Goal: Information Seeking & Learning: Find contact information

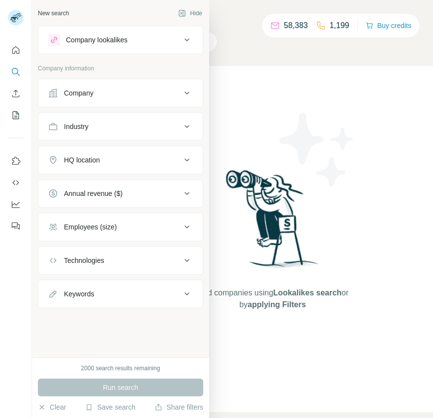
click at [66, 94] on div "Company" at bounding box center [79, 93] width 30 height 10
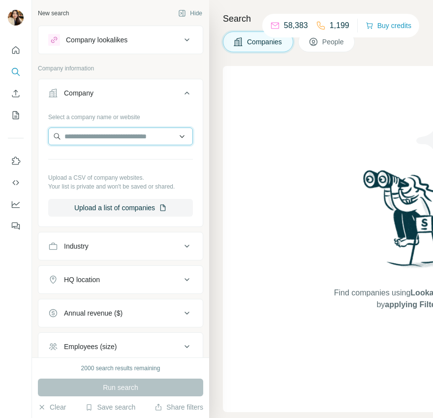
click at [114, 135] on input "text" at bounding box center [120, 136] width 145 height 18
paste input "**********"
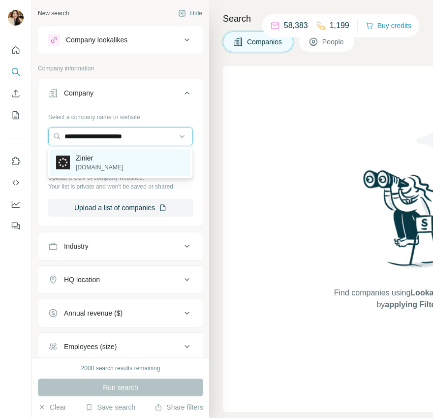
type input "**********"
click at [121, 164] on div "Zinier [DOMAIN_NAME]" at bounding box center [120, 162] width 140 height 27
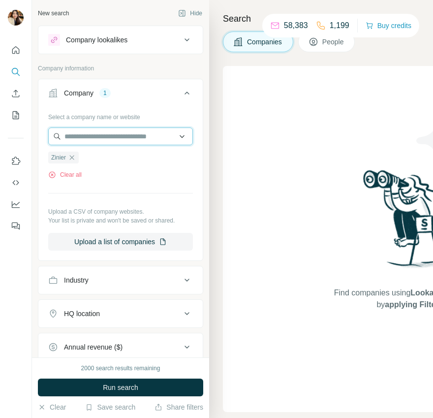
click at [119, 136] on input "text" at bounding box center [120, 136] width 145 height 18
paste input "**********"
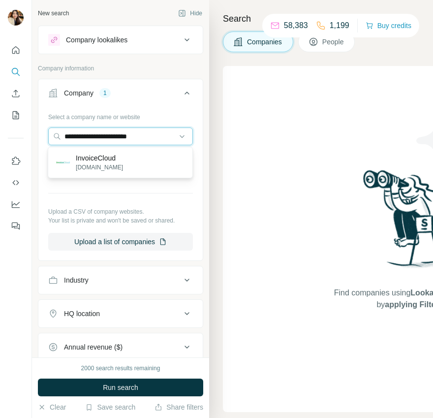
type input "**********"
click at [123, 158] on div "InvoiceCloud [DOMAIN_NAME]" at bounding box center [120, 162] width 140 height 27
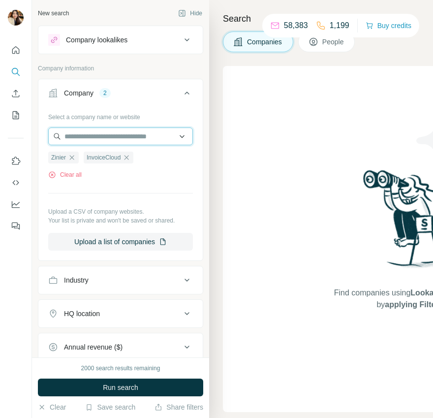
click at [119, 133] on input "text" at bounding box center [120, 136] width 145 height 18
paste input "**********"
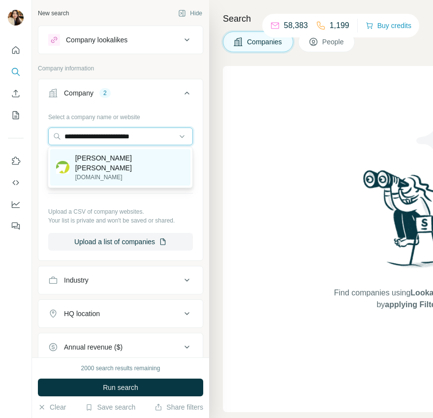
type input "**********"
click at [131, 160] on div "[PERSON_NAME] [PERSON_NAME] [DOMAIN_NAME]" at bounding box center [120, 167] width 140 height 36
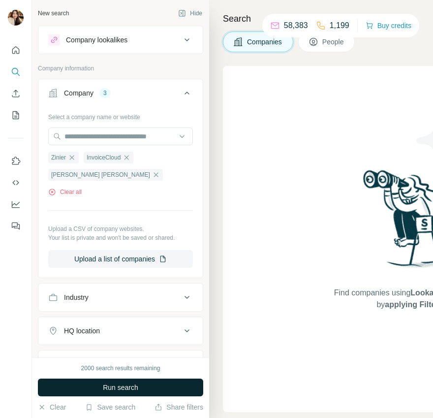
click at [132, 389] on span "Run search" at bounding box center [120, 387] width 35 height 10
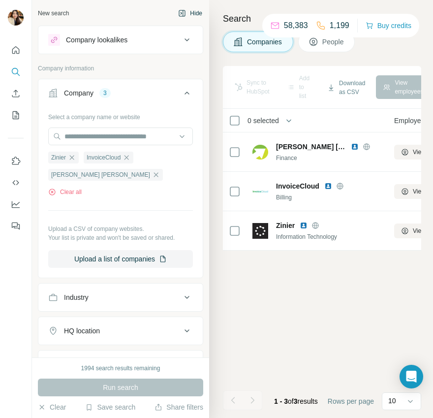
click at [191, 19] on button "Hide" at bounding box center [190, 13] width 38 height 15
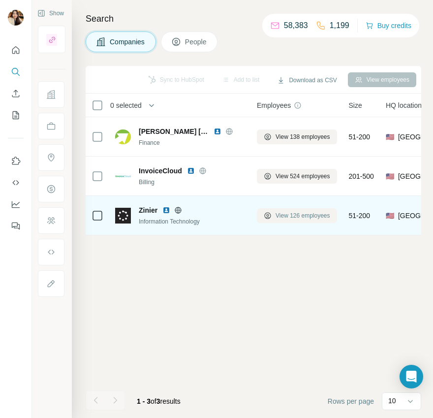
click at [299, 217] on span "View 126 employees" at bounding box center [303, 215] width 55 height 9
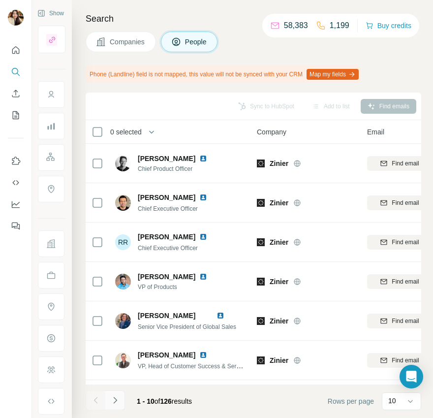
click at [116, 402] on icon "Navigate to next page" at bounding box center [115, 400] width 10 height 10
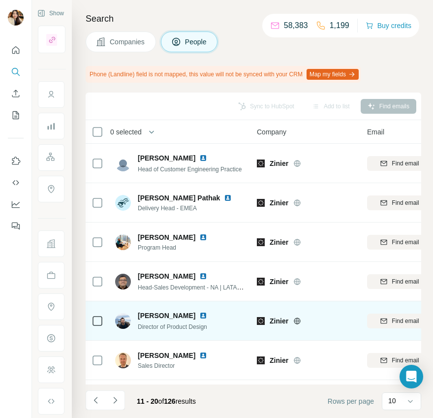
scroll to position [153, 0]
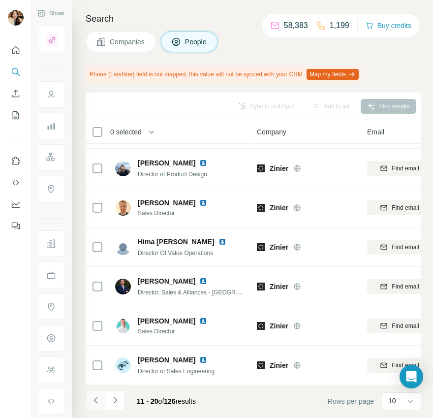
click at [91, 399] on icon "Navigate to previous page" at bounding box center [96, 400] width 10 height 10
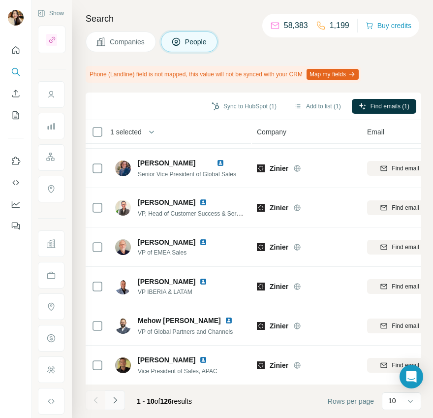
click at [114, 397] on icon "Navigate to next page" at bounding box center [115, 400] width 10 height 10
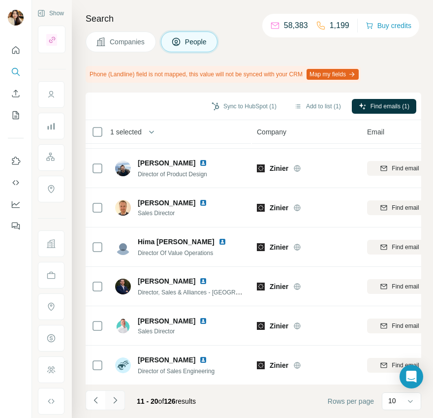
click at [111, 397] on icon "Navigate to next page" at bounding box center [115, 400] width 10 height 10
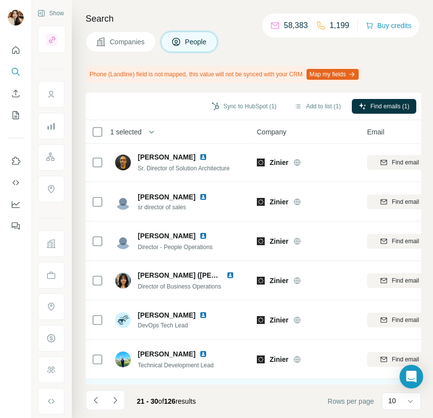
scroll to position [0, 0]
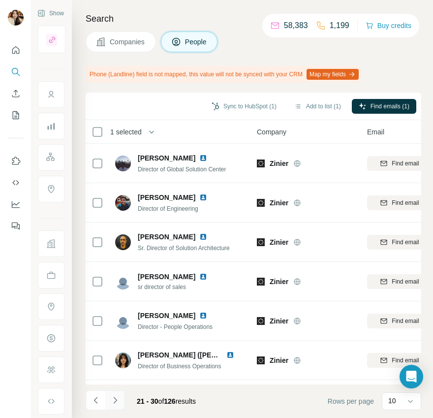
click at [111, 398] on icon "Navigate to next page" at bounding box center [115, 400] width 10 height 10
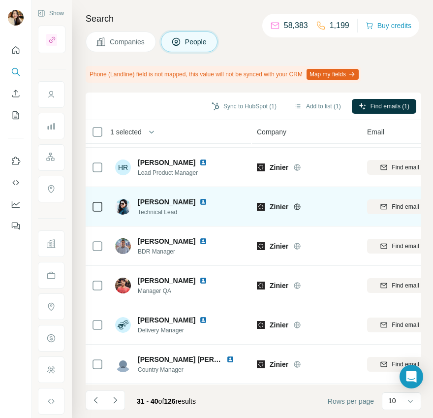
scroll to position [153, 0]
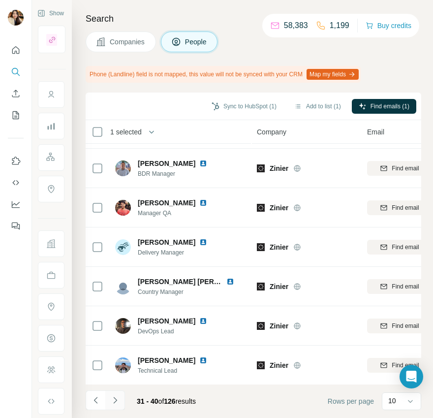
click at [116, 400] on icon "Navigate to next page" at bounding box center [114, 400] width 3 height 6
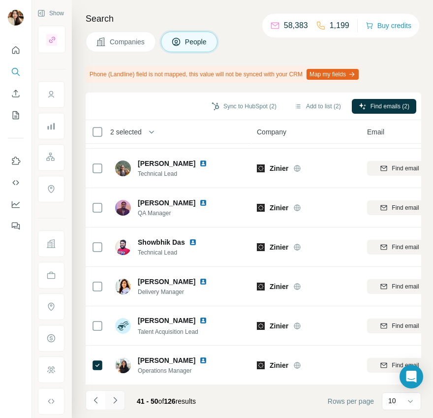
click at [112, 392] on button "Navigate to next page" at bounding box center [115, 400] width 20 height 20
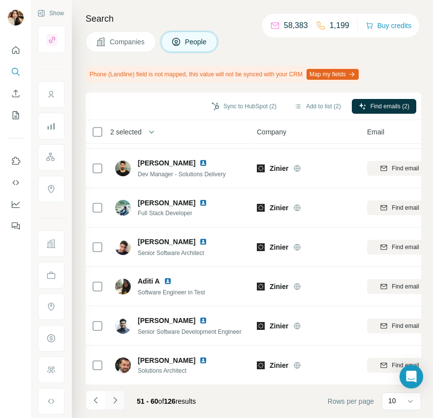
click at [113, 407] on button "Navigate to next page" at bounding box center [115, 400] width 20 height 20
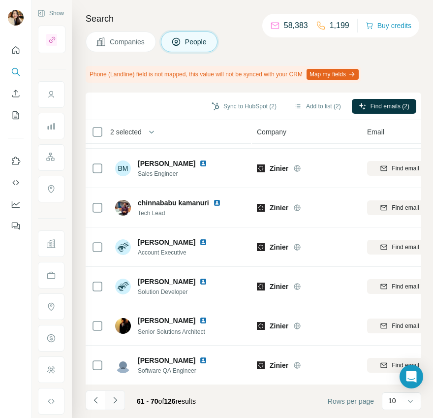
click at [117, 402] on icon "Navigate to next page" at bounding box center [115, 400] width 10 height 10
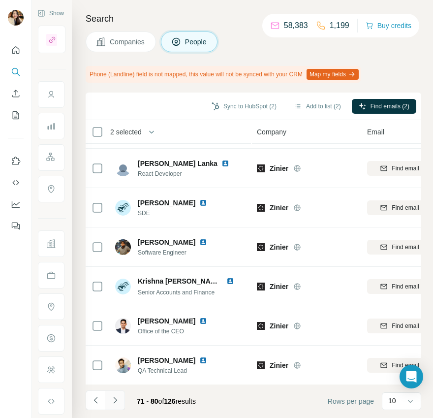
click at [118, 399] on icon "Navigate to next page" at bounding box center [115, 400] width 10 height 10
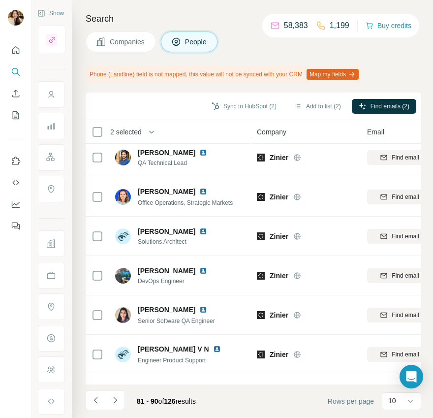
scroll to position [0, 0]
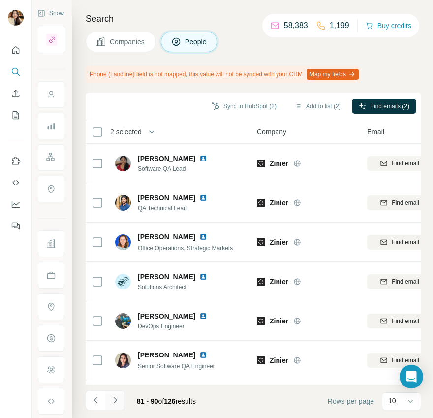
click at [116, 403] on icon "Navigate to next page" at bounding box center [115, 400] width 10 height 10
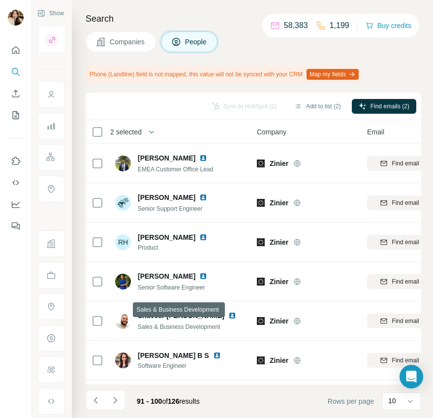
scroll to position [153, 0]
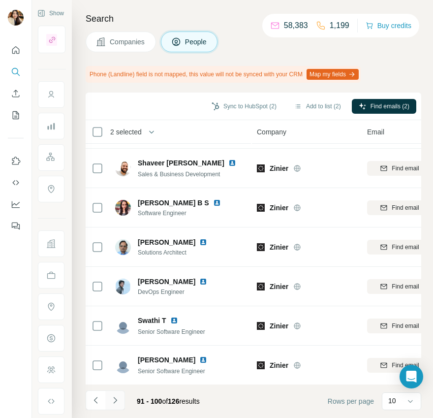
click at [111, 397] on icon "Navigate to next page" at bounding box center [115, 400] width 10 height 10
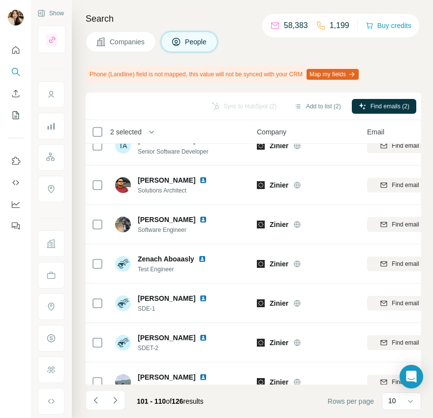
scroll to position [0, 0]
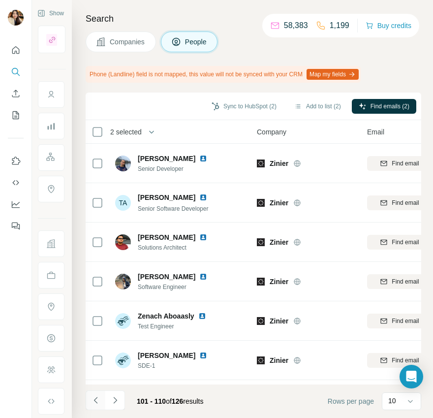
click at [93, 399] on icon "Navigate to previous page" at bounding box center [96, 400] width 10 height 10
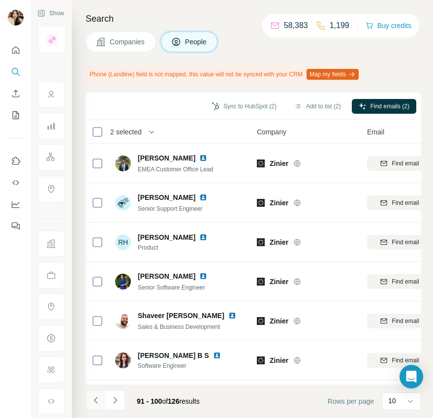
click at [93, 399] on icon "Navigate to previous page" at bounding box center [96, 400] width 10 height 10
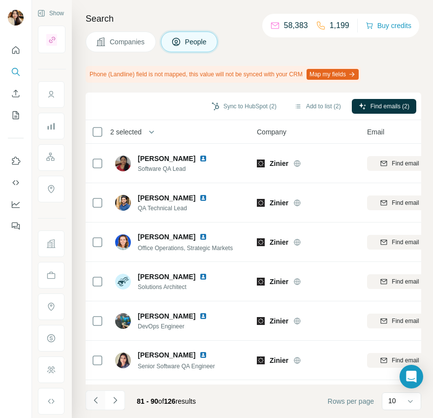
click at [93, 399] on icon "Navigate to previous page" at bounding box center [96, 400] width 10 height 10
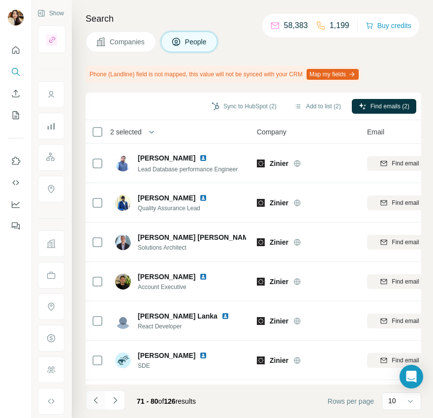
click at [93, 399] on icon "Navigate to previous page" at bounding box center [96, 400] width 10 height 10
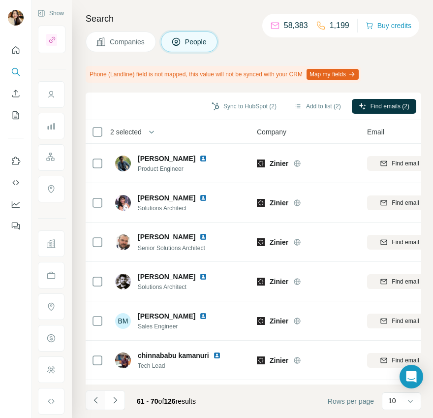
click at [93, 399] on icon "Navigate to previous page" at bounding box center [96, 400] width 10 height 10
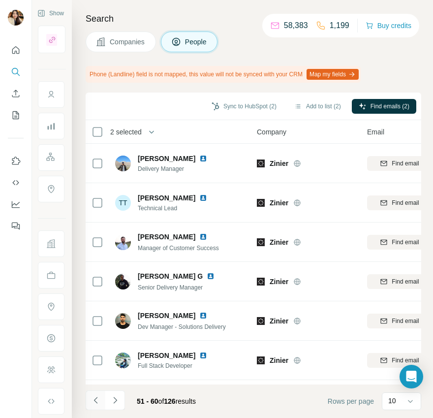
click at [93, 399] on icon "Navigate to previous page" at bounding box center [96, 400] width 10 height 10
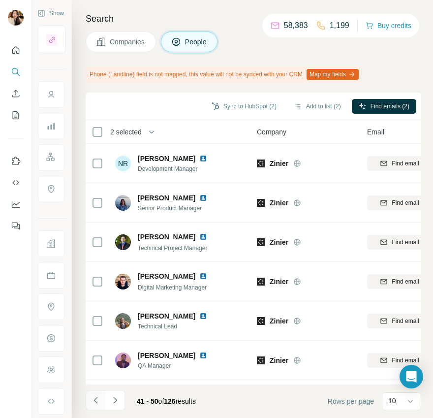
click at [93, 399] on icon "Navigate to previous page" at bounding box center [96, 400] width 10 height 10
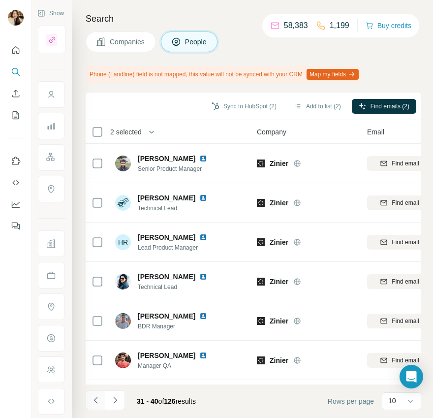
click at [93, 399] on icon "Navigate to previous page" at bounding box center [96, 400] width 10 height 10
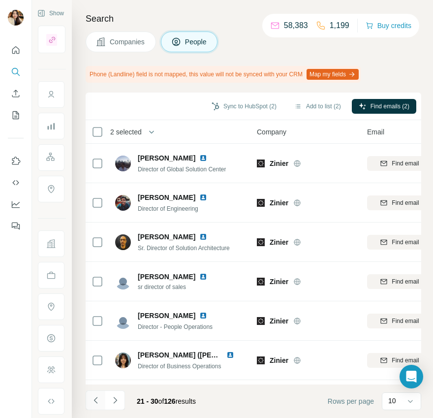
click at [93, 399] on icon "Navigate to previous page" at bounding box center [96, 400] width 10 height 10
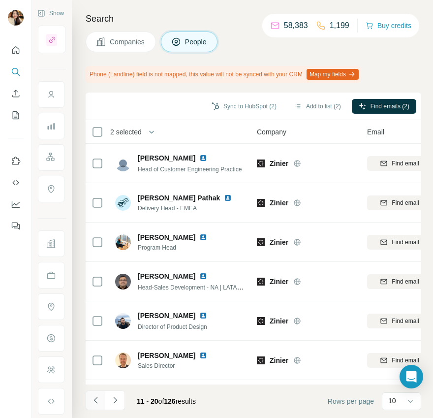
click at [93, 399] on icon "Navigate to previous page" at bounding box center [96, 400] width 10 height 10
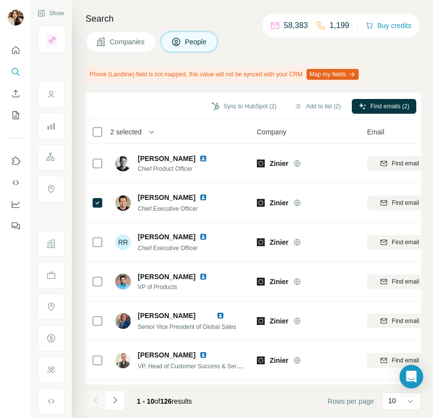
click at [93, 399] on div at bounding box center [96, 400] width 20 height 20
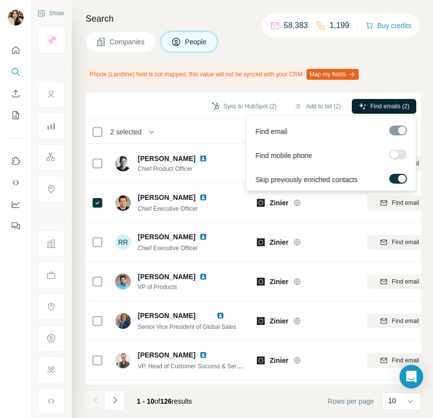
click at [359, 107] on icon "button" at bounding box center [363, 106] width 8 height 8
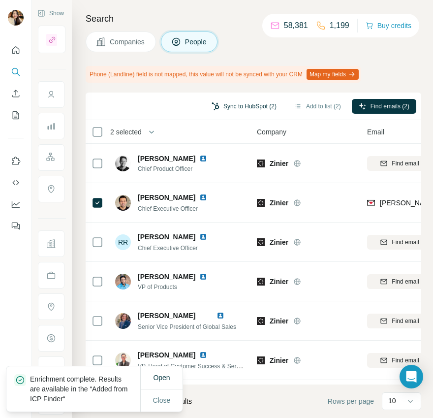
click at [227, 106] on button "Sync to HubSpot (2)" at bounding box center [244, 106] width 79 height 15
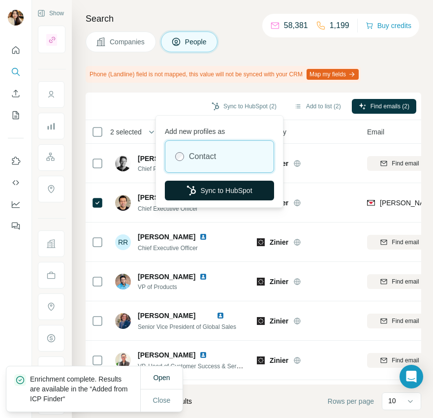
click at [205, 193] on button "Sync to HubSpot" at bounding box center [219, 191] width 109 height 20
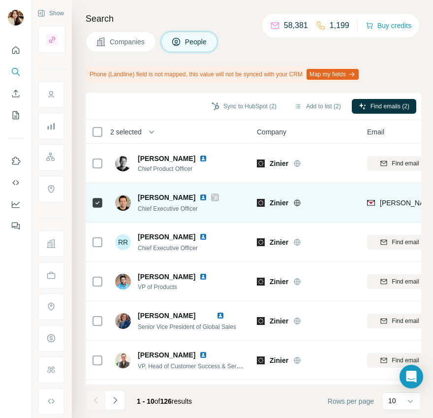
click at [218, 197] on icon at bounding box center [215, 197] width 6 height 8
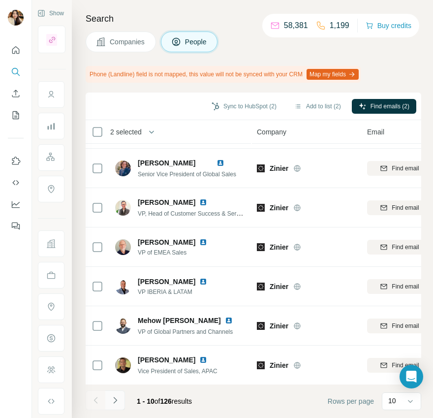
click at [118, 397] on icon "Navigate to next page" at bounding box center [115, 400] width 10 height 10
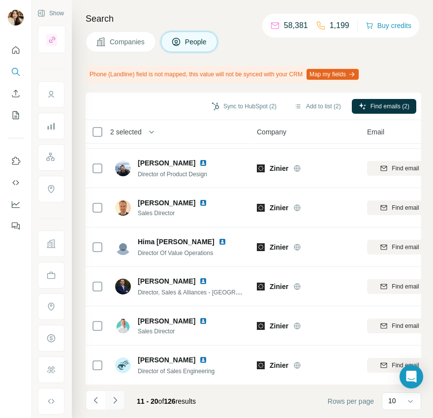
click at [117, 401] on icon "Navigate to next page" at bounding box center [115, 400] width 10 height 10
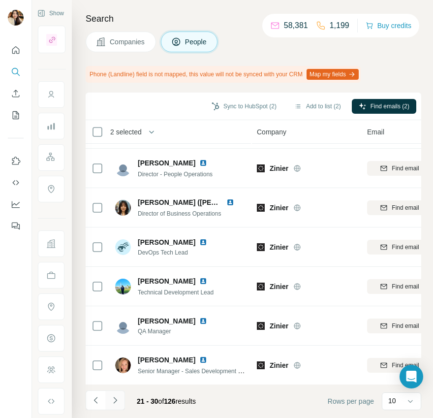
click at [113, 396] on icon "Navigate to next page" at bounding box center [115, 400] width 10 height 10
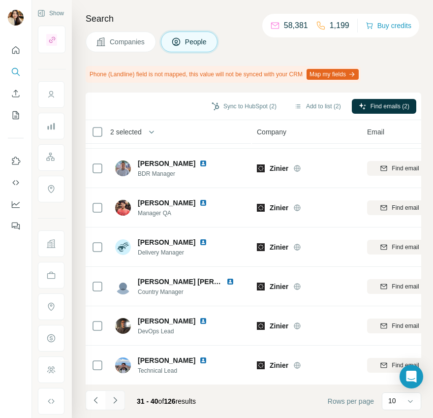
click at [112, 399] on icon "Navigate to next page" at bounding box center [115, 400] width 10 height 10
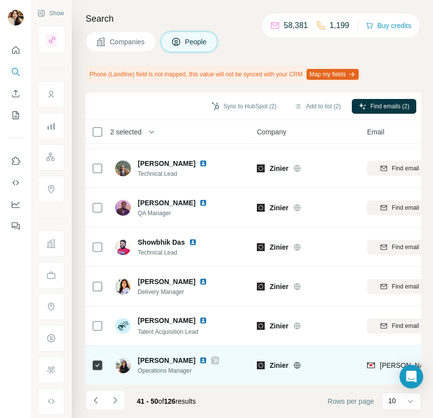
click at [213, 361] on icon at bounding box center [215, 360] width 5 height 6
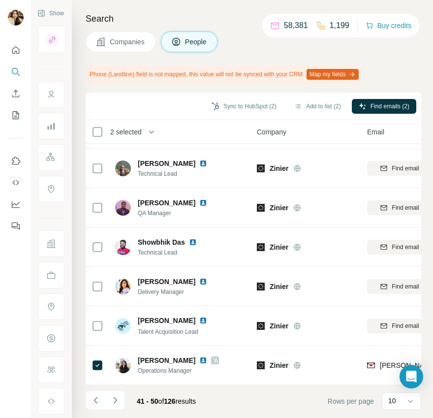
click at [138, 45] on span "Companies" at bounding box center [128, 42] width 36 height 10
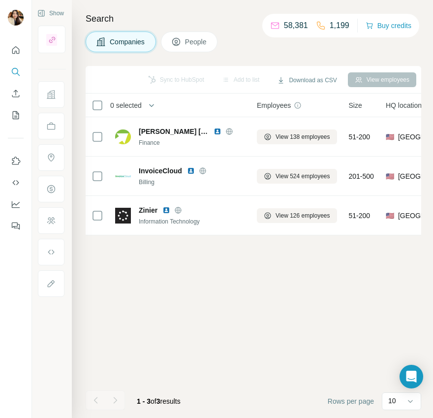
scroll to position [0, 0]
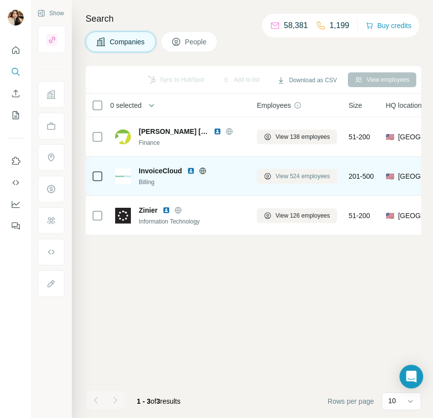
click at [281, 179] on span "View 524 employees" at bounding box center [303, 176] width 55 height 9
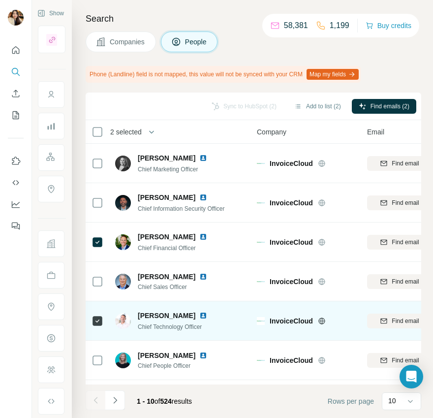
scroll to position [153, 0]
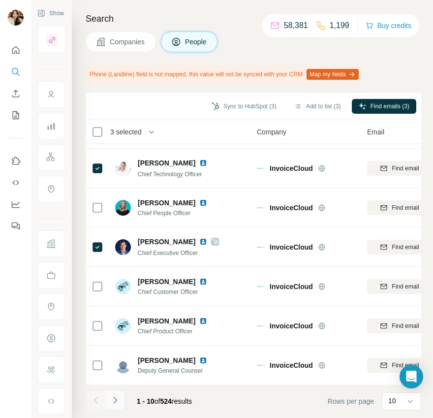
click at [118, 400] on icon "Navigate to next page" at bounding box center [115, 400] width 10 height 10
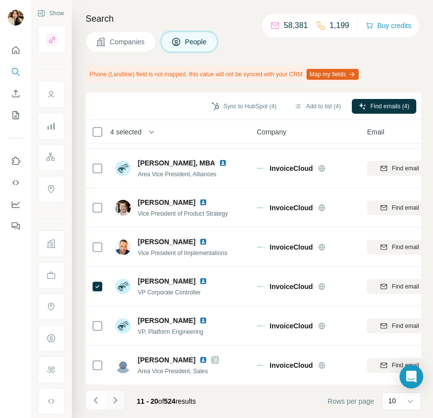
click at [117, 399] on icon "Navigate to next page" at bounding box center [115, 400] width 10 height 10
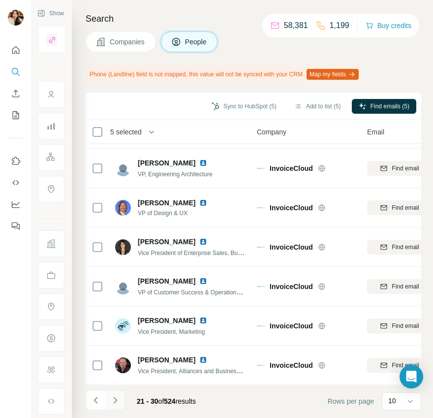
click at [112, 402] on icon "Navigate to next page" at bounding box center [115, 400] width 10 height 10
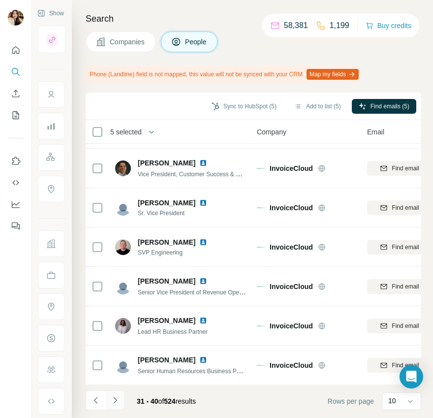
click at [118, 409] on button "Navigate to next page" at bounding box center [115, 400] width 20 height 20
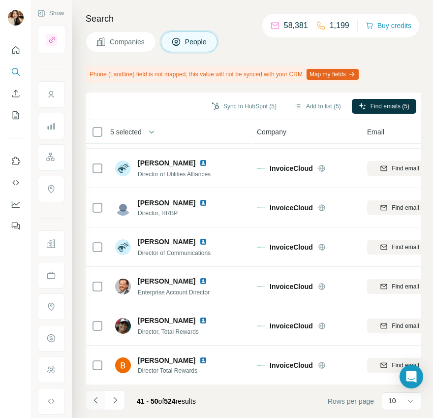
click at [93, 400] on icon "Navigate to previous page" at bounding box center [96, 400] width 10 height 10
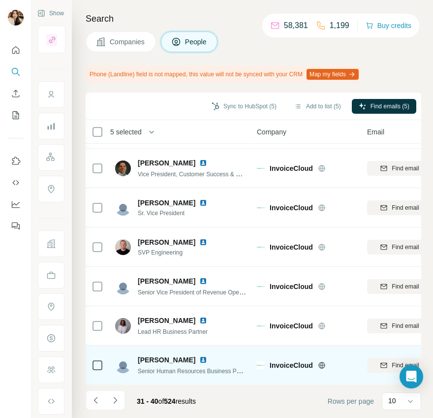
scroll to position [0, 0]
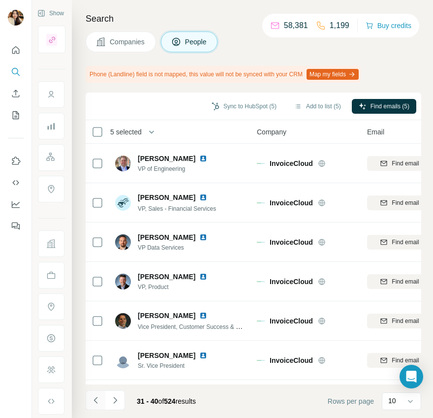
click at [93, 402] on icon "Navigate to previous page" at bounding box center [96, 400] width 10 height 10
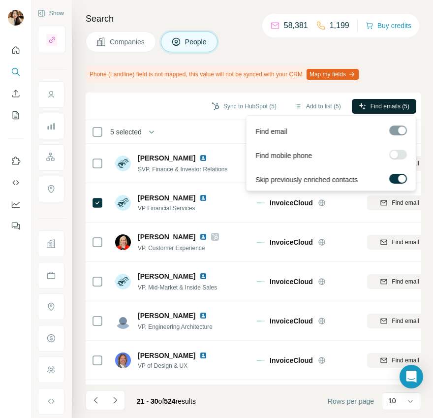
click at [374, 110] on span "Find emails (5)" at bounding box center [390, 106] width 39 height 9
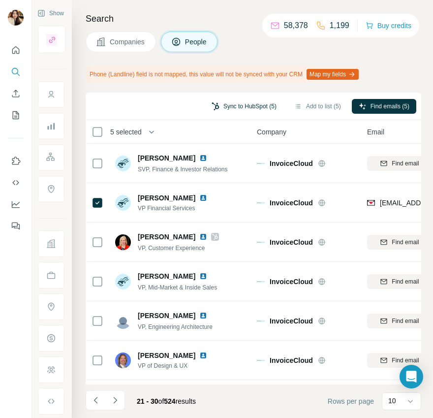
click at [259, 105] on button "Sync to HubSpot (5)" at bounding box center [244, 106] width 79 height 15
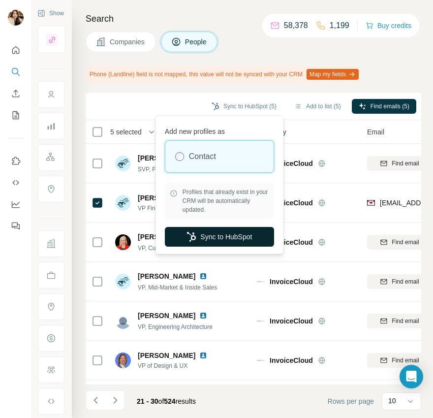
click at [225, 237] on button "Sync to HubSpot" at bounding box center [219, 237] width 109 height 20
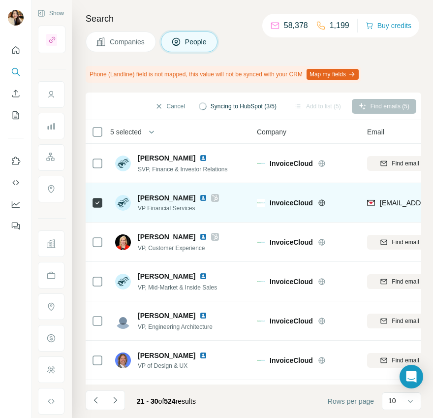
click at [212, 195] on icon at bounding box center [215, 198] width 6 height 8
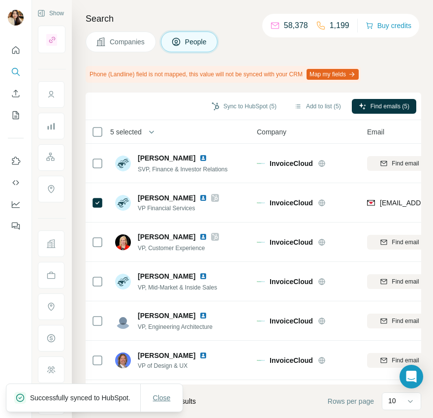
click at [155, 395] on span "Close" at bounding box center [162, 398] width 18 height 10
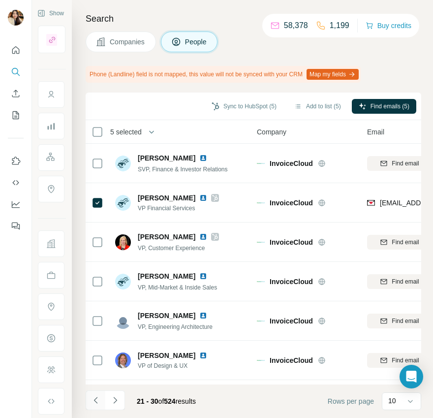
click at [99, 401] on icon "Navigate to previous page" at bounding box center [96, 400] width 10 height 10
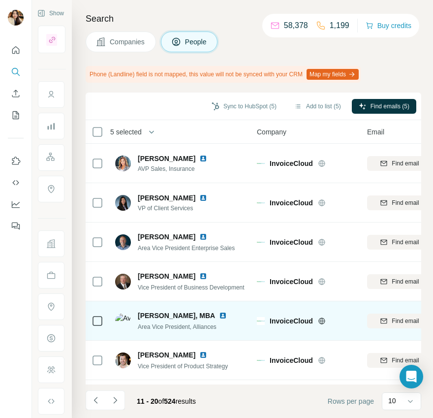
scroll to position [153, 0]
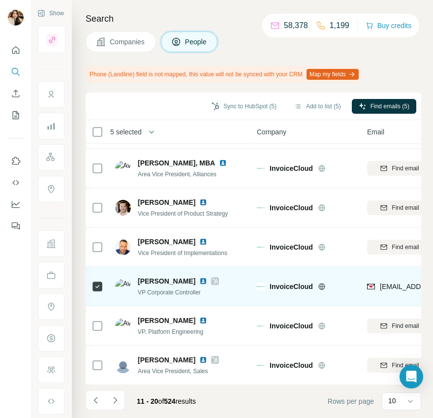
click at [213, 281] on icon at bounding box center [215, 281] width 5 height 6
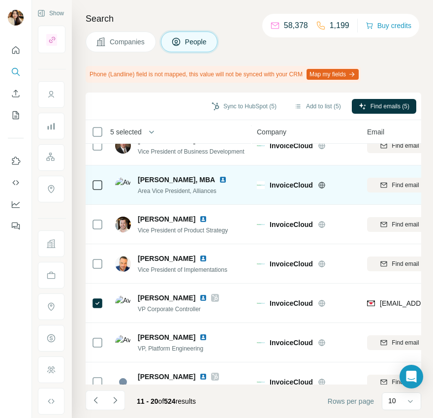
scroll to position [0, 0]
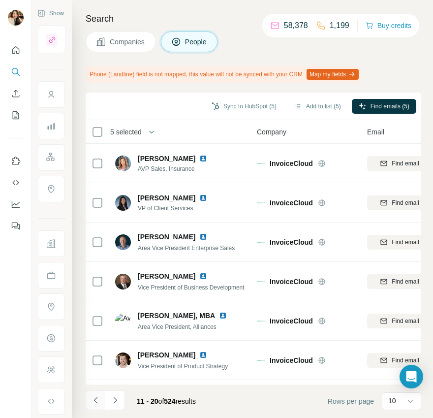
click at [89, 401] on button "Navigate to previous page" at bounding box center [96, 400] width 20 height 20
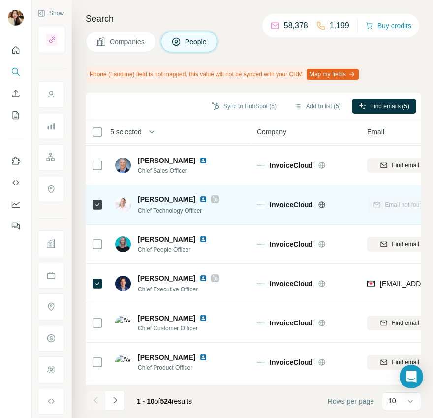
scroll to position [153, 0]
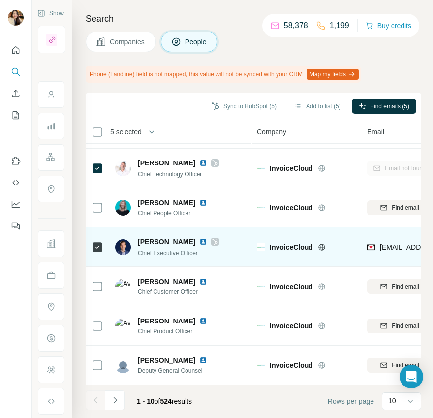
click at [212, 240] on icon at bounding box center [215, 242] width 6 height 8
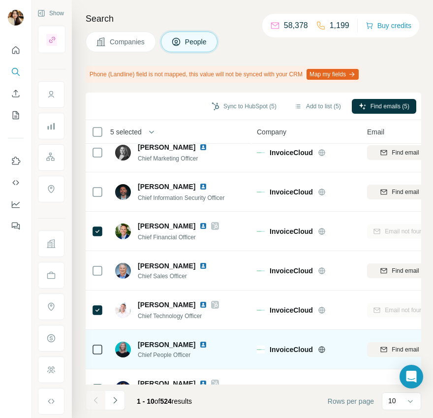
scroll to position [0, 0]
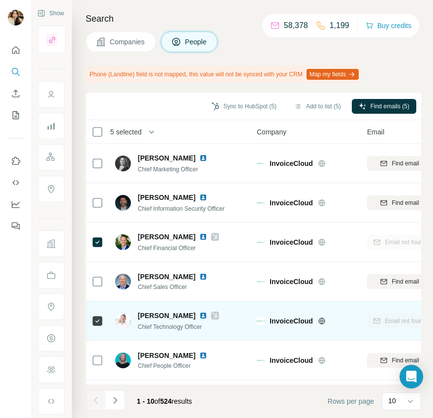
click at [212, 314] on icon at bounding box center [215, 315] width 6 height 8
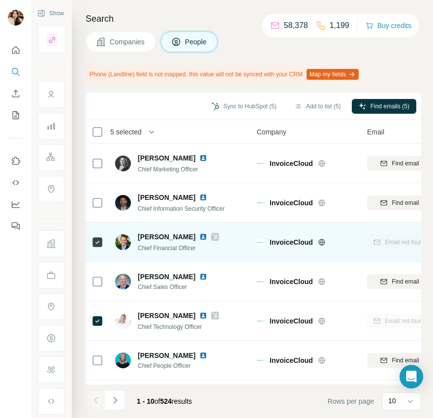
click at [212, 233] on icon at bounding box center [215, 237] width 6 height 8
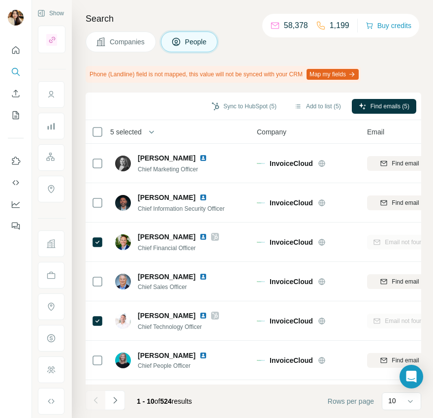
click at [118, 46] on span "Companies" at bounding box center [128, 42] width 36 height 10
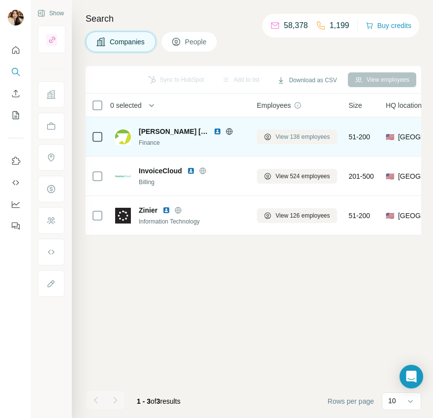
click at [272, 139] on button "View 138 employees" at bounding box center [297, 136] width 80 height 15
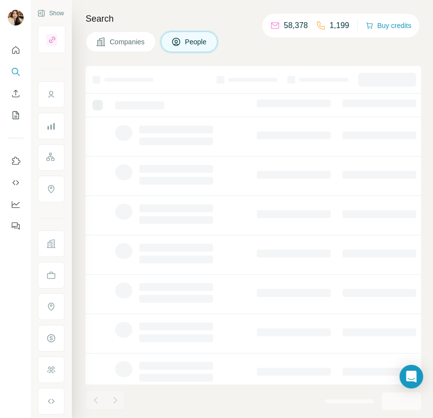
click at [132, 39] on span "Companies" at bounding box center [128, 42] width 36 height 10
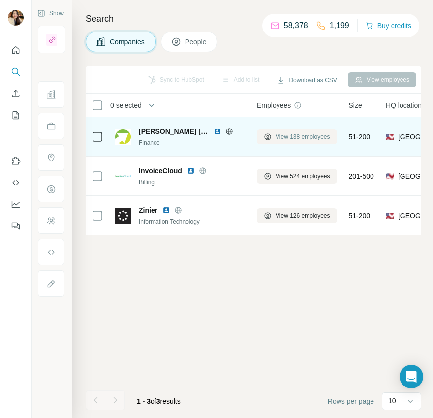
click at [282, 136] on span "View 138 employees" at bounding box center [303, 136] width 55 height 9
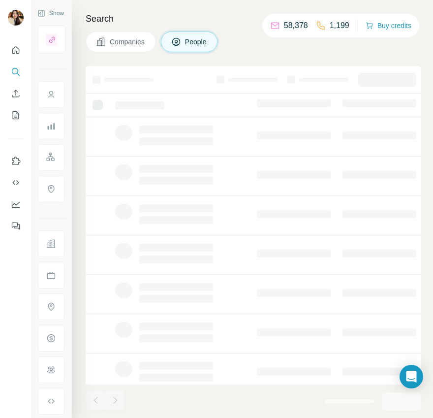
click at [125, 44] on span "Companies" at bounding box center [128, 42] width 36 height 10
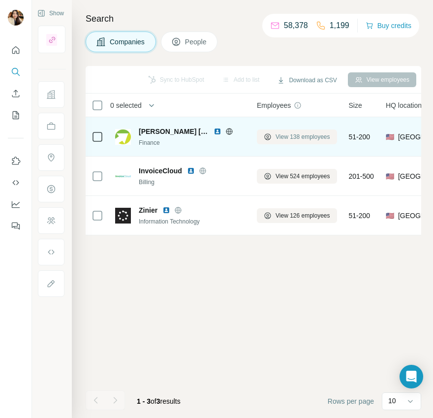
click at [287, 139] on span "View 138 employees" at bounding box center [303, 136] width 55 height 9
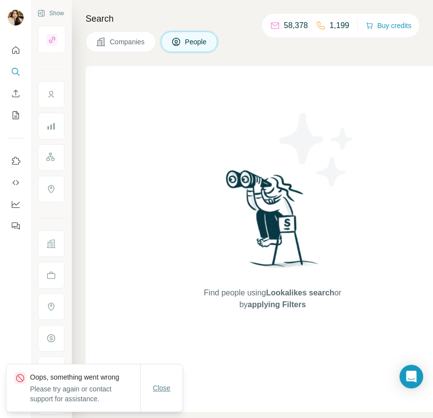
click at [164, 383] on span "Close" at bounding box center [162, 388] width 18 height 10
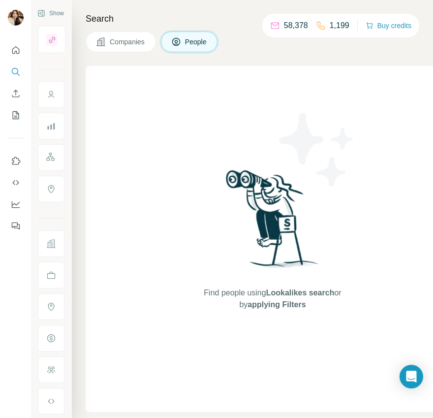
click at [128, 48] on button "Companies" at bounding box center [121, 41] width 70 height 21
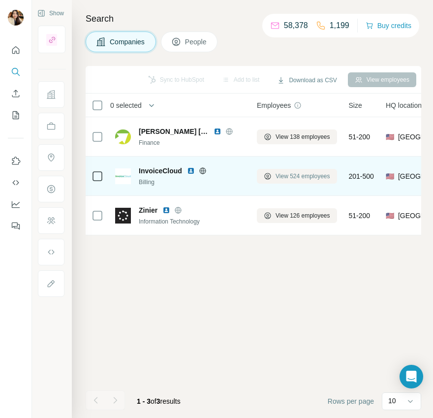
click at [313, 175] on span "View 524 employees" at bounding box center [303, 176] width 55 height 9
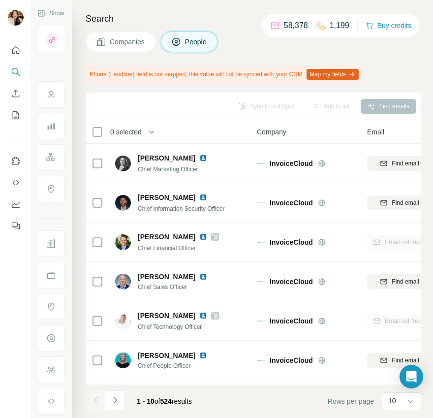
click at [135, 45] on span "Companies" at bounding box center [128, 42] width 36 height 10
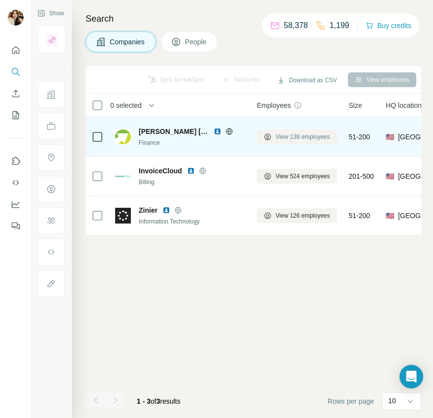
click at [280, 137] on span "View 138 employees" at bounding box center [303, 136] width 55 height 9
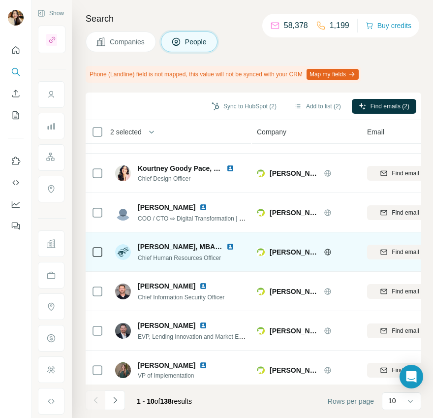
scroll to position [153, 0]
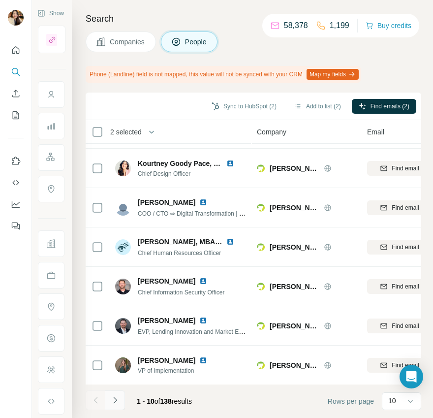
click at [117, 399] on icon "Navigate to next page" at bounding box center [115, 400] width 10 height 10
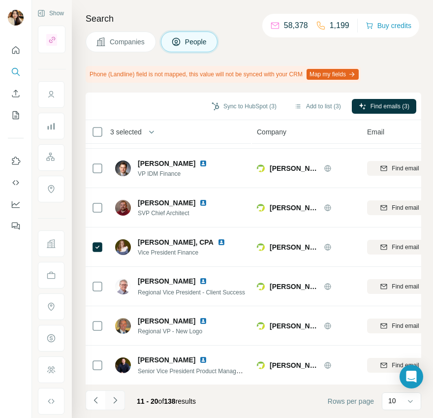
click at [116, 394] on button "Navigate to next page" at bounding box center [115, 400] width 20 height 20
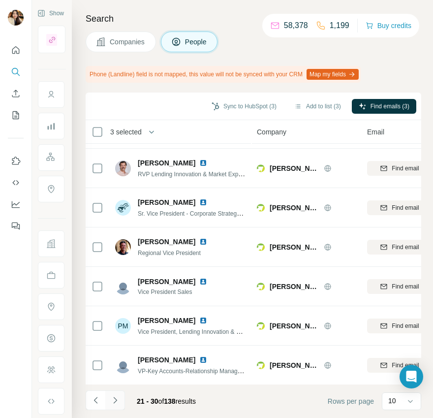
click at [117, 400] on icon "Navigate to next page" at bounding box center [115, 400] width 10 height 10
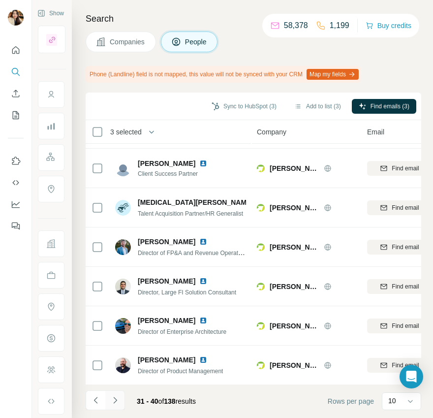
click at [113, 398] on icon "Navigate to next page" at bounding box center [115, 400] width 10 height 10
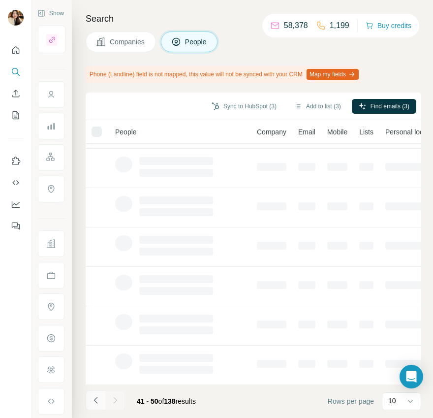
click at [93, 401] on icon "Navigate to previous page" at bounding box center [96, 400] width 10 height 10
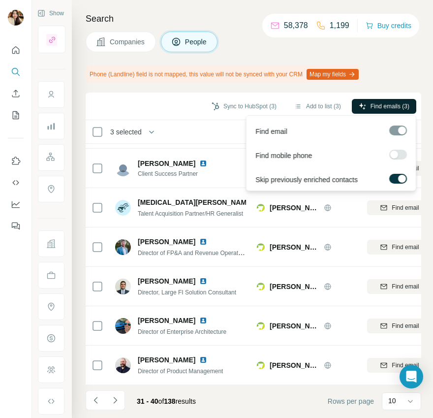
click at [386, 109] on span "Find emails (3)" at bounding box center [390, 106] width 39 height 9
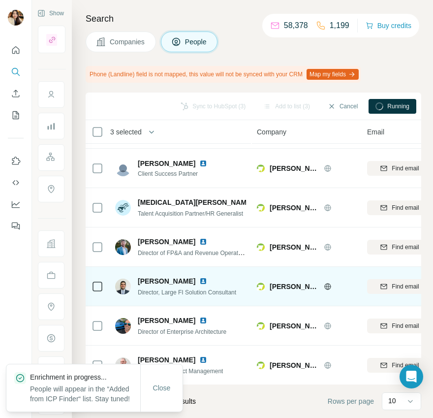
scroll to position [0, 0]
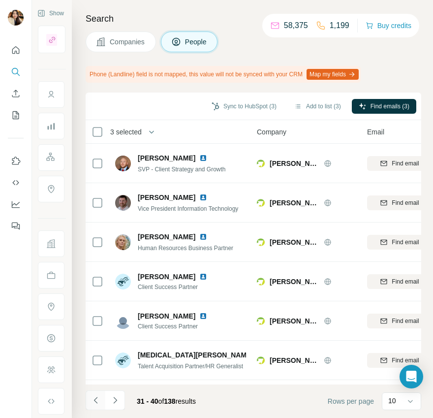
click at [94, 404] on icon "Navigate to previous page" at bounding box center [96, 400] width 10 height 10
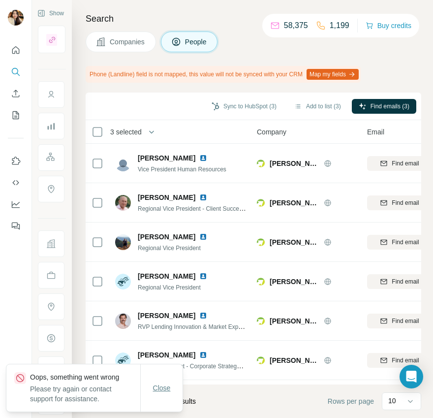
click at [164, 385] on span "Close" at bounding box center [162, 388] width 18 height 10
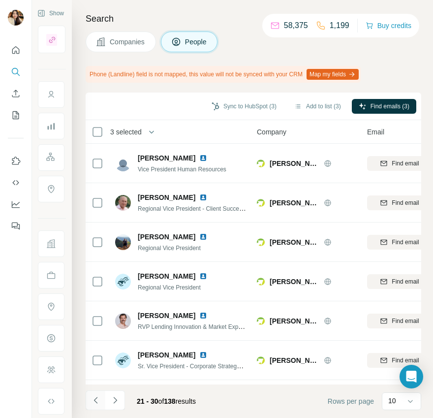
click at [97, 399] on icon "Navigate to previous page" at bounding box center [96, 400] width 10 height 10
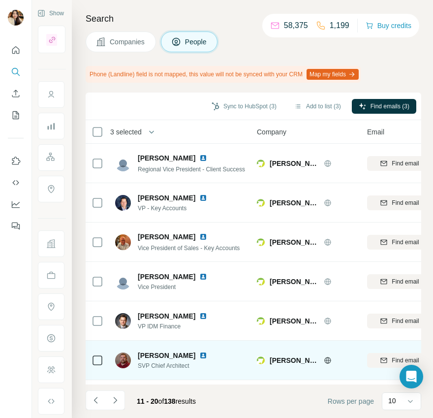
scroll to position [153, 0]
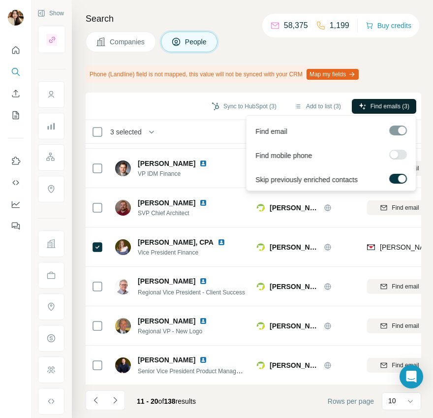
click at [377, 104] on span "Find emails (3)" at bounding box center [390, 106] width 39 height 9
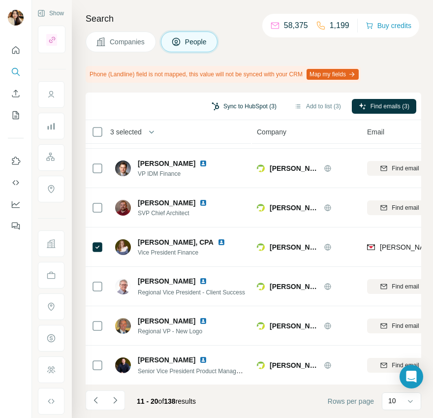
click at [261, 104] on button "Sync to HubSpot (3)" at bounding box center [244, 106] width 79 height 15
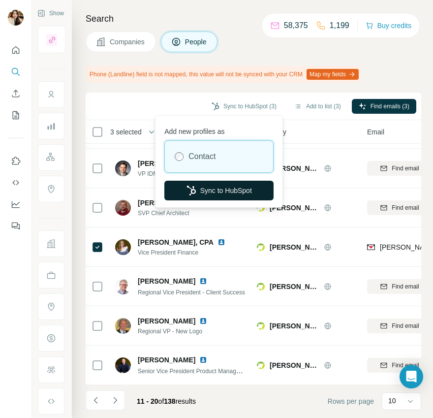
click at [237, 186] on button "Sync to HubSpot" at bounding box center [218, 191] width 109 height 20
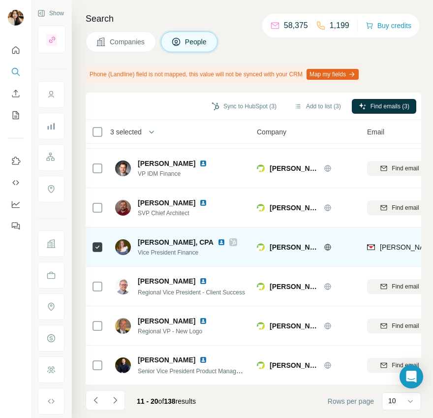
click at [230, 241] on icon at bounding box center [232, 242] width 5 height 6
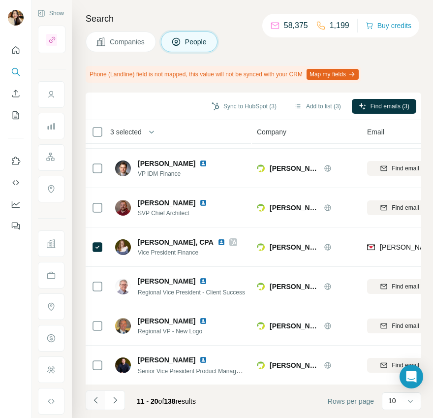
click at [93, 403] on icon "Navigate to previous page" at bounding box center [96, 400] width 10 height 10
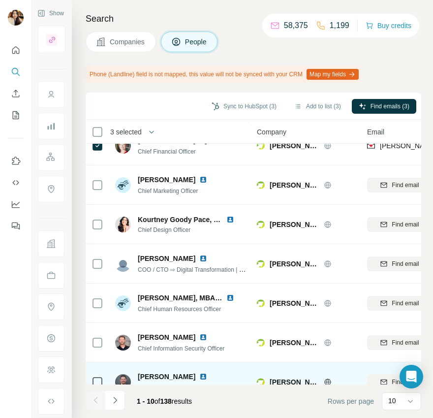
scroll to position [0, 0]
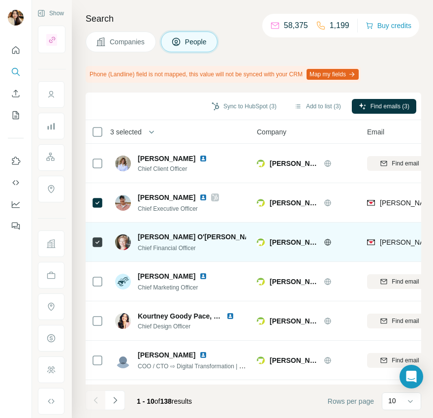
click at [297, 236] on icon at bounding box center [299, 237] width 5 height 6
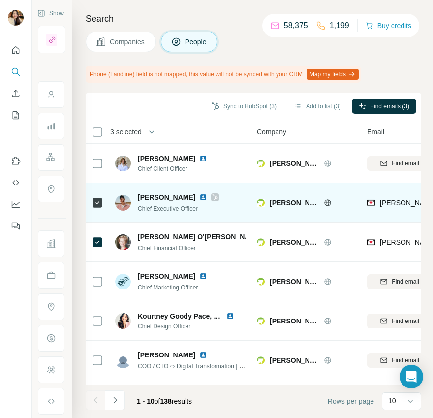
click at [218, 195] on icon at bounding box center [215, 197] width 6 height 8
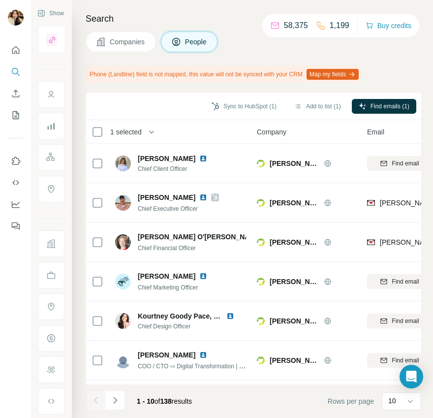
click at [148, 41] on button "Companies" at bounding box center [121, 41] width 70 height 21
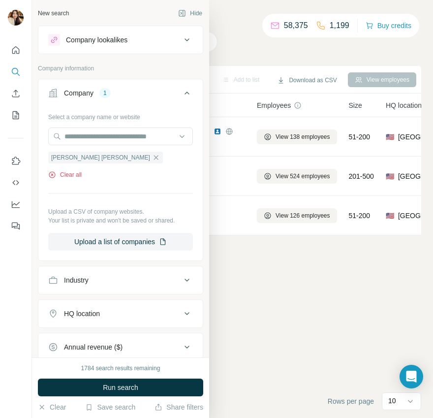
click at [74, 171] on button "Clear all" at bounding box center [64, 174] width 33 height 9
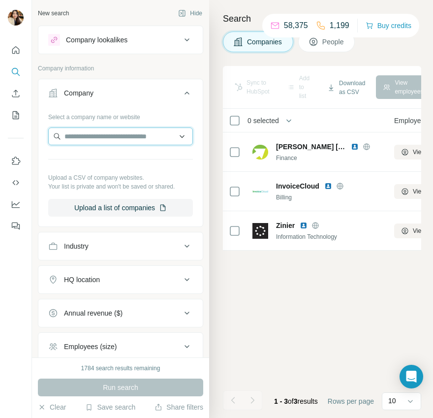
click at [95, 131] on input "text" at bounding box center [120, 136] width 145 height 18
paste input "**********"
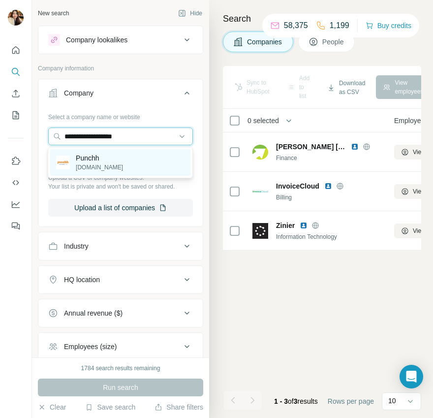
type input "**********"
click at [112, 157] on div "Punchh [DOMAIN_NAME]" at bounding box center [120, 162] width 140 height 27
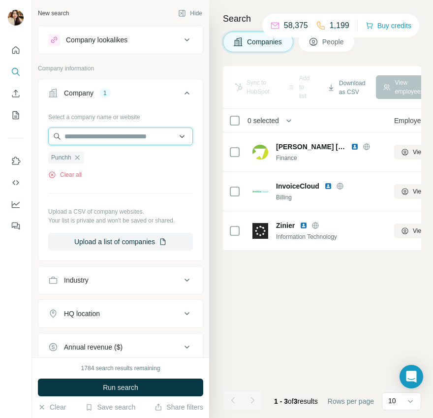
click at [81, 136] on input "text" at bounding box center [120, 136] width 145 height 18
paste input "**********"
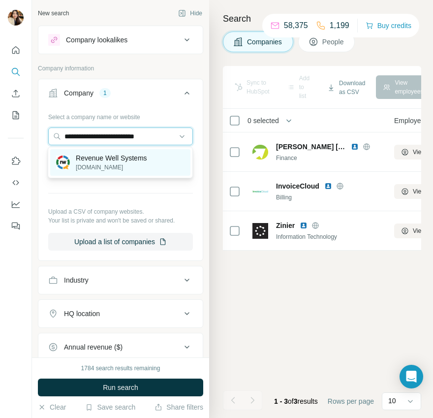
type input "**********"
click at [93, 161] on p "Revenue Well Systems" at bounding box center [111, 158] width 71 height 10
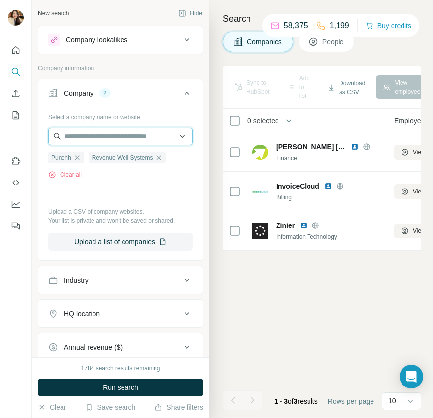
click at [115, 137] on input "text" at bounding box center [120, 136] width 145 height 18
paste input "**********"
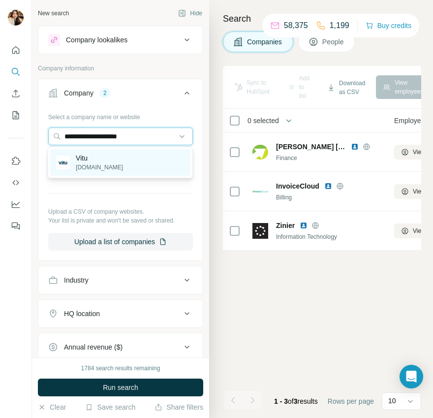
type input "**********"
click at [118, 164] on div "Vitu [DOMAIN_NAME]" at bounding box center [120, 162] width 140 height 27
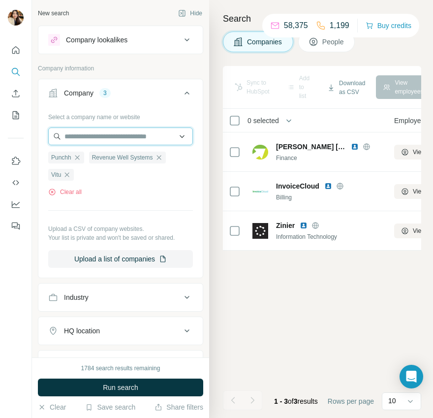
click at [97, 133] on input "text" at bounding box center [120, 136] width 145 height 18
paste input "**********"
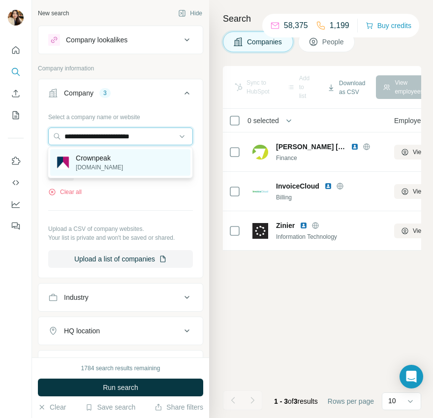
type input "**********"
click at [123, 160] on div "Crownpeak [DOMAIN_NAME]" at bounding box center [120, 162] width 140 height 27
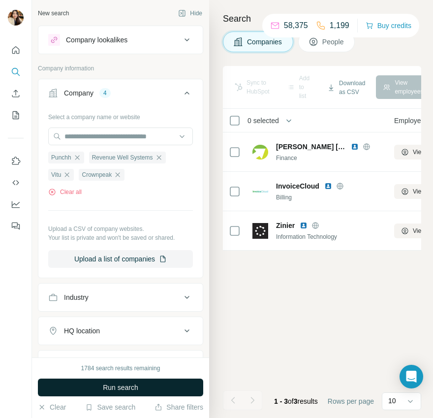
click at [100, 387] on button "Run search" at bounding box center [120, 387] width 165 height 18
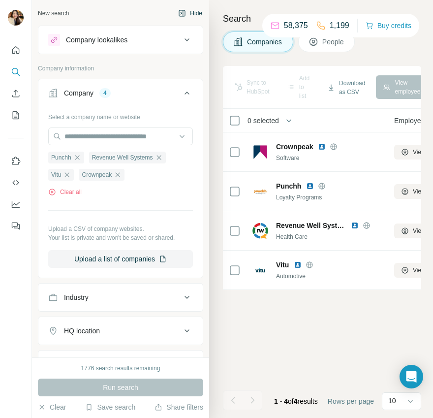
click at [199, 9] on button "Hide" at bounding box center [190, 13] width 38 height 15
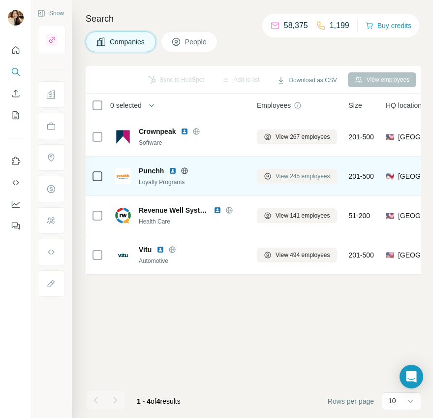
click at [264, 179] on button "View 245 employees" at bounding box center [297, 176] width 80 height 15
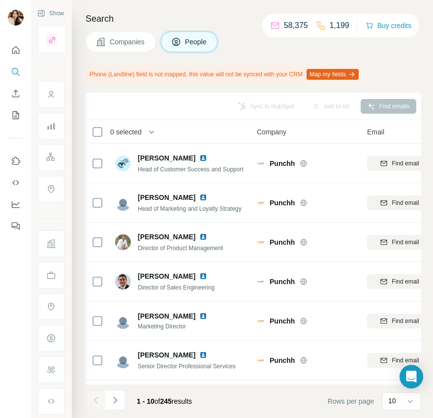
click at [123, 95] on div "Sync to HubSpot Add to list Find emails" at bounding box center [254, 107] width 336 height 28
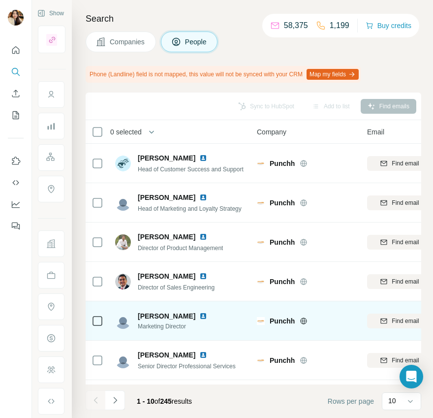
scroll to position [153, 0]
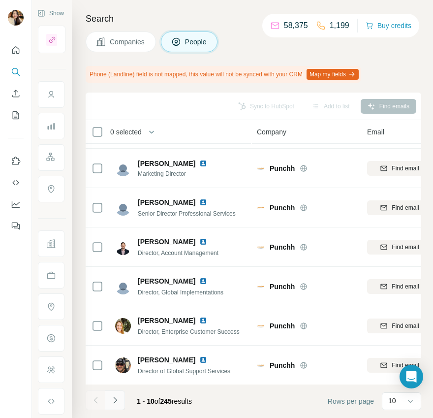
click at [113, 401] on icon "Navigate to next page" at bounding box center [115, 400] width 10 height 10
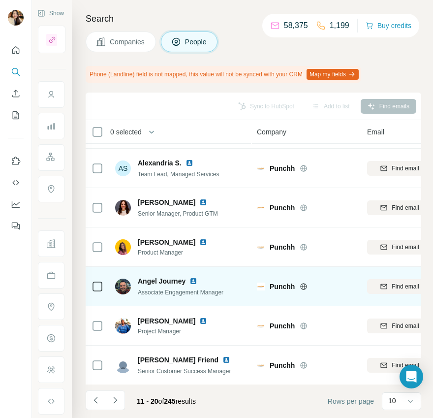
scroll to position [0, 0]
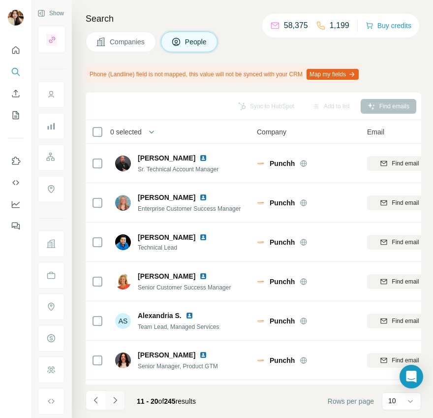
click at [114, 400] on icon "Navigate to next page" at bounding box center [115, 400] width 10 height 10
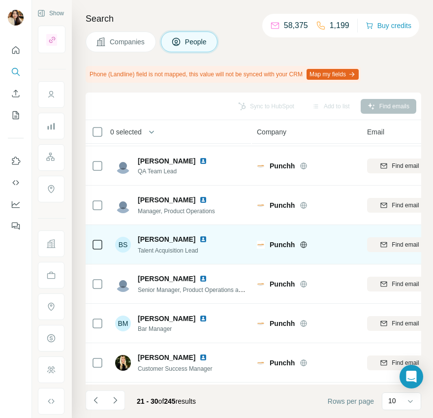
scroll to position [153, 0]
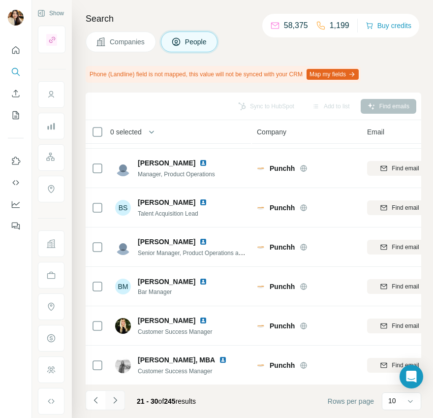
click at [109, 402] on button "Navigate to next page" at bounding box center [115, 400] width 20 height 20
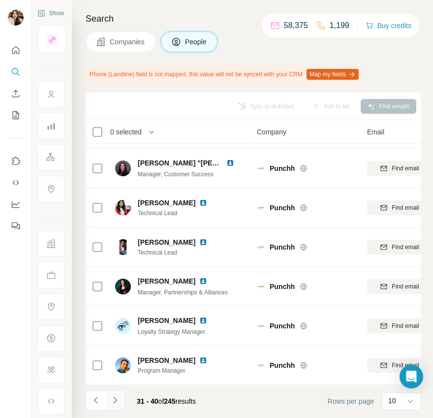
click at [112, 400] on icon "Navigate to next page" at bounding box center [115, 400] width 10 height 10
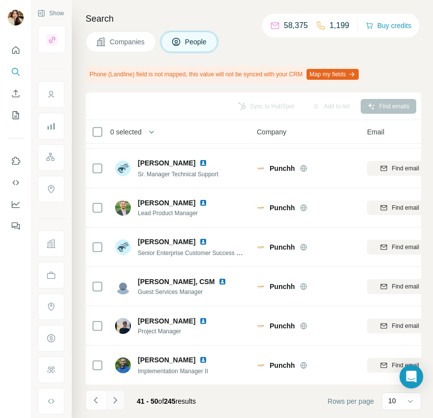
click at [113, 397] on icon "Navigate to next page" at bounding box center [115, 400] width 10 height 10
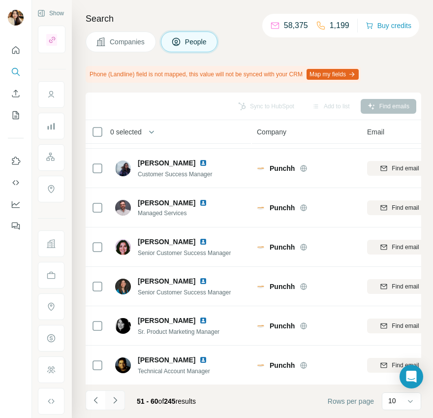
click at [111, 399] on icon "Navigate to next page" at bounding box center [115, 400] width 10 height 10
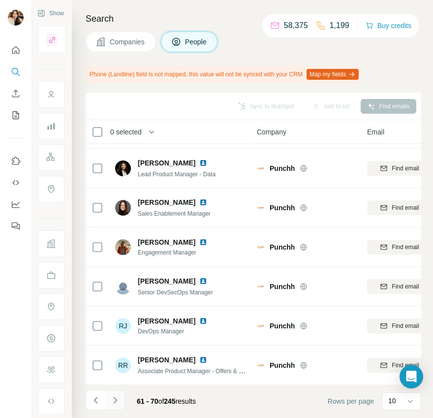
click at [113, 404] on icon "Navigate to next page" at bounding box center [115, 400] width 10 height 10
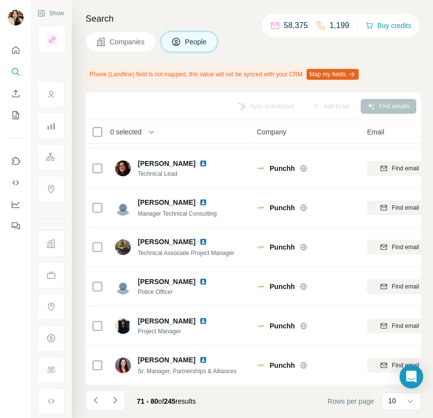
scroll to position [0, 0]
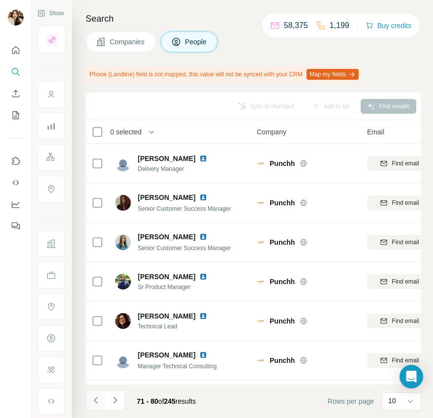
click at [92, 404] on icon "Navigate to previous page" at bounding box center [96, 400] width 10 height 10
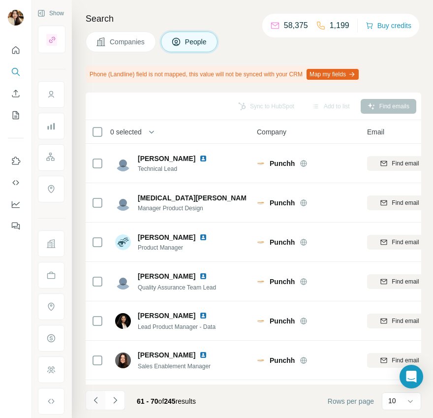
click at [92, 404] on icon "Navigate to previous page" at bounding box center [96, 400] width 10 height 10
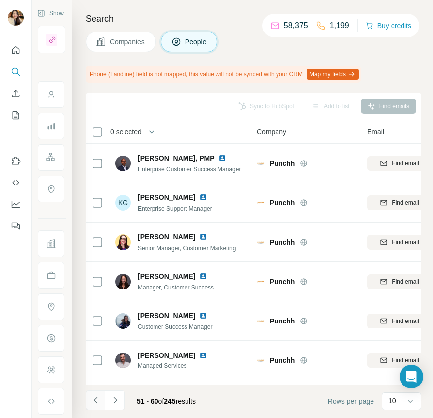
click at [92, 404] on icon "Navigate to previous page" at bounding box center [96, 400] width 10 height 10
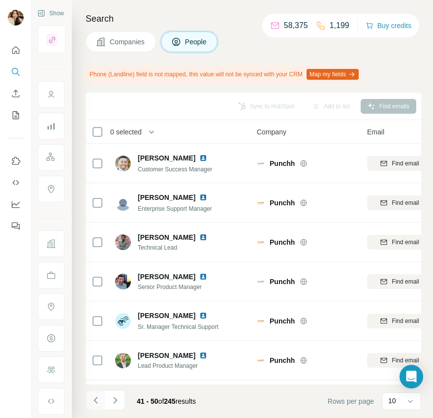
click at [92, 404] on icon "Navigate to previous page" at bounding box center [96, 400] width 10 height 10
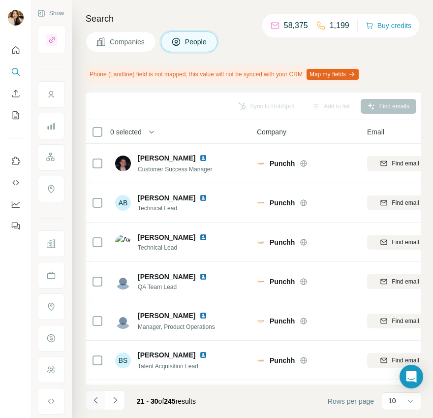
click at [92, 404] on icon "Navigate to previous page" at bounding box center [96, 400] width 10 height 10
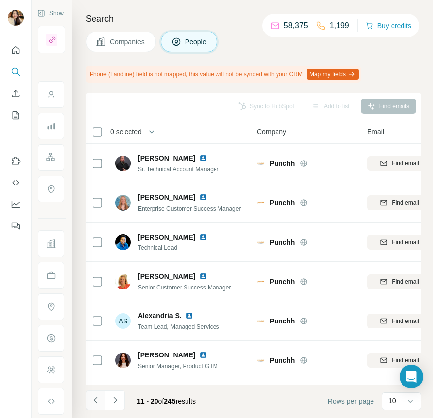
click at [92, 404] on icon "Navigate to previous page" at bounding box center [96, 400] width 10 height 10
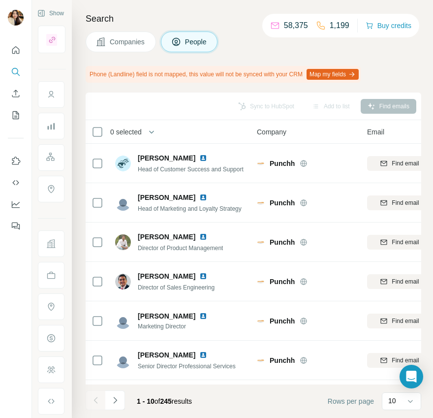
click at [92, 404] on div at bounding box center [96, 400] width 20 height 20
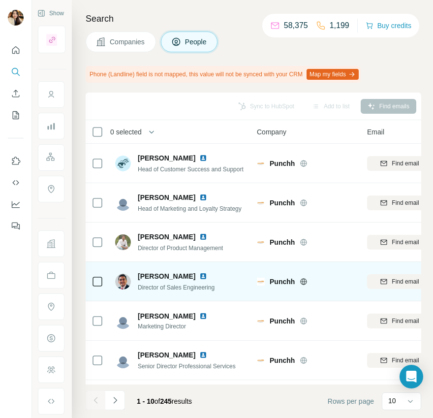
scroll to position [153, 0]
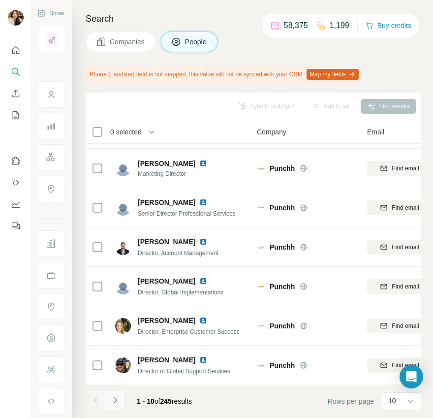
click at [121, 395] on button "Navigate to next page" at bounding box center [115, 400] width 20 height 20
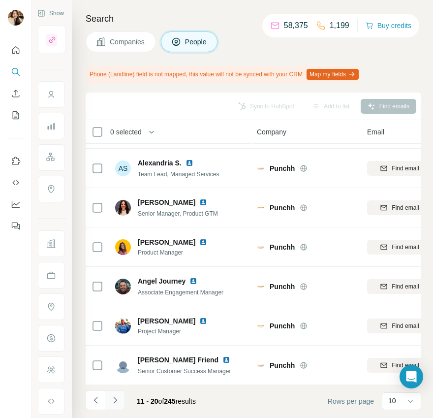
click at [110, 400] on icon "Navigate to next page" at bounding box center [115, 400] width 10 height 10
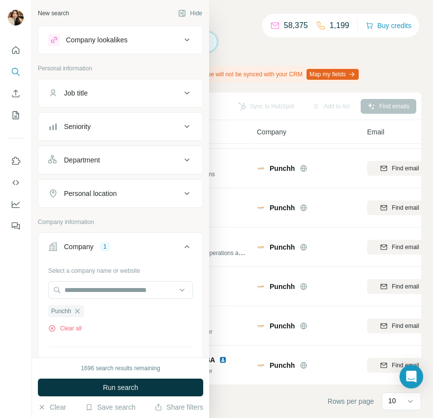
click at [88, 93] on div "Job title" at bounding box center [76, 93] width 24 height 10
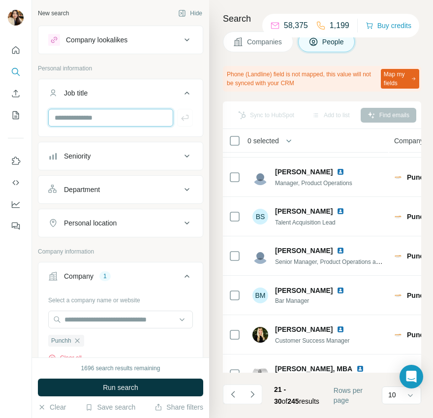
click at [90, 121] on input "text" at bounding box center [110, 118] width 125 height 18
type input "***"
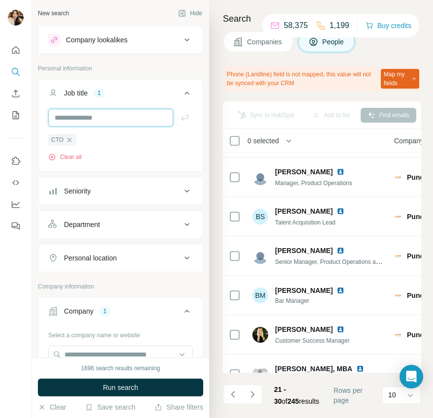
click at [107, 120] on input "text" at bounding box center [110, 118] width 125 height 18
click at [111, 118] on input "text" at bounding box center [110, 118] width 125 height 18
type input "*********"
click at [105, 115] on input "text" at bounding box center [110, 118] width 125 height 18
type input "***"
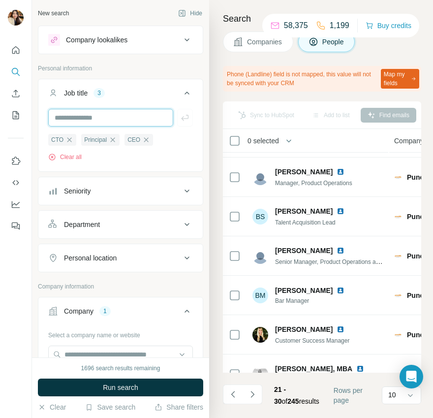
click at [95, 113] on input "text" at bounding box center [110, 118] width 125 height 18
type input "**********"
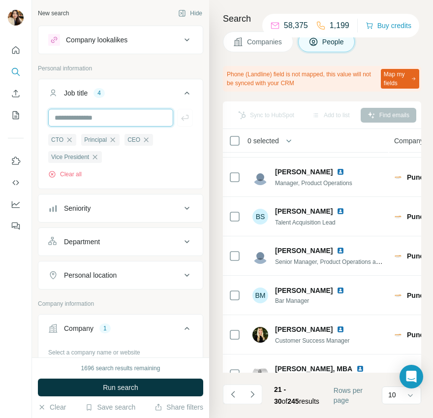
click at [93, 115] on input "text" at bounding box center [110, 118] width 125 height 18
type input "**********"
click at [107, 112] on input "text" at bounding box center [110, 118] width 125 height 18
type input "***"
type input "*********"
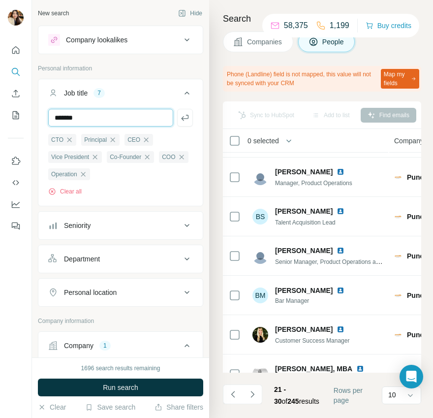
type input "*******"
type input "*********"
type input "**********"
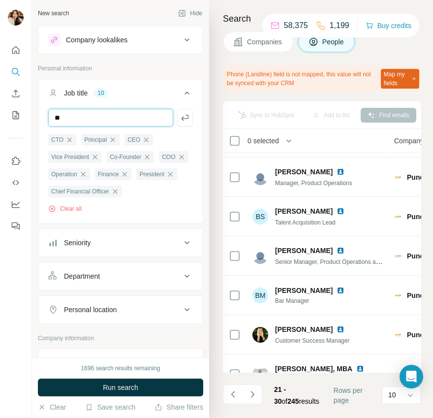
type input "**********"
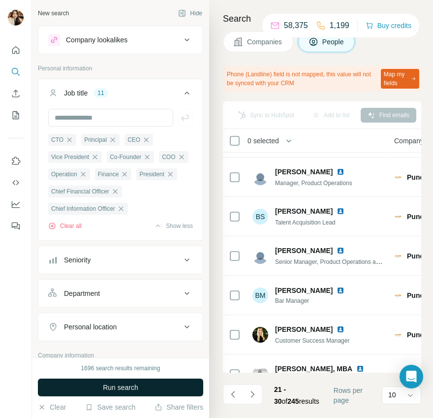
click at [123, 391] on span "Run search" at bounding box center [120, 387] width 35 height 10
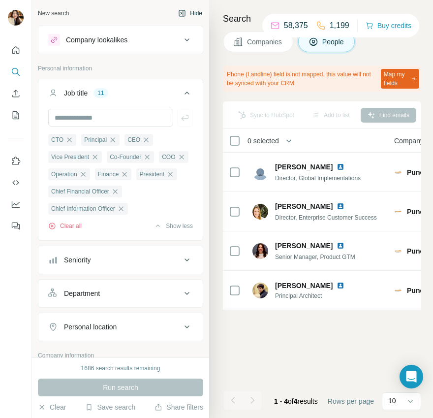
click at [193, 16] on button "Hide" at bounding box center [190, 13] width 38 height 15
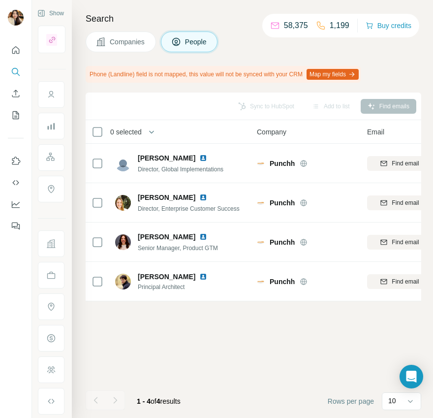
click at [118, 39] on span "Companies" at bounding box center [128, 42] width 36 height 10
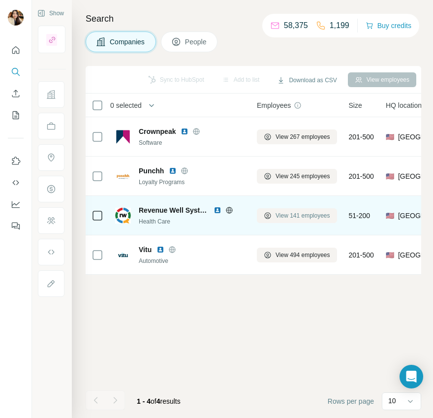
click at [286, 216] on span "View 141 employees" at bounding box center [303, 215] width 55 height 9
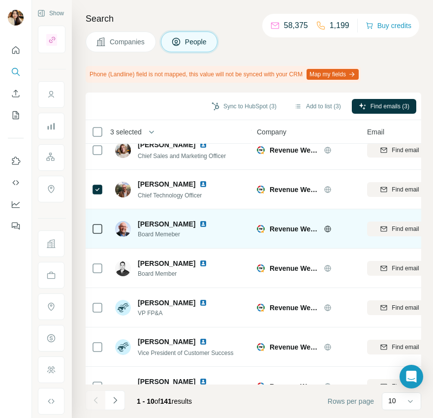
scroll to position [153, 0]
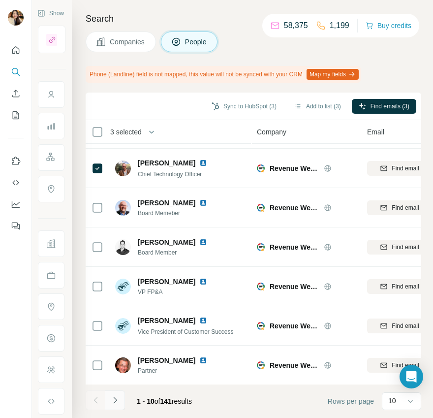
click at [116, 393] on button "Navigate to next page" at bounding box center [115, 400] width 20 height 20
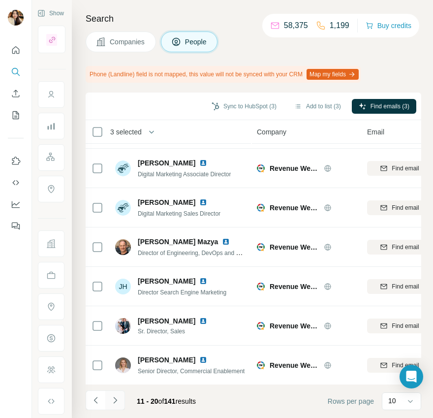
click at [110, 401] on icon "Navigate to next page" at bounding box center [115, 400] width 10 height 10
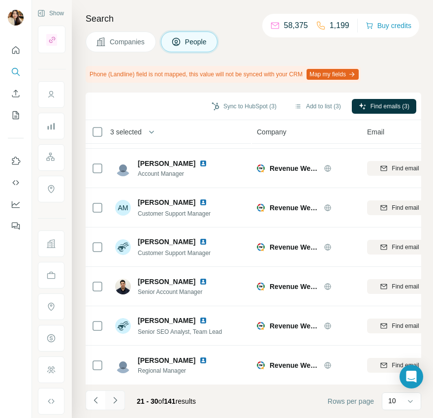
click at [113, 400] on icon "Navigate to next page" at bounding box center [115, 400] width 10 height 10
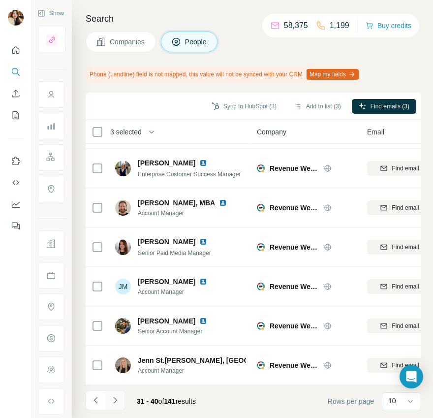
click at [115, 401] on icon "Navigate to next page" at bounding box center [115, 400] width 10 height 10
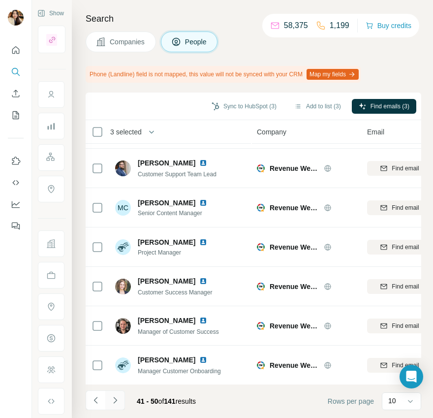
click at [112, 394] on button "Navigate to next page" at bounding box center [115, 400] width 20 height 20
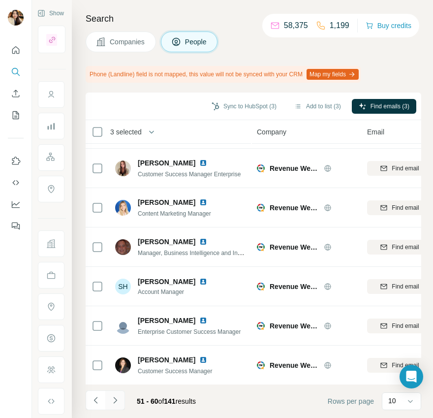
click at [107, 401] on button "Navigate to next page" at bounding box center [115, 400] width 20 height 20
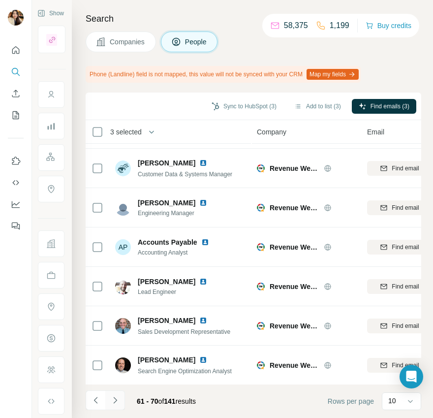
click at [114, 404] on button "Navigate to next page" at bounding box center [115, 400] width 20 height 20
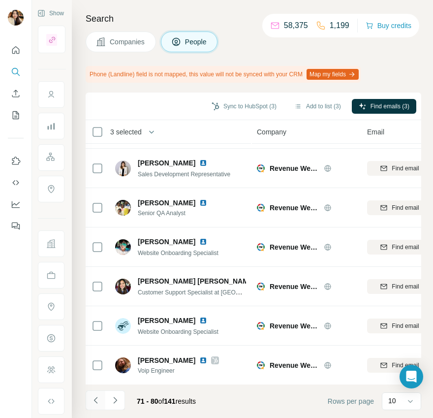
click at [92, 402] on icon "Navigate to previous page" at bounding box center [96, 400] width 10 height 10
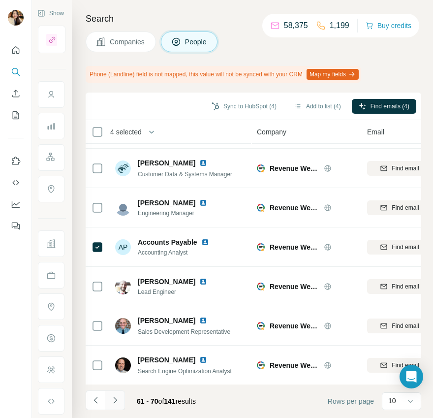
click at [113, 395] on icon "Navigate to next page" at bounding box center [115, 400] width 10 height 10
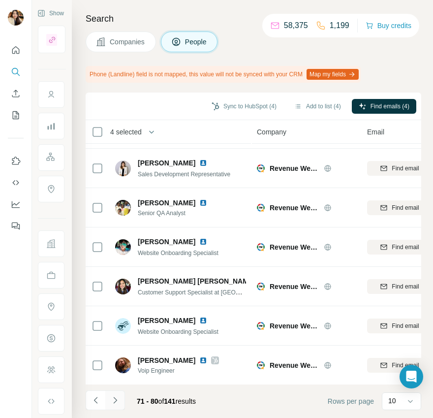
click at [115, 398] on icon "Navigate to next page" at bounding box center [115, 400] width 10 height 10
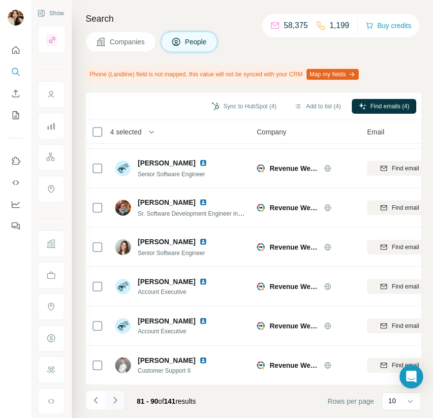
click at [114, 405] on button "Navigate to next page" at bounding box center [115, 400] width 20 height 20
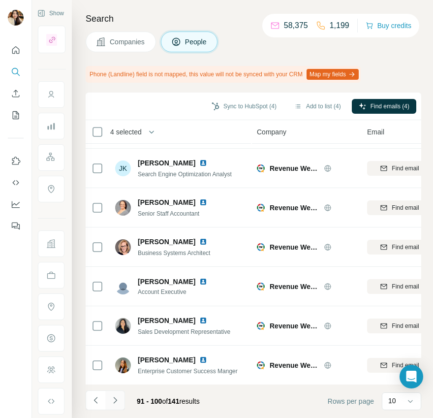
click at [114, 401] on icon "Navigate to next page" at bounding box center [115, 400] width 10 height 10
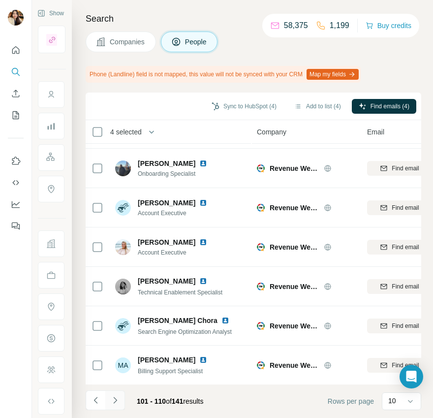
click at [114, 397] on icon "Navigate to next page" at bounding box center [115, 400] width 10 height 10
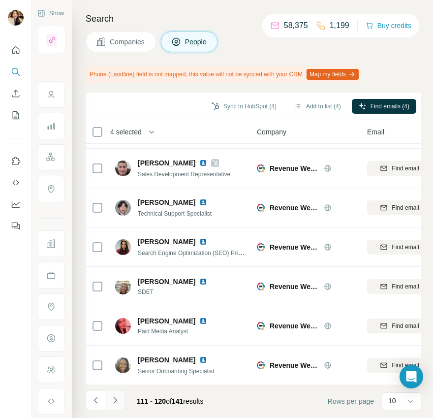
click at [110, 403] on icon "Navigate to next page" at bounding box center [115, 400] width 10 height 10
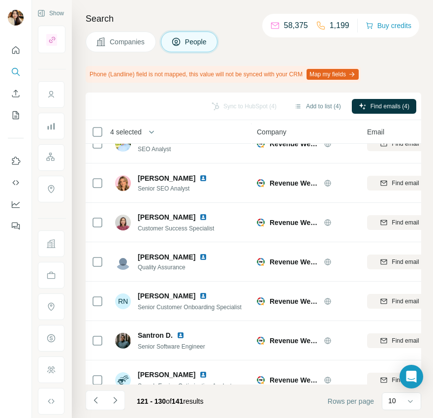
scroll to position [0, 0]
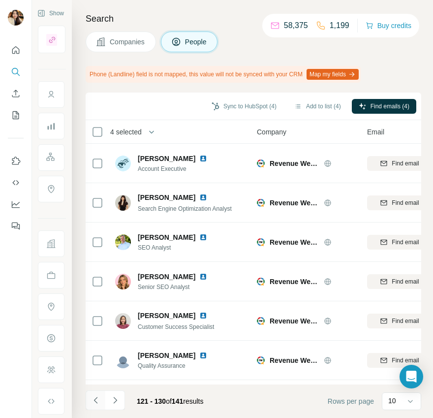
click at [94, 400] on icon "Navigate to previous page" at bounding box center [96, 400] width 10 height 10
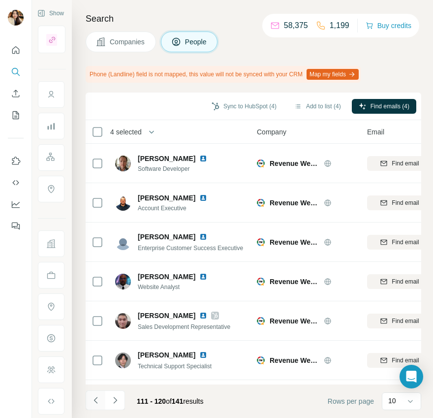
click at [94, 400] on icon "Navigate to previous page" at bounding box center [96, 400] width 10 height 10
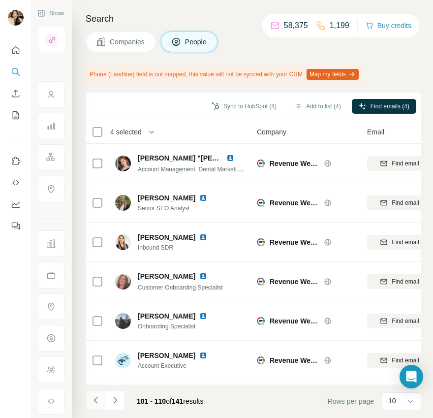
click at [94, 400] on icon "Navigate to previous page" at bounding box center [96, 400] width 10 height 10
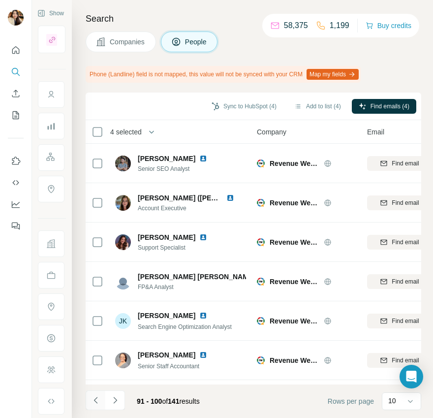
click at [94, 400] on icon "Navigate to previous page" at bounding box center [96, 400] width 10 height 10
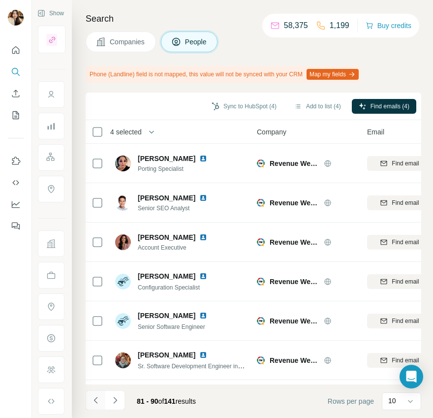
click at [94, 400] on icon "Navigate to previous page" at bounding box center [96, 400] width 10 height 10
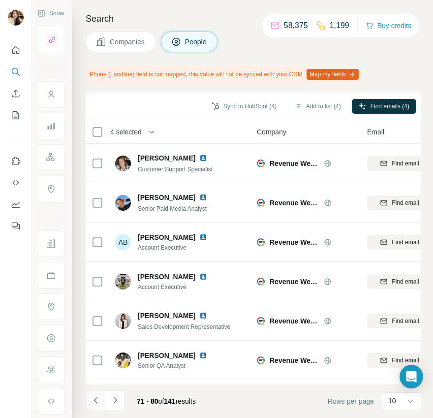
click at [94, 400] on icon "Navigate to previous page" at bounding box center [96, 400] width 10 height 10
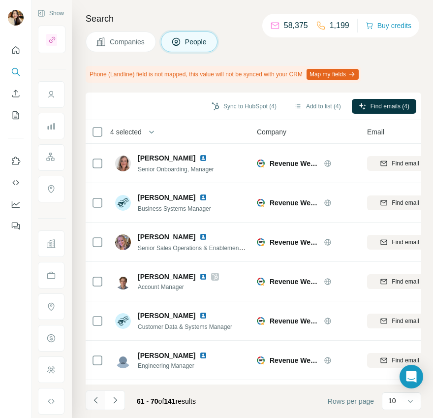
click at [94, 400] on icon "Navigate to previous page" at bounding box center [96, 400] width 10 height 10
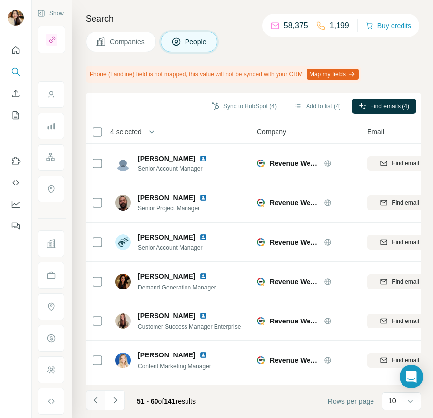
click at [94, 400] on icon "Navigate to previous page" at bounding box center [96, 400] width 10 height 10
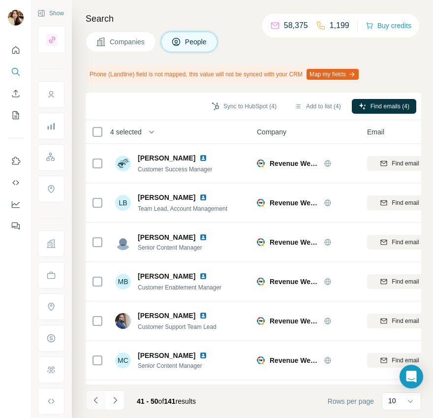
click at [94, 400] on icon "Navigate to previous page" at bounding box center [96, 400] width 10 height 10
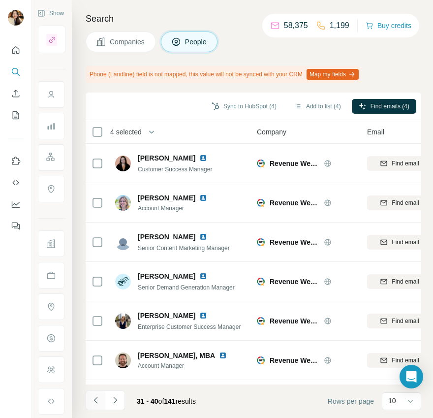
click at [94, 400] on icon "Navigate to previous page" at bounding box center [96, 400] width 10 height 10
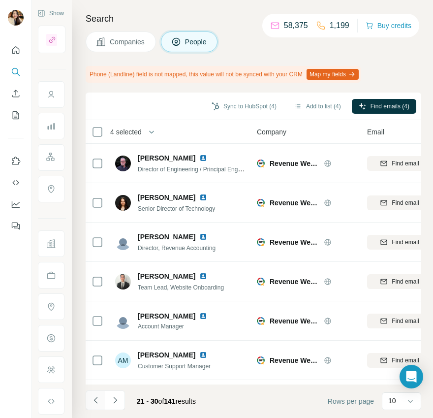
click at [94, 400] on icon "Navigate to previous page" at bounding box center [96, 400] width 10 height 10
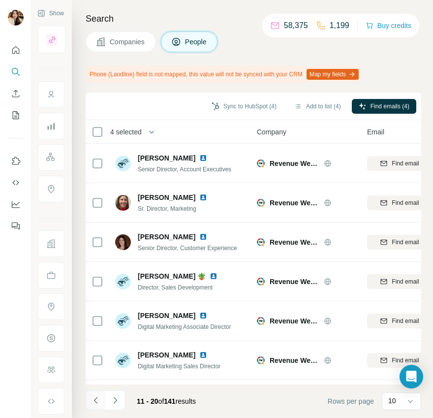
click at [94, 400] on icon "Navigate to previous page" at bounding box center [96, 400] width 10 height 10
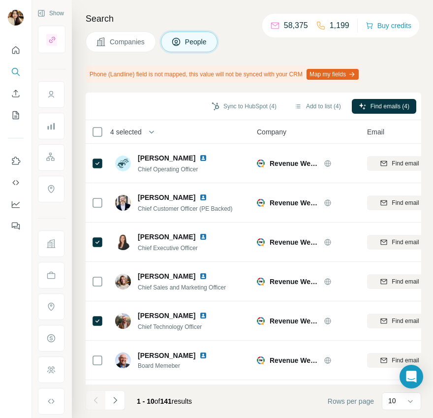
click at [94, 400] on div at bounding box center [96, 400] width 20 height 20
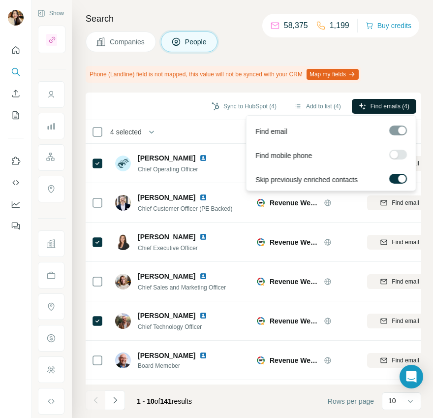
click at [380, 103] on span "Find emails (4)" at bounding box center [390, 106] width 39 height 9
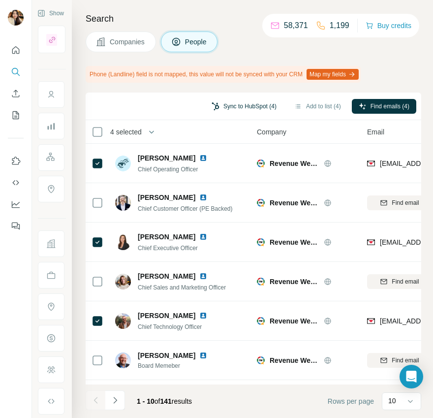
click at [255, 106] on button "Sync to HubSpot (4)" at bounding box center [244, 106] width 79 height 15
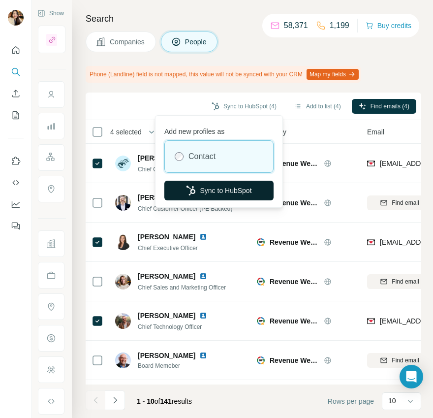
click at [234, 187] on button "Sync to HubSpot" at bounding box center [218, 191] width 109 height 20
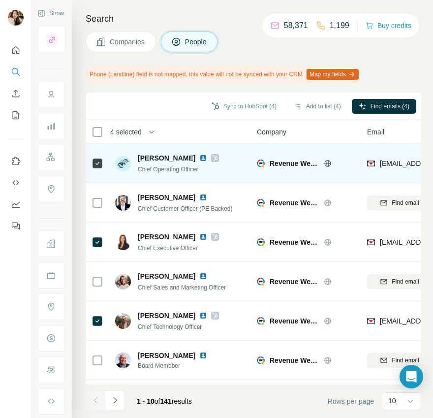
click at [218, 156] on icon at bounding box center [215, 158] width 6 height 8
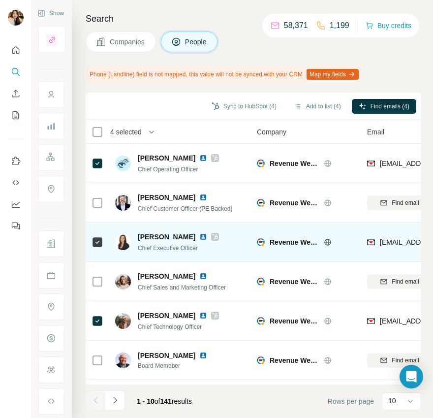
click at [218, 234] on icon at bounding box center [215, 237] width 5 height 6
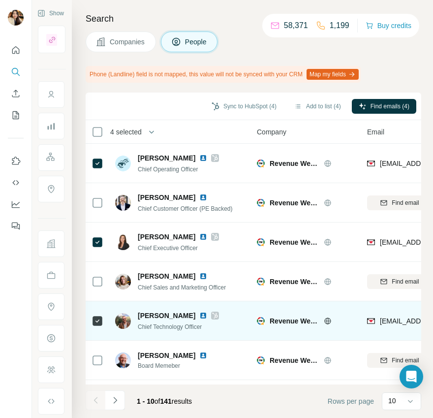
click at [212, 314] on icon at bounding box center [215, 315] width 6 height 8
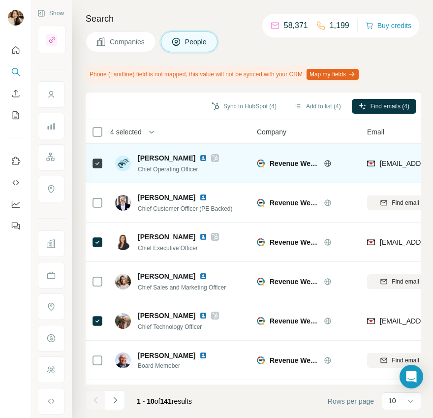
scroll to position [153, 0]
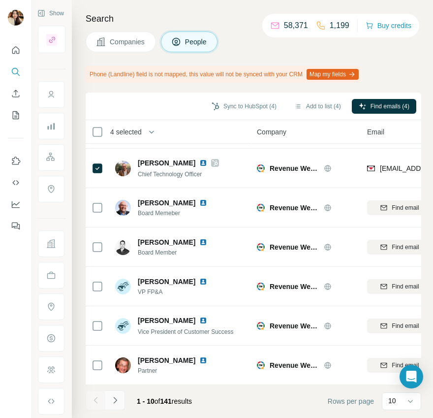
click at [120, 397] on button "Navigate to next page" at bounding box center [115, 400] width 20 height 20
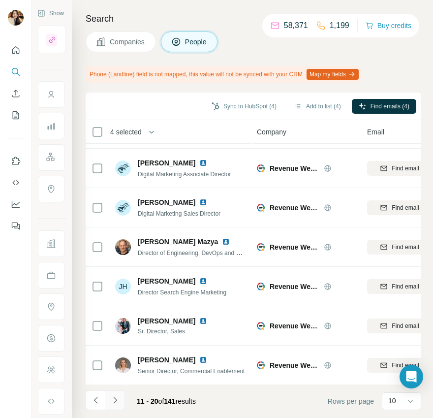
click at [122, 396] on button "Navigate to next page" at bounding box center [115, 400] width 20 height 20
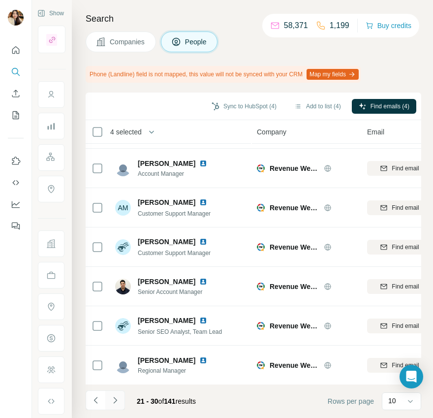
click at [113, 396] on icon "Navigate to next page" at bounding box center [115, 400] width 10 height 10
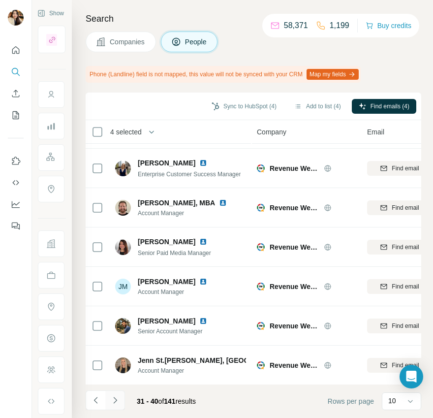
click at [112, 401] on icon "Navigate to next page" at bounding box center [115, 400] width 10 height 10
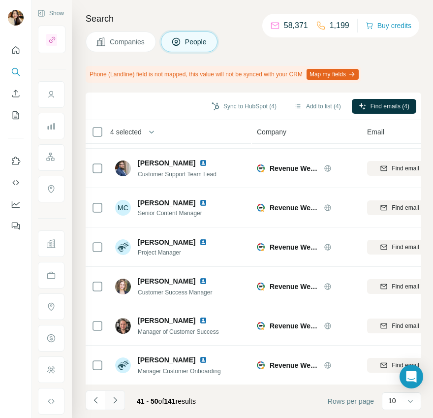
click at [118, 398] on icon "Navigate to next page" at bounding box center [115, 400] width 10 height 10
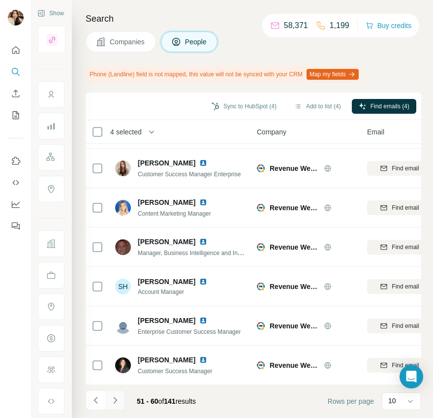
click at [115, 406] on button "Navigate to next page" at bounding box center [115, 400] width 20 height 20
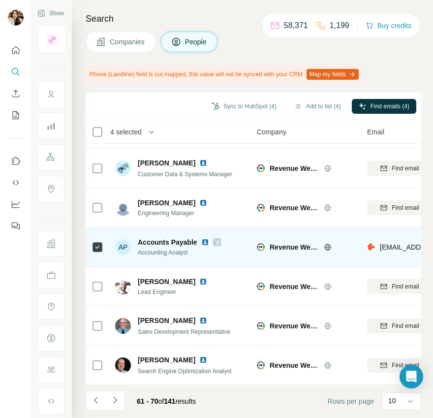
click at [218, 240] on icon at bounding box center [216, 242] width 5 height 6
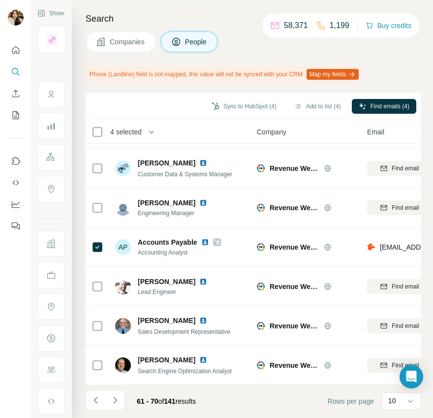
click at [106, 42] on button "Companies" at bounding box center [121, 41] width 70 height 21
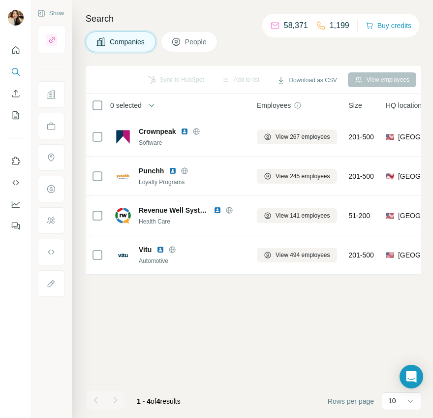
scroll to position [0, 0]
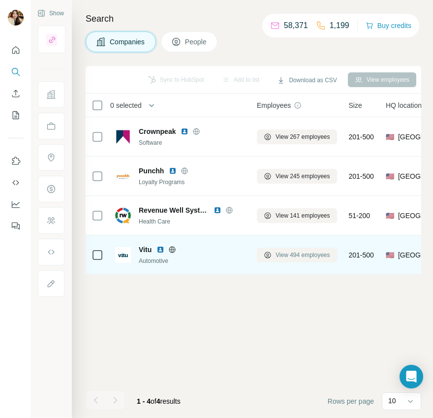
click at [299, 256] on span "View 494 employees" at bounding box center [303, 254] width 55 height 9
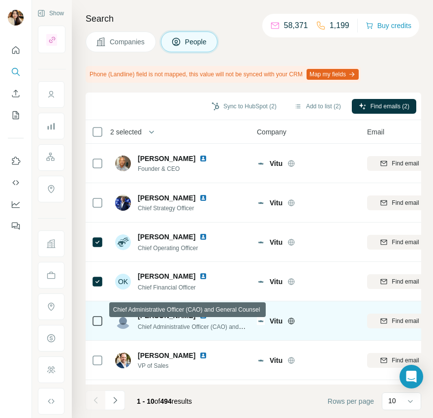
scroll to position [153, 0]
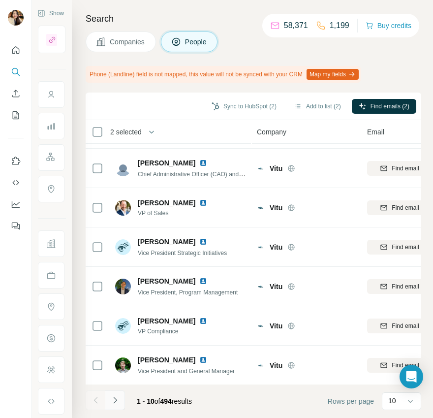
click at [115, 398] on icon "Navigate to next page" at bounding box center [115, 400] width 10 height 10
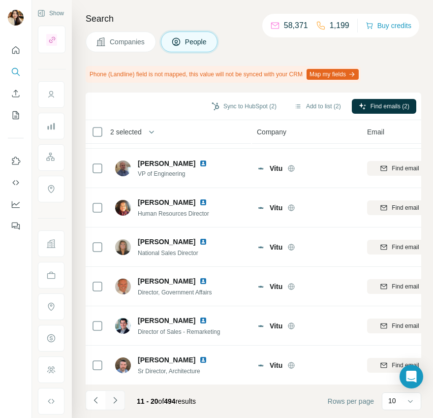
click at [114, 404] on icon "Navigate to next page" at bounding box center [115, 400] width 10 height 10
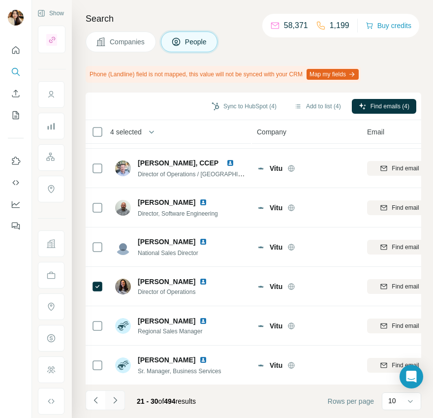
click at [113, 394] on button "Navigate to next page" at bounding box center [115, 400] width 20 height 20
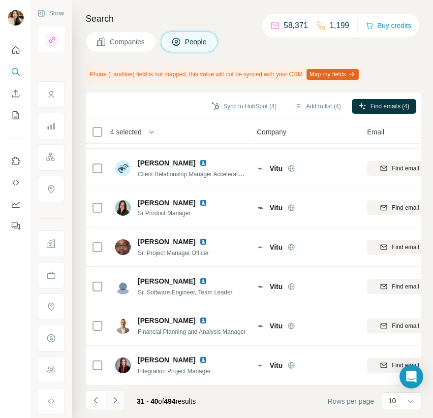
click at [113, 404] on icon "Navigate to next page" at bounding box center [115, 400] width 10 height 10
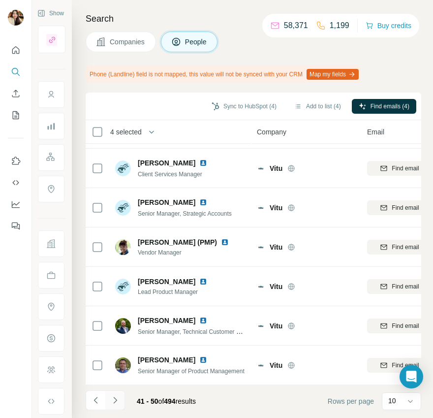
click at [114, 400] on icon "Navigate to next page" at bounding box center [115, 400] width 10 height 10
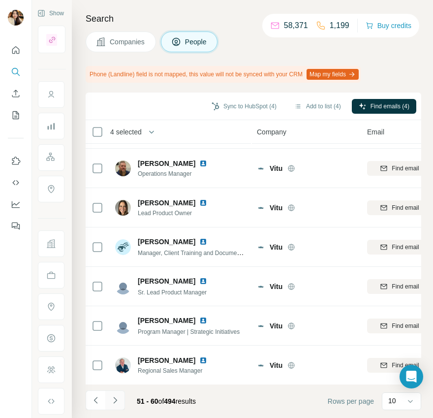
click at [115, 399] on icon "Navigate to next page" at bounding box center [114, 400] width 3 height 6
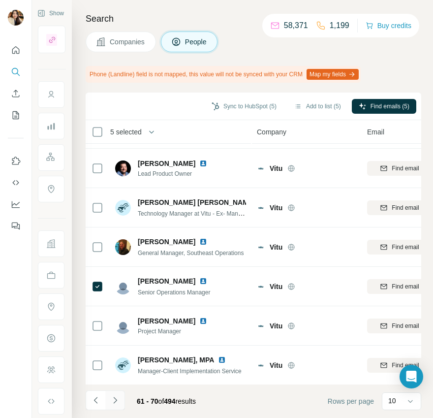
click at [114, 401] on icon "Navigate to next page" at bounding box center [115, 400] width 10 height 10
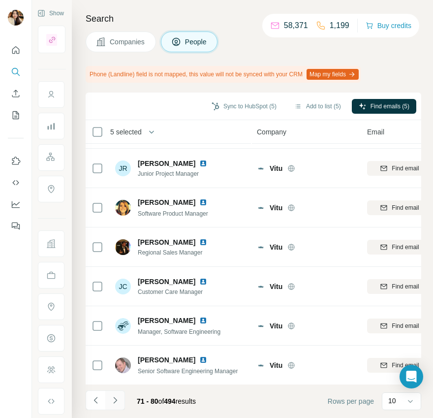
click at [115, 399] on icon "Navigate to next page" at bounding box center [115, 400] width 10 height 10
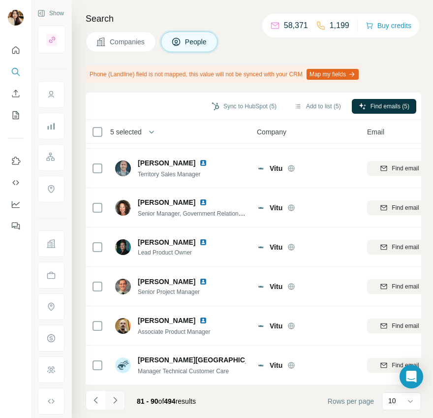
click at [115, 394] on button "Navigate to next page" at bounding box center [115, 400] width 20 height 20
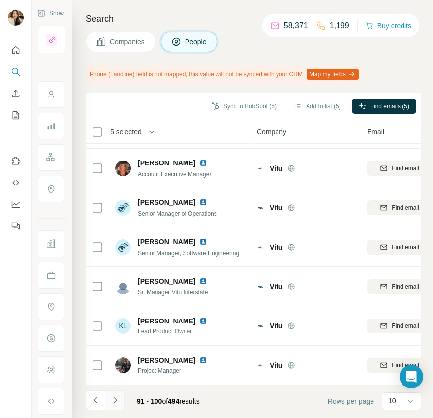
click at [116, 399] on icon "Navigate to next page" at bounding box center [115, 400] width 10 height 10
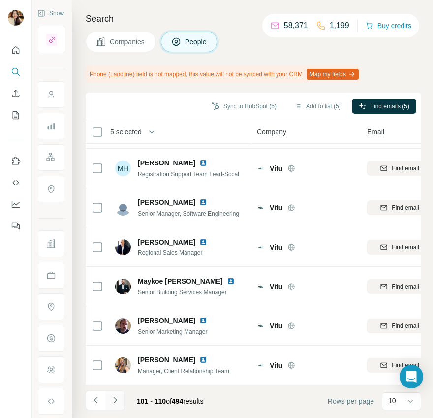
click at [111, 393] on button "Navigate to next page" at bounding box center [115, 400] width 20 height 20
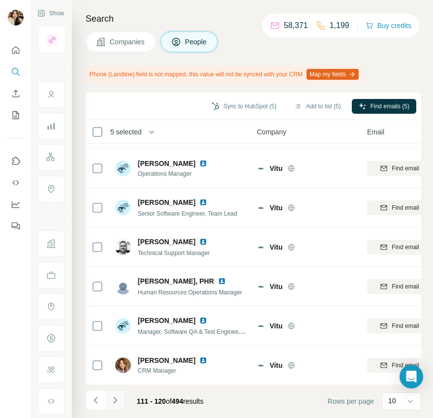
click at [111, 403] on icon "Navigate to next page" at bounding box center [115, 400] width 10 height 10
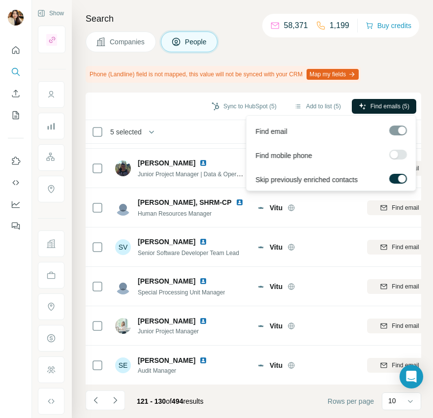
click at [398, 99] on button "Find emails (5)" at bounding box center [384, 106] width 64 height 15
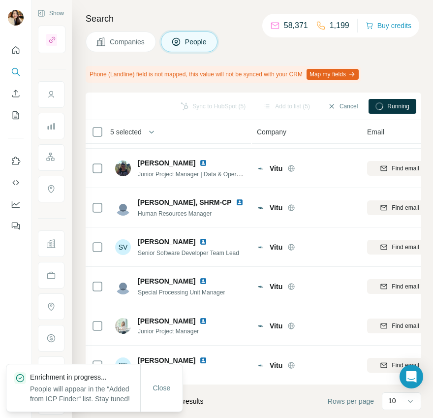
click at [199, 405] on span "121 - 130 of 494 results" at bounding box center [170, 401] width 66 height 8
click at [167, 384] on span "Close" at bounding box center [162, 388] width 18 height 10
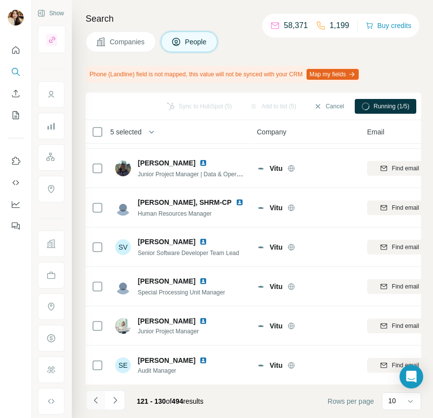
click at [93, 402] on icon "Navigate to previous page" at bounding box center [96, 400] width 10 height 10
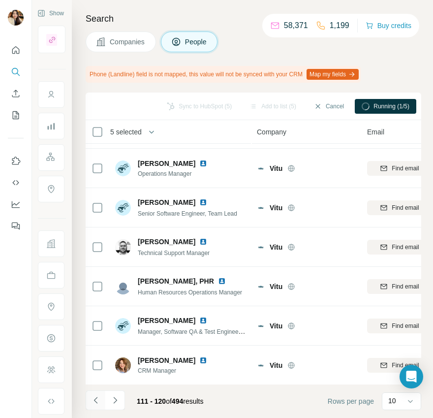
click at [93, 402] on icon "Navigate to previous page" at bounding box center [96, 400] width 10 height 10
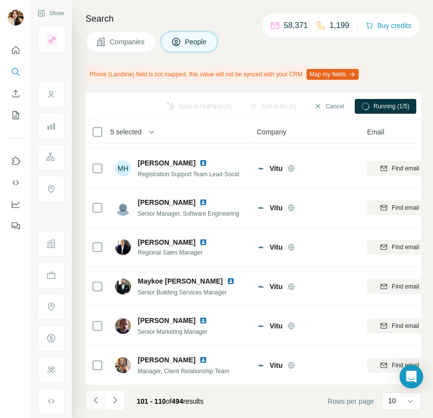
click at [93, 403] on icon "Navigate to previous page" at bounding box center [96, 400] width 10 height 10
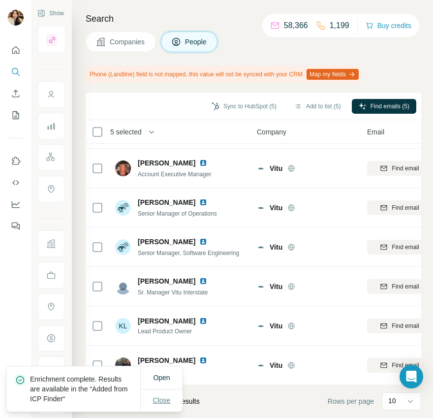
click at [161, 396] on span "Close" at bounding box center [162, 400] width 18 height 10
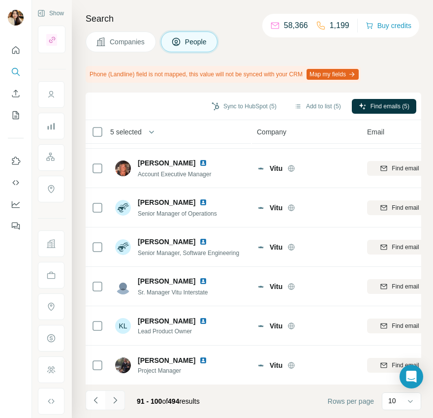
click at [118, 399] on icon "Navigate to next page" at bounding box center [115, 400] width 10 height 10
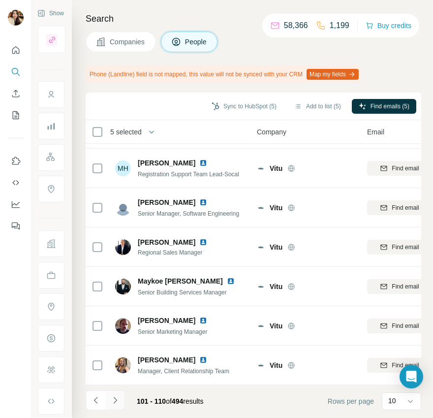
click at [114, 402] on icon "Navigate to next page" at bounding box center [115, 400] width 10 height 10
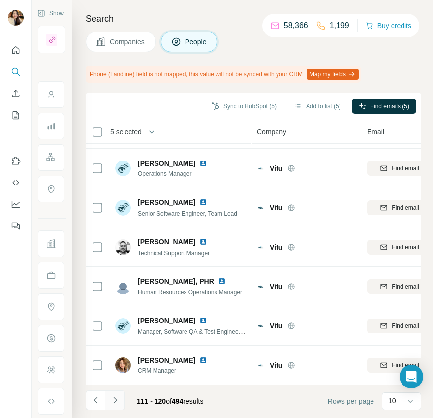
click at [119, 399] on icon "Navigate to next page" at bounding box center [115, 400] width 10 height 10
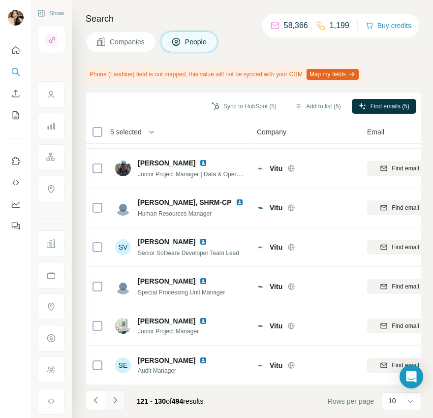
click at [116, 401] on icon "Navigate to next page" at bounding box center [114, 400] width 3 height 6
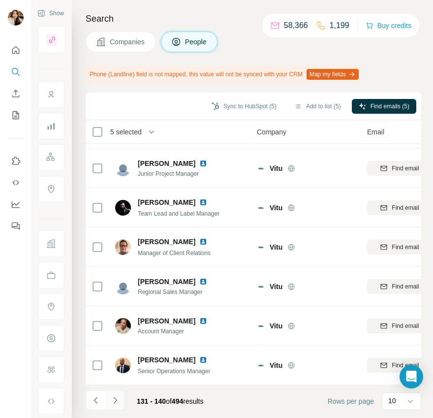
click at [116, 396] on icon "Navigate to next page" at bounding box center [115, 400] width 10 height 10
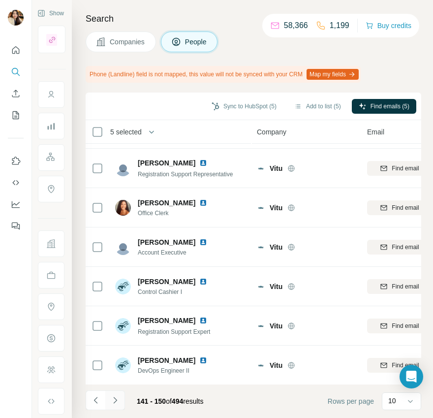
click at [110, 408] on button "Navigate to next page" at bounding box center [115, 400] width 20 height 20
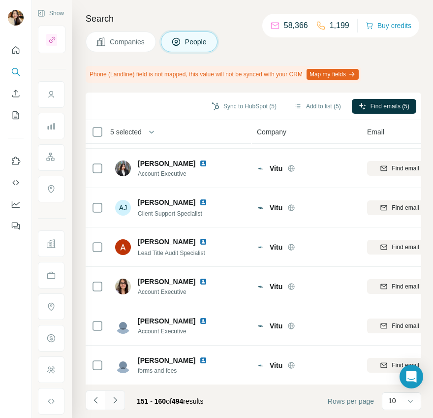
click at [116, 397] on icon "Navigate to next page" at bounding box center [115, 400] width 10 height 10
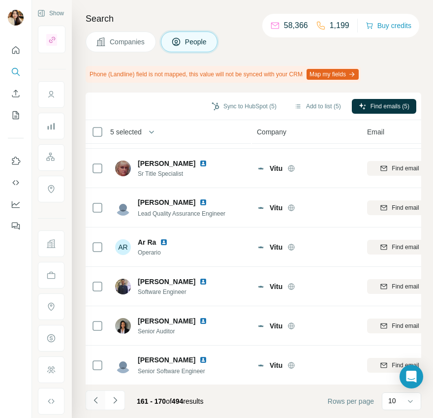
click at [97, 404] on icon "Navigate to previous page" at bounding box center [96, 400] width 10 height 10
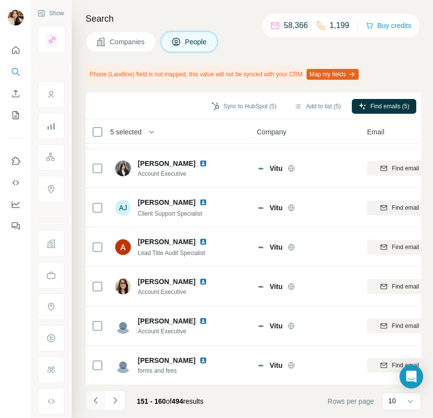
click at [97, 404] on icon "Navigate to previous page" at bounding box center [96, 400] width 10 height 10
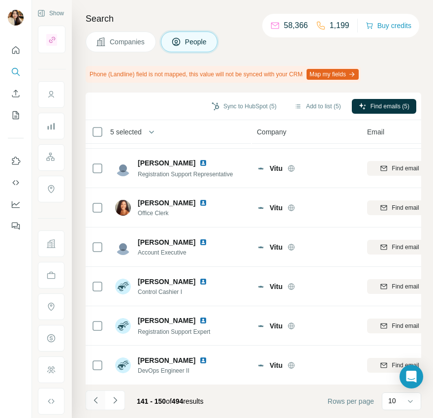
click at [97, 404] on icon "Navigate to previous page" at bounding box center [96, 400] width 10 height 10
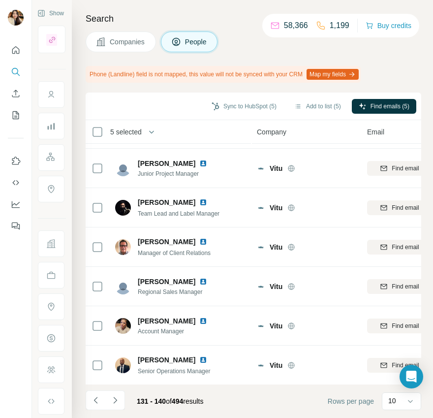
click at [89, 411] on li at bounding box center [96, 401] width 20 height 22
click at [93, 402] on icon "Navigate to previous page" at bounding box center [96, 400] width 10 height 10
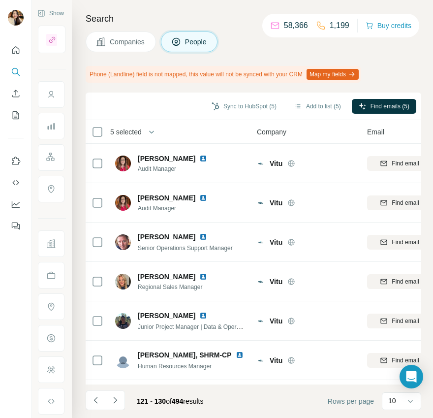
scroll to position [0, 0]
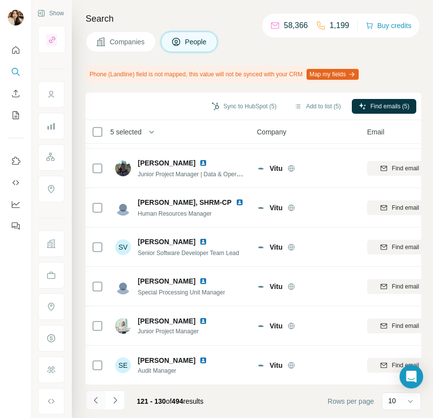
click at [96, 402] on icon "Navigate to previous page" at bounding box center [94, 400] width 3 height 6
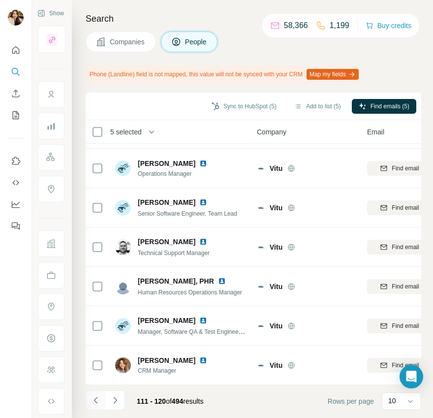
click at [94, 403] on icon "Navigate to previous page" at bounding box center [96, 400] width 10 height 10
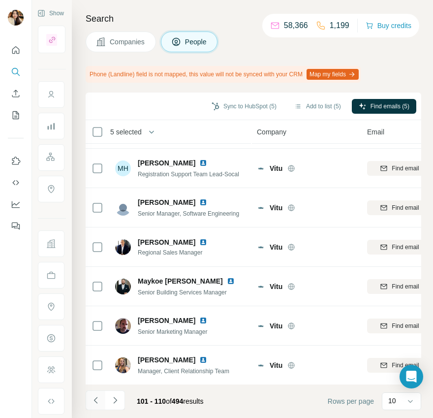
click at [92, 399] on icon "Navigate to previous page" at bounding box center [96, 400] width 10 height 10
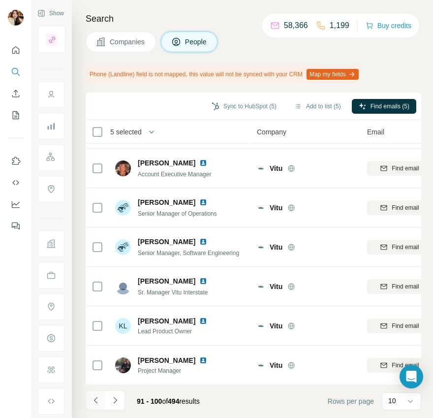
click at [94, 402] on icon "Navigate to previous page" at bounding box center [96, 400] width 10 height 10
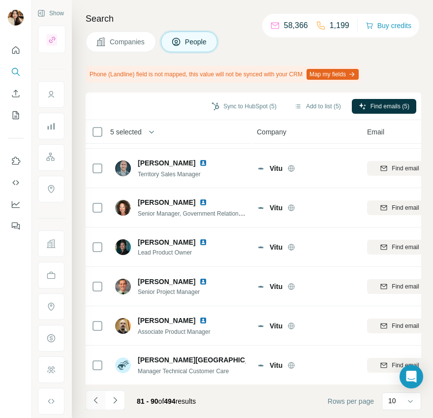
click at [93, 401] on icon "Navigate to previous page" at bounding box center [96, 400] width 10 height 10
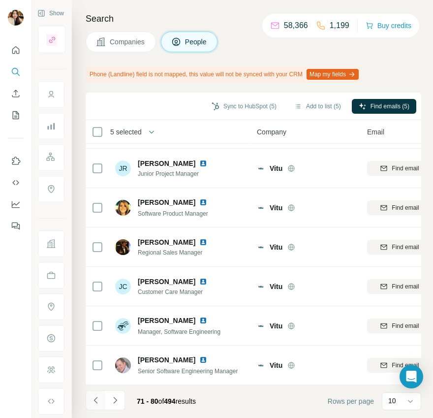
click at [94, 399] on icon "Navigate to previous page" at bounding box center [94, 400] width 3 height 6
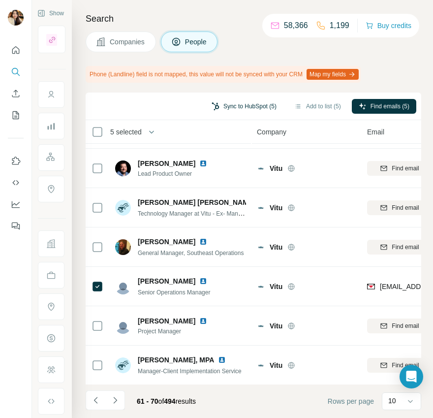
click at [254, 105] on button "Sync to HubSpot (5)" at bounding box center [244, 106] width 79 height 15
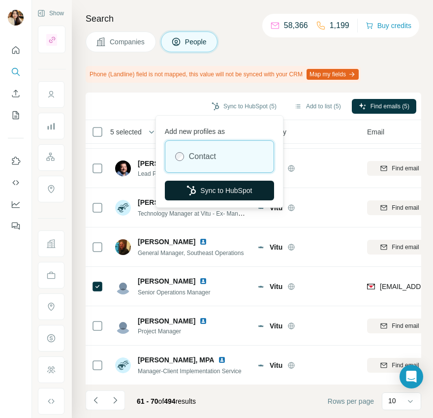
click at [245, 183] on button "Sync to HubSpot" at bounding box center [219, 191] width 109 height 20
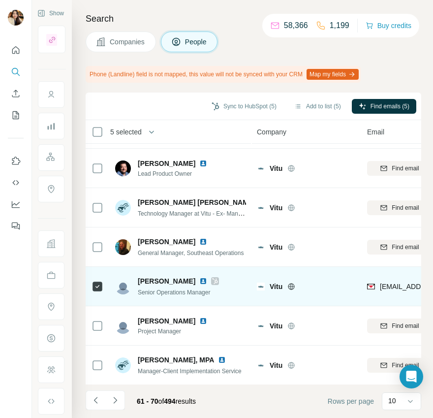
click at [212, 280] on icon at bounding box center [215, 281] width 6 height 8
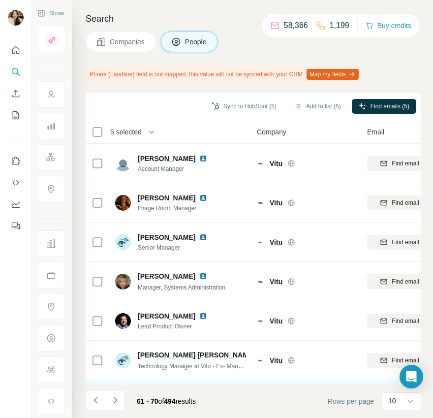
scroll to position [153, 0]
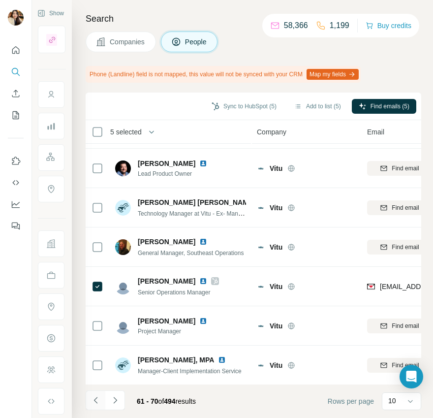
click at [89, 395] on button "Navigate to previous page" at bounding box center [96, 400] width 20 height 20
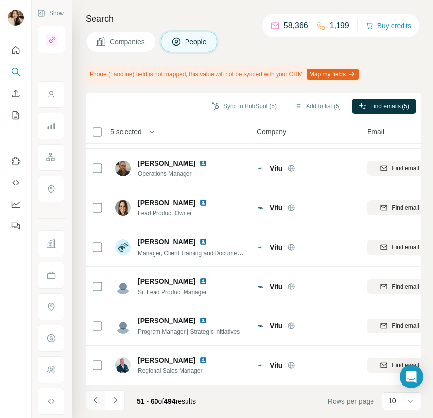
click at [91, 404] on icon "Navigate to previous page" at bounding box center [96, 400] width 10 height 10
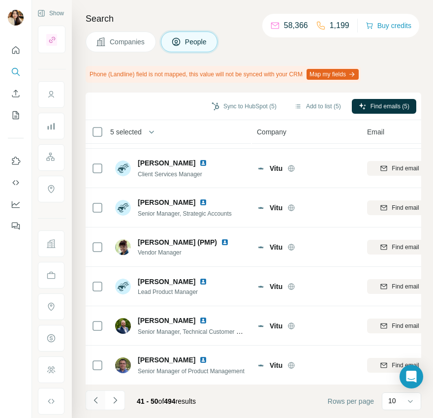
click at [94, 403] on icon "Navigate to previous page" at bounding box center [96, 400] width 10 height 10
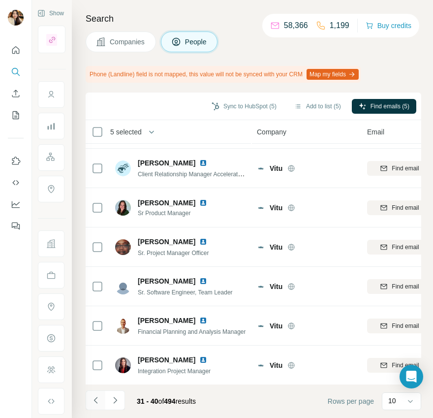
click at [94, 394] on button "Navigate to previous page" at bounding box center [96, 400] width 20 height 20
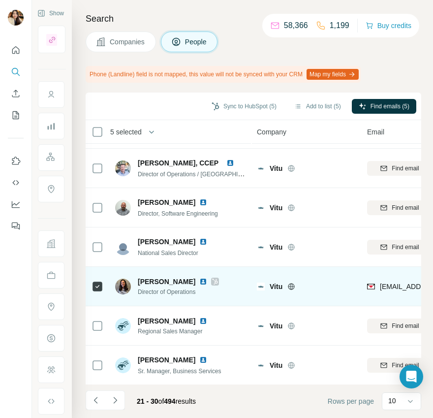
click at [215, 281] on icon at bounding box center [215, 282] width 6 height 8
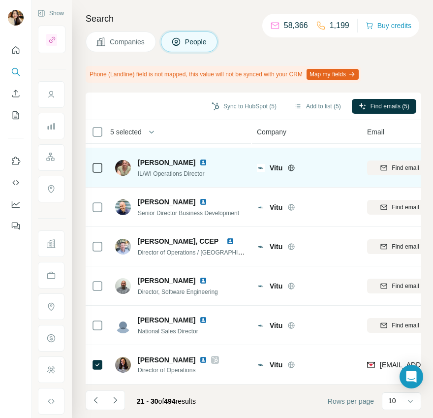
scroll to position [0, 0]
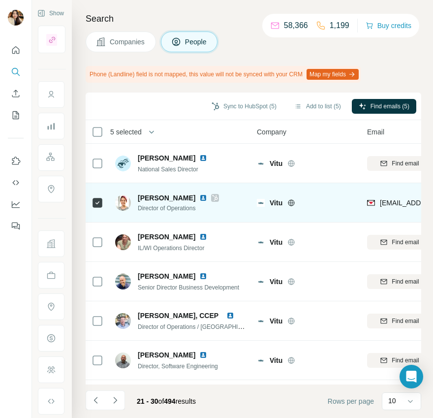
click at [212, 196] on icon at bounding box center [215, 198] width 6 height 8
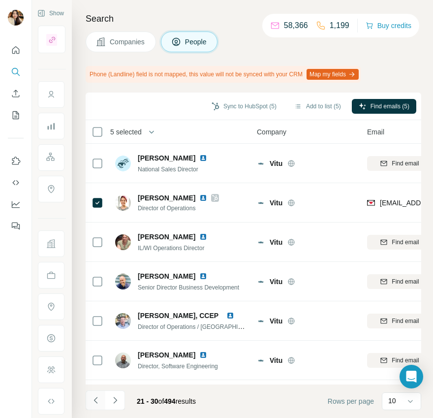
click at [91, 395] on icon "Navigate to previous page" at bounding box center [96, 400] width 10 height 10
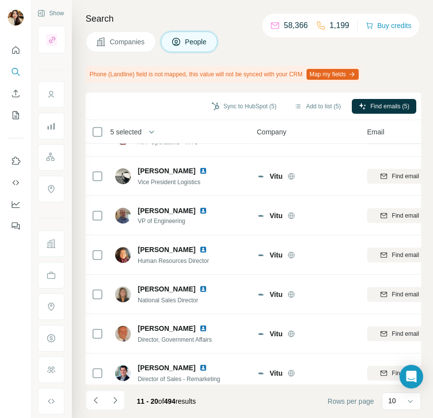
scroll to position [153, 0]
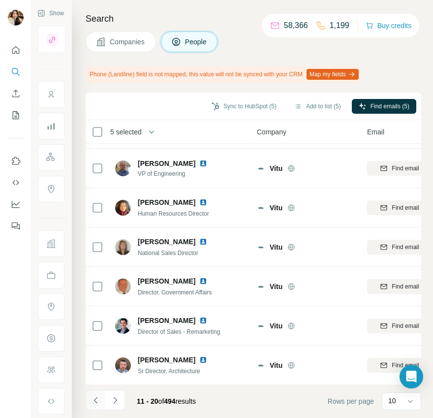
click at [96, 400] on icon "Navigate to previous page" at bounding box center [96, 400] width 10 height 10
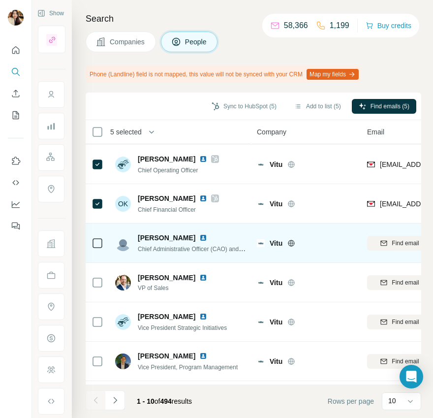
scroll to position [0, 0]
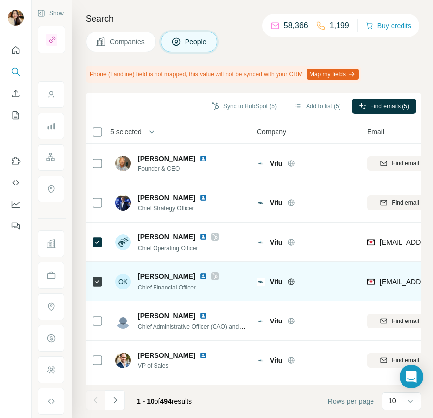
click at [212, 277] on icon at bounding box center [215, 276] width 6 height 8
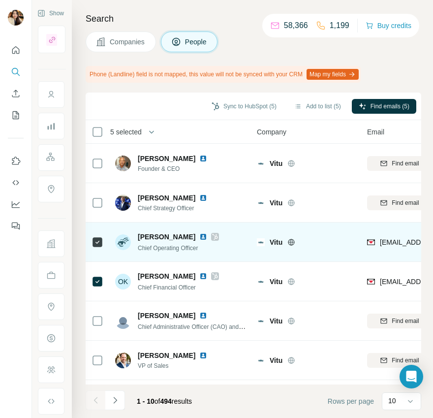
click at [213, 234] on icon at bounding box center [215, 237] width 5 height 6
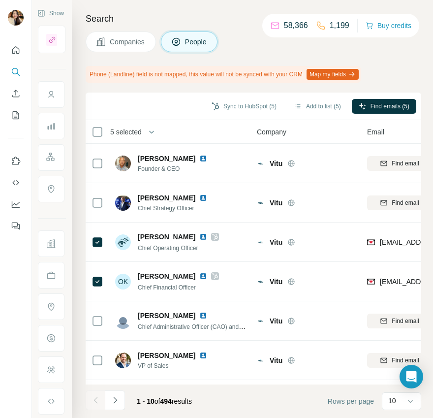
click at [123, 48] on button "Companies" at bounding box center [121, 41] width 70 height 21
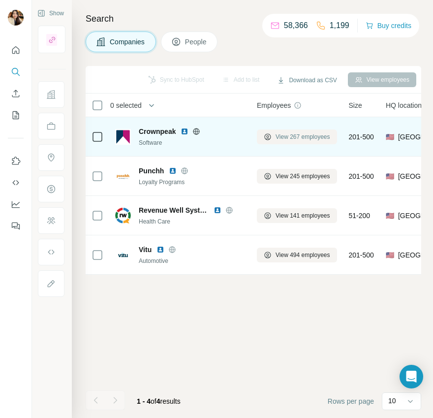
click at [287, 136] on span "View 267 employees" at bounding box center [303, 136] width 55 height 9
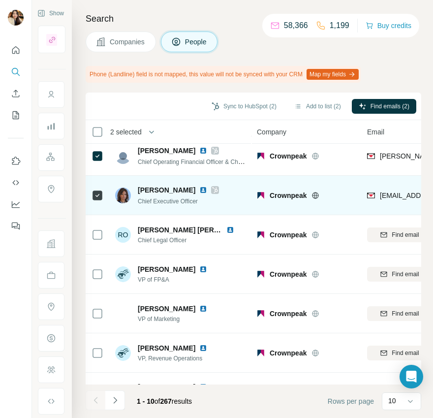
scroll to position [153, 0]
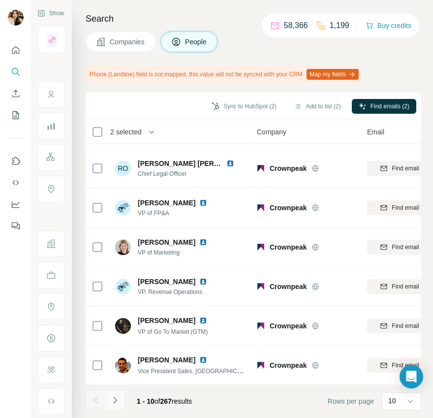
click at [113, 398] on icon "Navigate to next page" at bounding box center [115, 400] width 10 height 10
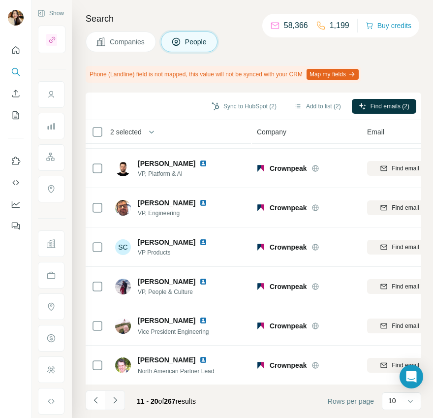
click at [113, 405] on button "Navigate to next page" at bounding box center [115, 400] width 20 height 20
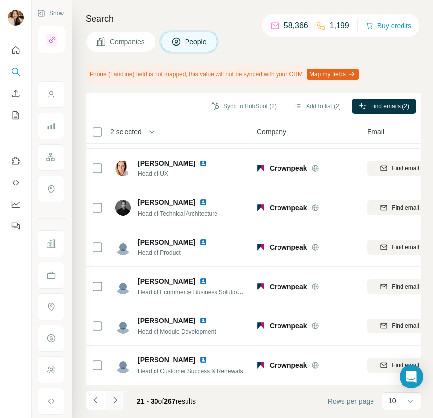
click at [118, 401] on icon "Navigate to next page" at bounding box center [115, 400] width 10 height 10
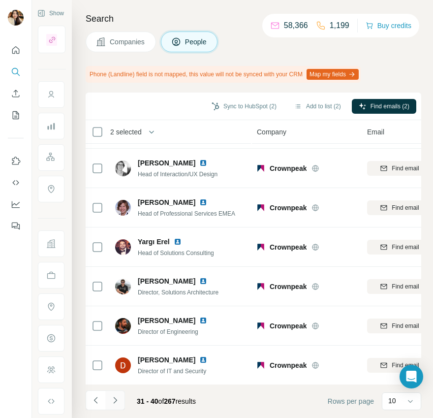
click at [116, 404] on icon "Navigate to next page" at bounding box center [115, 400] width 10 height 10
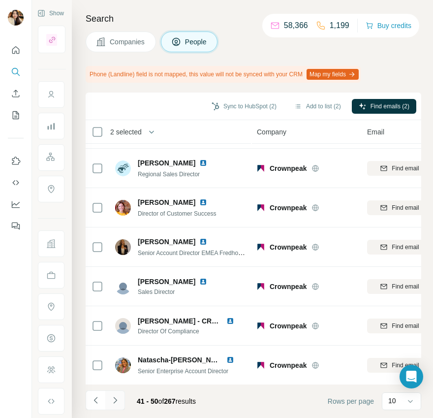
click at [118, 402] on icon "Navigate to next page" at bounding box center [115, 400] width 10 height 10
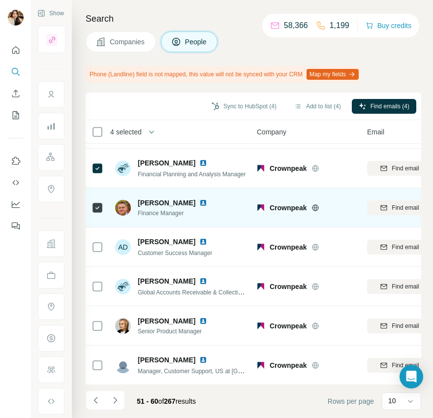
scroll to position [0, 0]
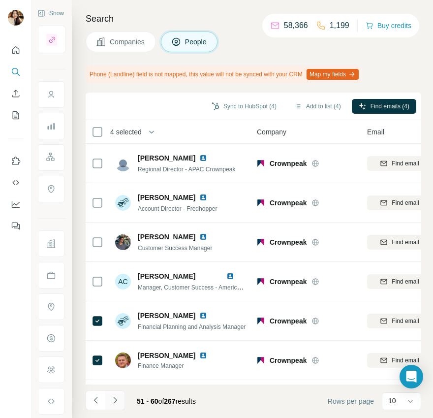
click at [117, 398] on icon "Navigate to next page" at bounding box center [115, 400] width 10 height 10
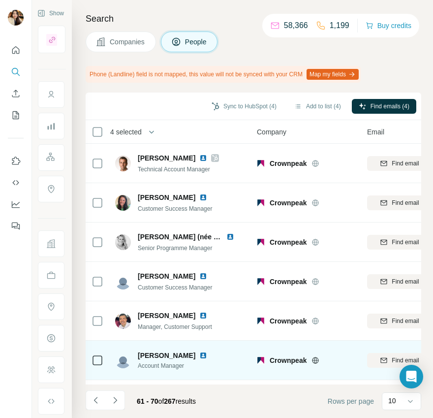
scroll to position [153, 0]
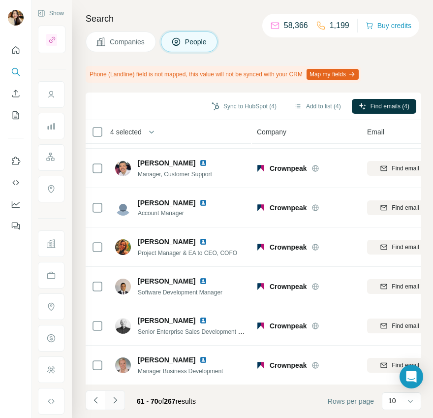
click at [116, 399] on icon "Navigate to next page" at bounding box center [115, 400] width 10 height 10
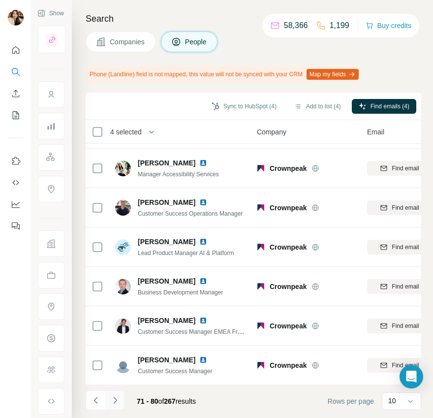
click at [120, 403] on icon "Navigate to next page" at bounding box center [115, 400] width 10 height 10
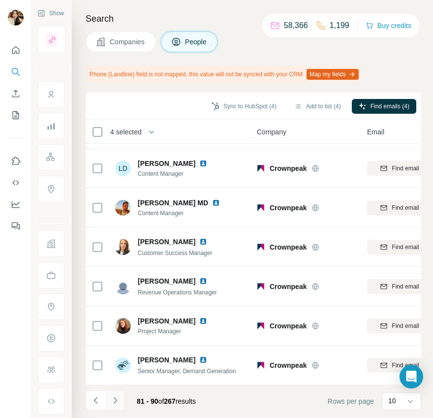
click at [118, 408] on button "Navigate to next page" at bounding box center [115, 400] width 20 height 20
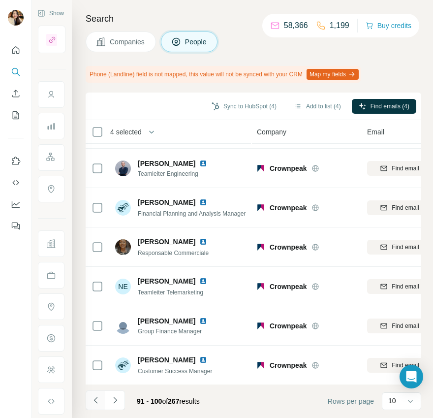
click at [95, 405] on button "Navigate to previous page" at bounding box center [96, 400] width 20 height 20
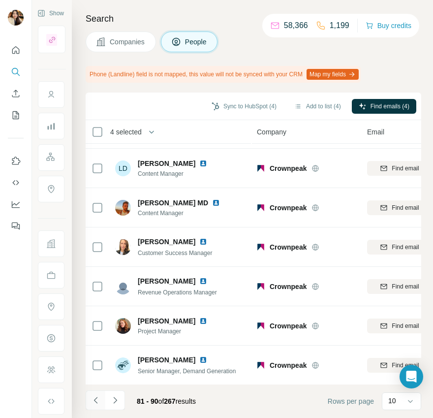
click at [95, 405] on button "Navigate to previous page" at bounding box center [96, 400] width 20 height 20
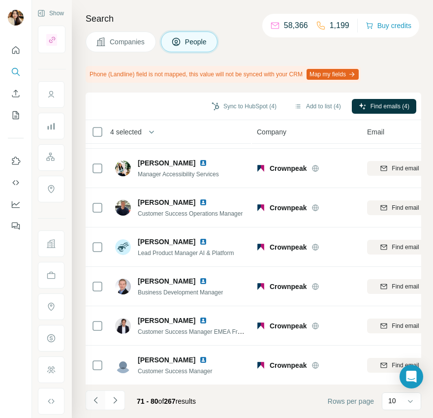
click at [95, 405] on button "Navigate to previous page" at bounding box center [96, 400] width 20 height 20
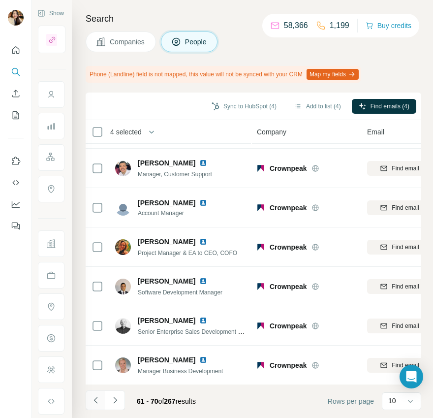
click at [95, 404] on icon "Navigate to previous page" at bounding box center [96, 400] width 10 height 10
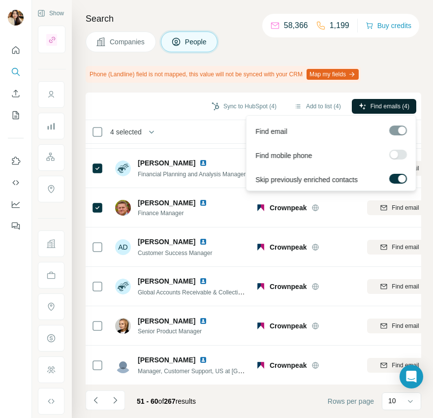
click at [361, 112] on button "Find emails (4)" at bounding box center [384, 106] width 64 height 15
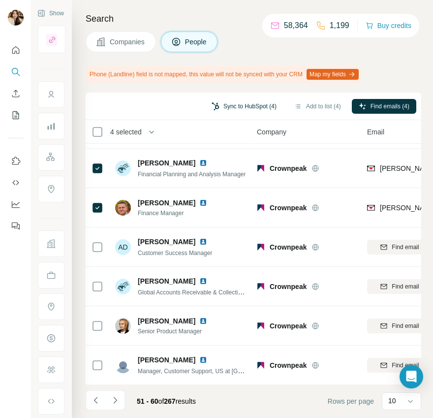
click at [259, 108] on button "Sync to HubSpot (4)" at bounding box center [244, 106] width 79 height 15
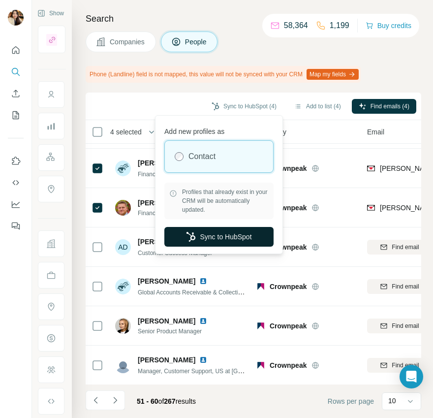
click at [258, 237] on button "Sync to HubSpot" at bounding box center [218, 237] width 109 height 20
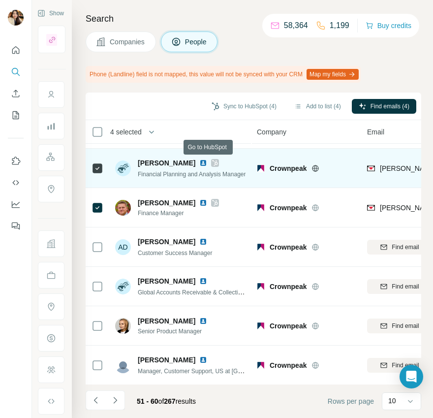
click at [212, 162] on icon at bounding box center [215, 163] width 6 height 8
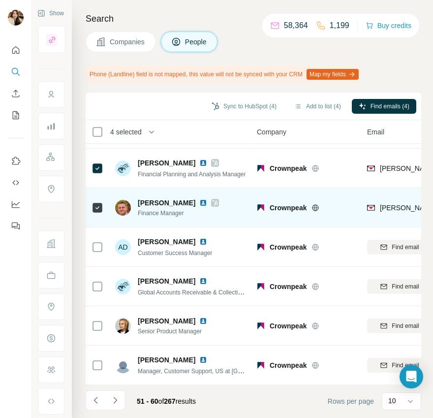
click at [213, 200] on icon at bounding box center [215, 203] width 5 height 6
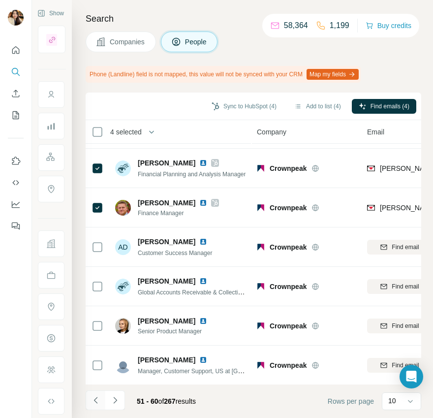
click at [96, 401] on icon "Navigate to previous page" at bounding box center [96, 400] width 10 height 10
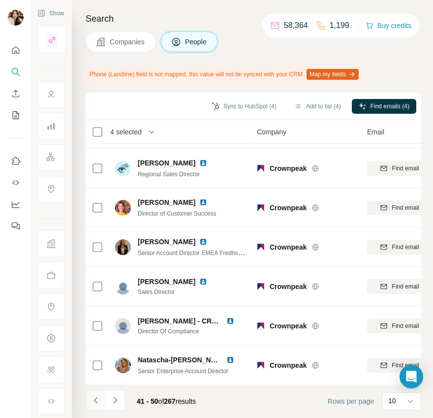
click at [96, 400] on icon "Navigate to previous page" at bounding box center [96, 400] width 10 height 10
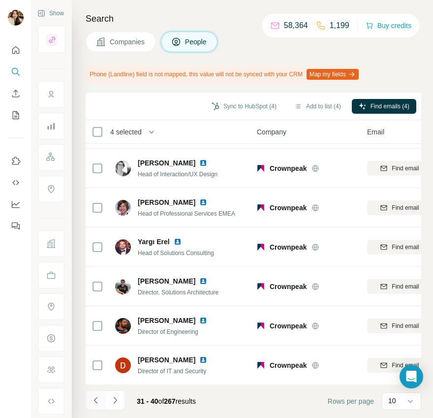
click at [96, 403] on icon "Navigate to previous page" at bounding box center [96, 400] width 10 height 10
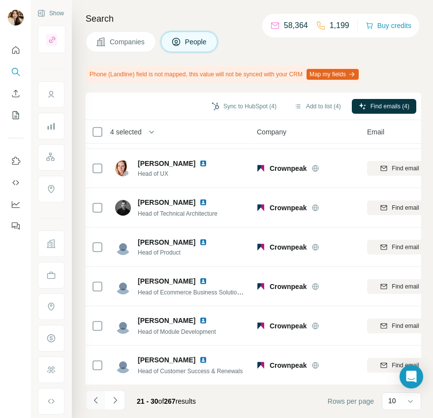
click at [94, 403] on icon "Navigate to previous page" at bounding box center [96, 400] width 10 height 10
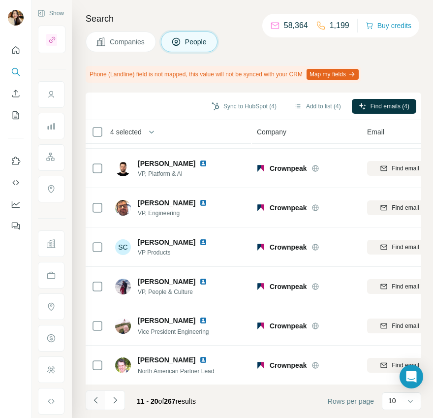
click at [97, 400] on icon "Navigate to previous page" at bounding box center [96, 400] width 10 height 10
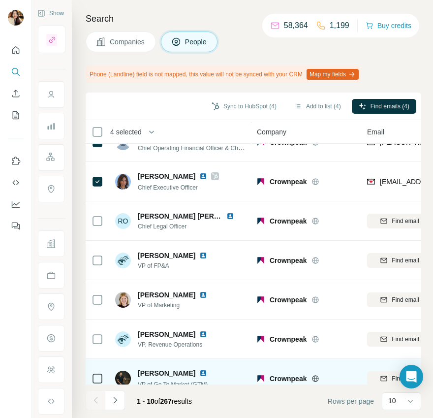
scroll to position [0, 0]
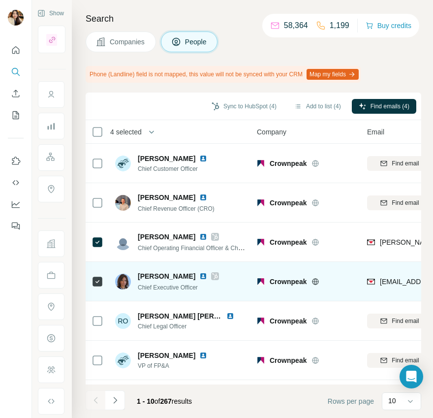
click at [212, 276] on icon at bounding box center [215, 276] width 6 height 8
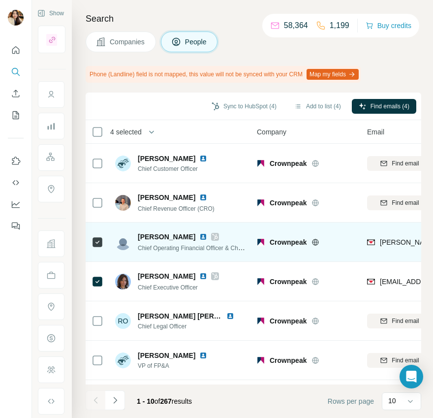
click at [212, 233] on icon at bounding box center [215, 237] width 6 height 8
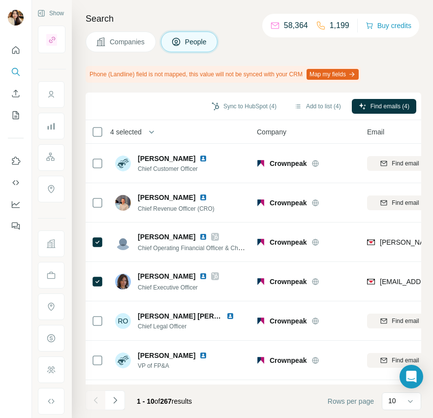
click at [128, 41] on span "Companies" at bounding box center [128, 42] width 36 height 10
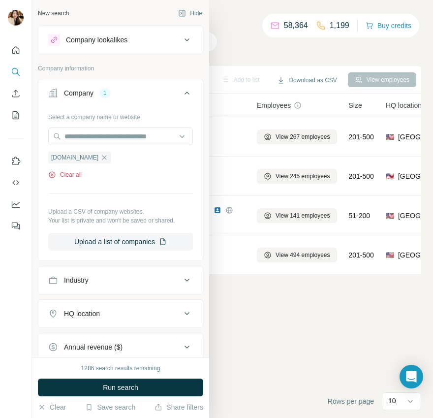
click at [77, 175] on button "Clear all" at bounding box center [64, 174] width 33 height 9
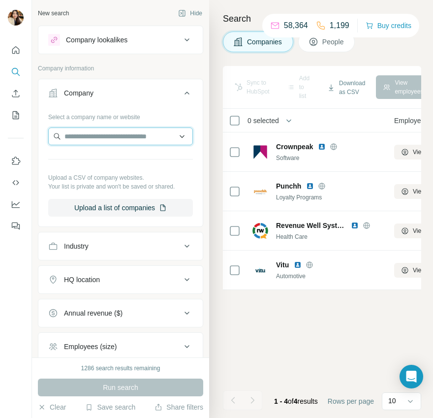
click at [122, 140] on input "text" at bounding box center [120, 136] width 145 height 18
paste input "**********"
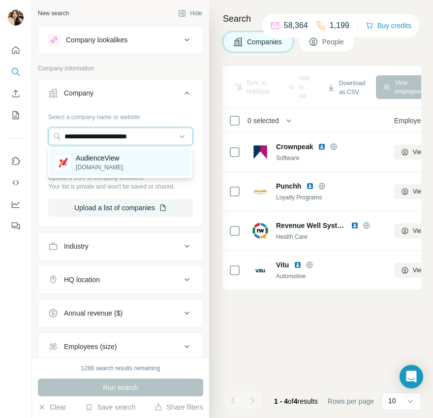
type input "**********"
click at [119, 159] on p "AudienceView" at bounding box center [99, 158] width 47 height 10
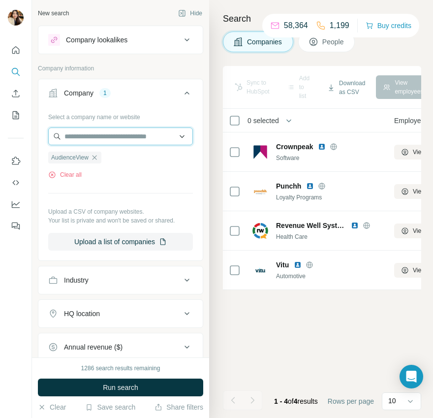
click at [103, 140] on input "text" at bounding box center [120, 136] width 145 height 18
paste input "**********"
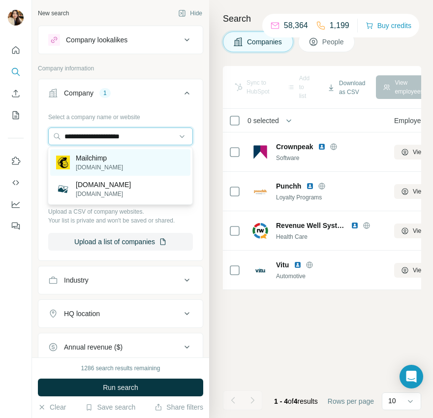
type input "**********"
click at [103, 163] on p "[DOMAIN_NAME]" at bounding box center [99, 167] width 47 height 9
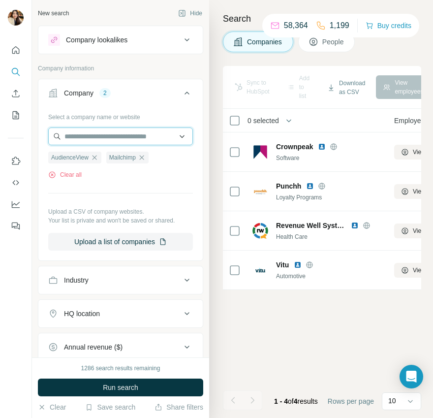
click at [112, 133] on input "text" at bounding box center [120, 136] width 145 height 18
paste input "**********"
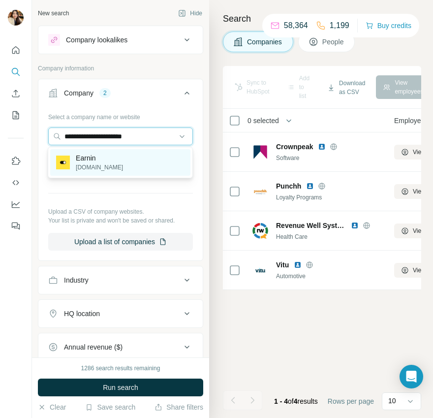
type input "**********"
click at [117, 159] on div "Earnin [DOMAIN_NAME]" at bounding box center [120, 162] width 140 height 27
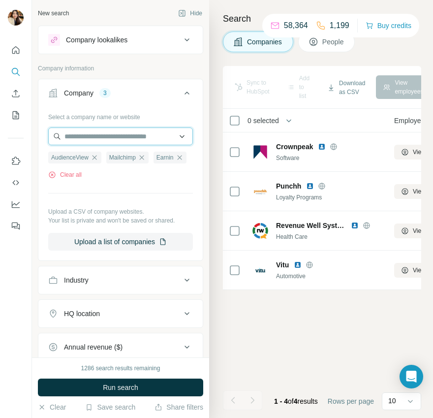
click at [130, 139] on input "text" at bounding box center [120, 136] width 145 height 18
paste input "**********"
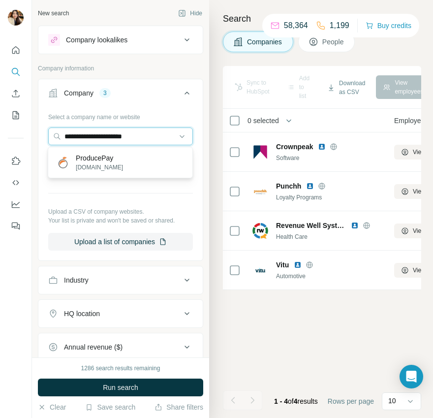
type input "**********"
click at [131, 157] on div "ProducePay [DOMAIN_NAME]" at bounding box center [120, 162] width 140 height 27
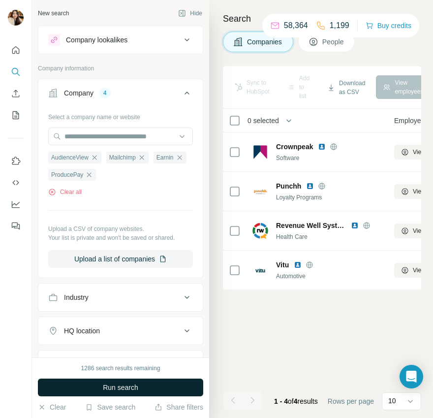
click at [132, 393] on button "Run search" at bounding box center [120, 387] width 165 height 18
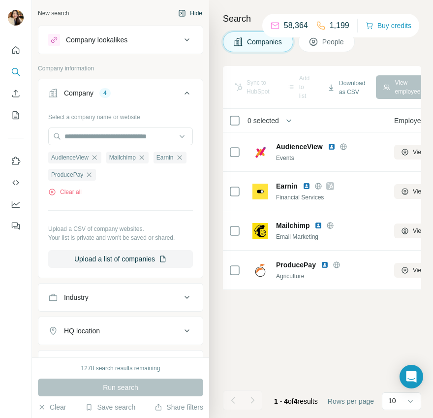
click at [191, 11] on button "Hide" at bounding box center [190, 13] width 38 height 15
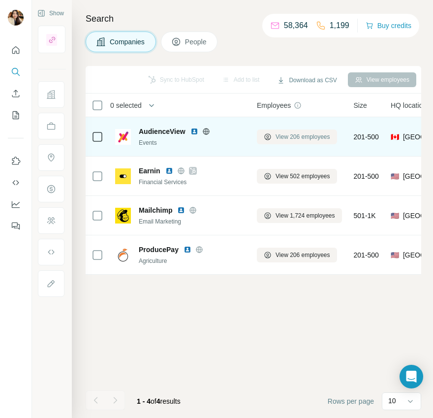
click at [266, 134] on icon at bounding box center [268, 137] width 8 height 8
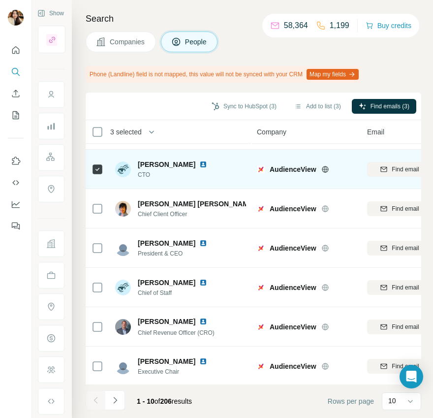
scroll to position [153, 0]
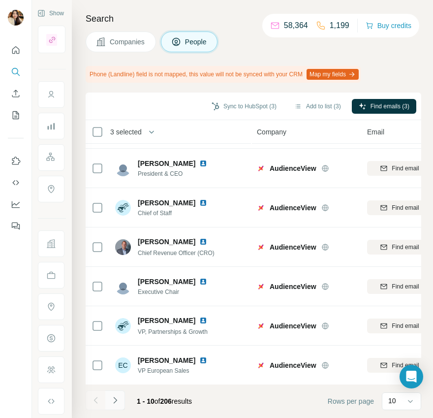
click at [114, 393] on button "Navigate to next page" at bounding box center [115, 400] width 20 height 20
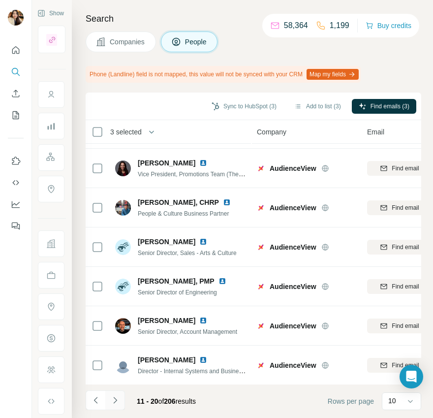
click at [115, 399] on icon "Navigate to next page" at bounding box center [114, 400] width 3 height 6
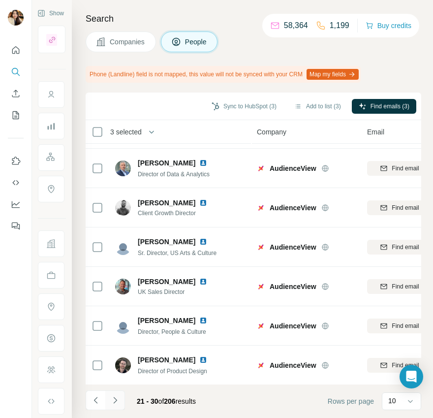
click at [117, 399] on icon "Navigate to next page" at bounding box center [115, 400] width 10 height 10
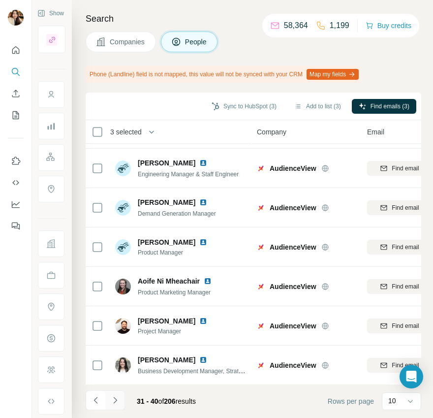
click at [115, 401] on icon "Navigate to next page" at bounding box center [115, 400] width 10 height 10
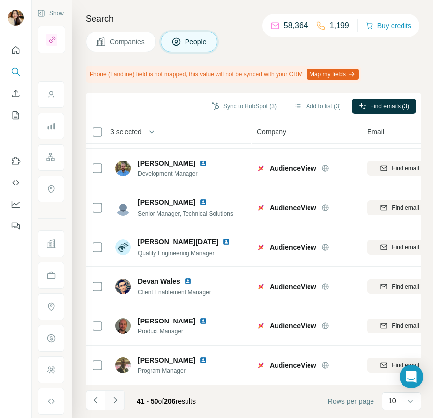
click at [115, 404] on icon "Navigate to next page" at bounding box center [115, 400] width 10 height 10
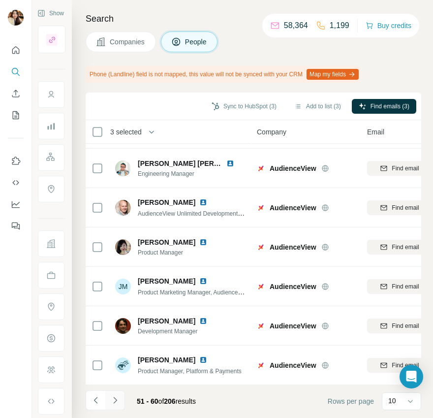
click at [117, 398] on icon "Navigate to next page" at bounding box center [115, 400] width 10 height 10
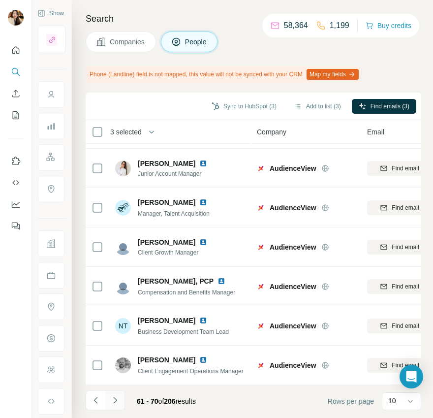
click at [116, 402] on icon "Navigate to next page" at bounding box center [115, 400] width 10 height 10
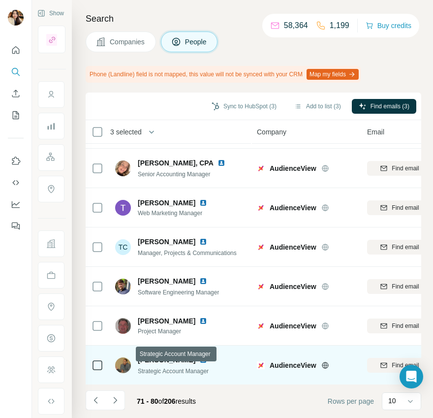
scroll to position [0, 0]
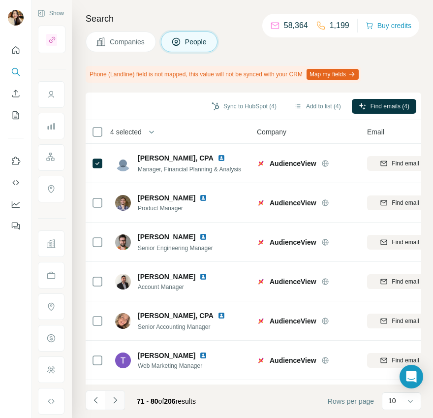
click at [113, 404] on icon "Navigate to next page" at bounding box center [115, 400] width 10 height 10
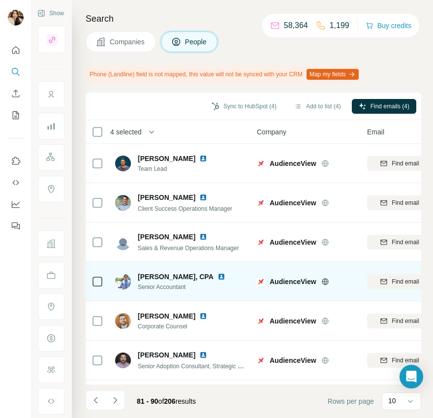
scroll to position [153, 0]
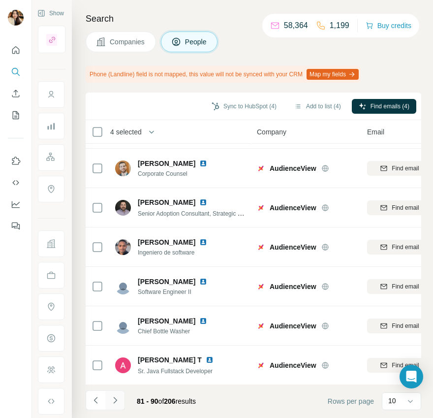
click at [115, 399] on icon "Navigate to next page" at bounding box center [114, 400] width 3 height 6
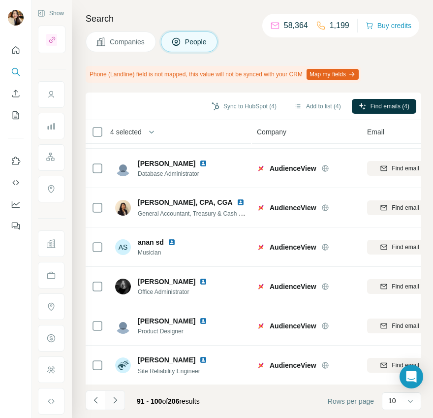
click at [113, 406] on button "Navigate to next page" at bounding box center [115, 400] width 20 height 20
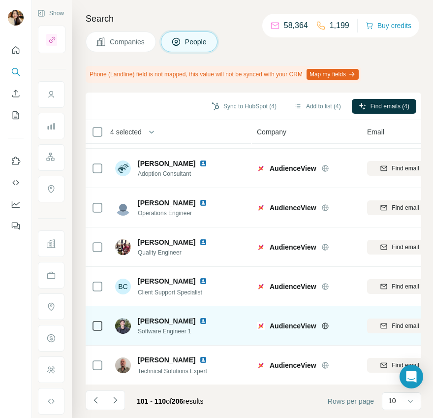
scroll to position [0, 0]
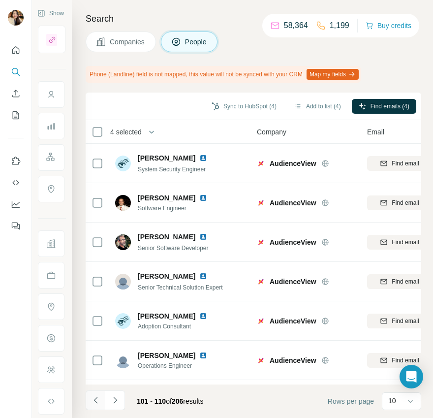
click at [97, 397] on icon "Navigate to previous page" at bounding box center [96, 400] width 10 height 10
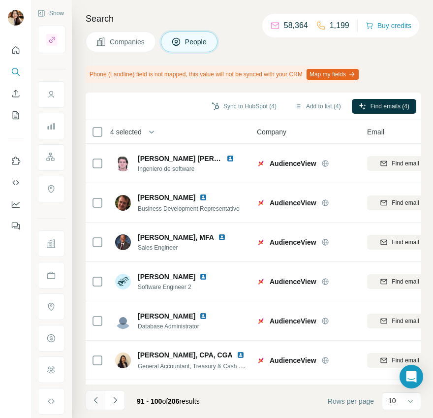
click at [99, 396] on icon "Navigate to previous page" at bounding box center [96, 400] width 10 height 10
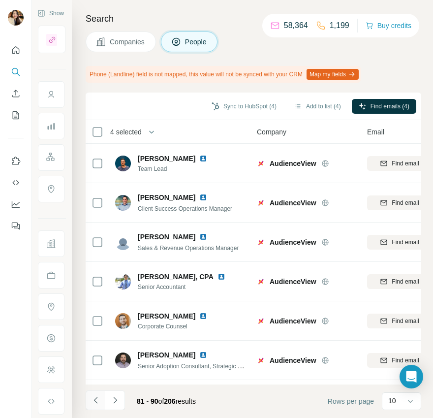
click at [102, 396] on button "Navigate to previous page" at bounding box center [96, 400] width 20 height 20
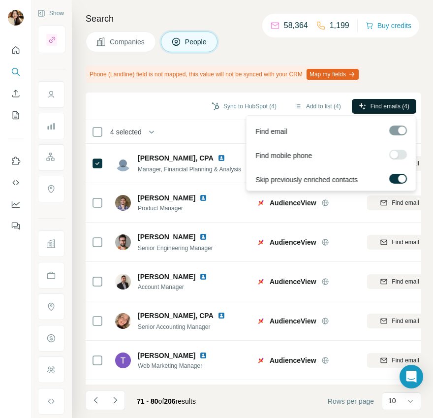
click at [367, 105] on button "Find emails (4)" at bounding box center [384, 106] width 64 height 15
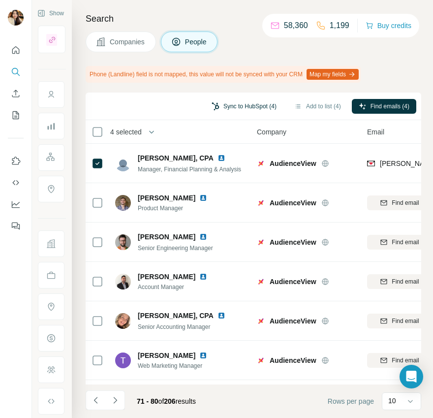
click at [248, 103] on button "Sync to HubSpot (4)" at bounding box center [244, 106] width 79 height 15
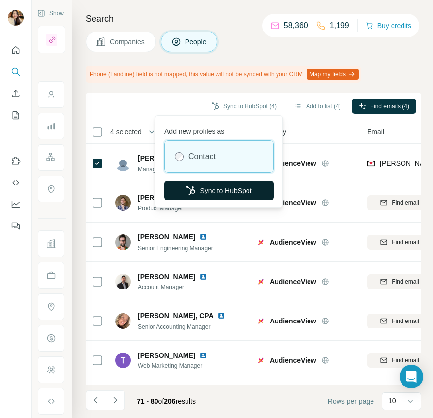
click at [235, 190] on button "Sync to HubSpot" at bounding box center [218, 191] width 109 height 20
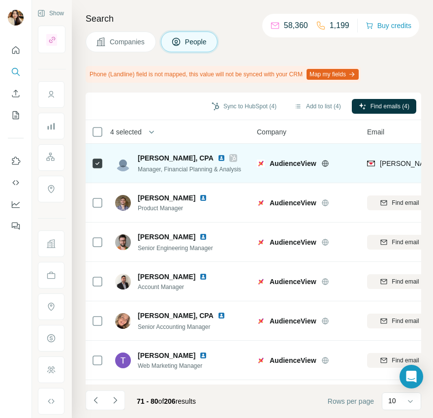
click at [235, 154] on icon at bounding box center [233, 158] width 6 height 8
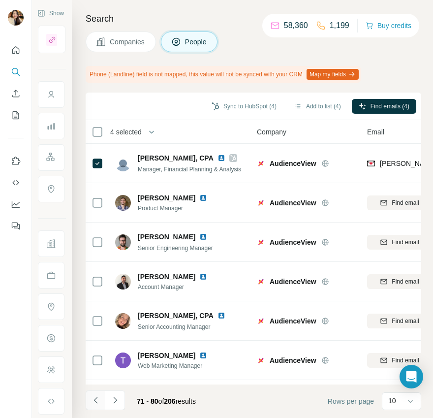
click at [101, 399] on button "Navigate to previous page" at bounding box center [96, 400] width 20 height 20
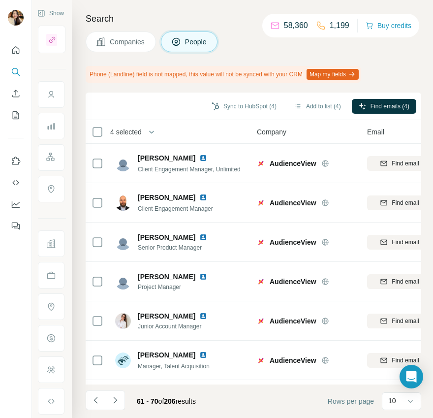
scroll to position [153, 0]
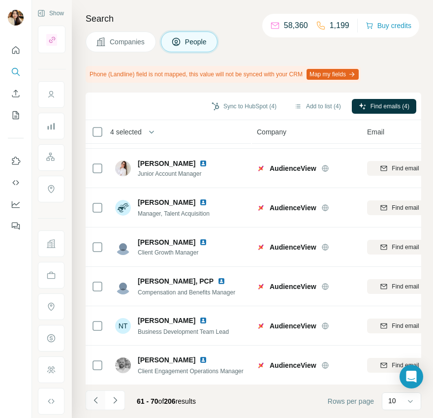
click at [93, 401] on icon "Navigate to previous page" at bounding box center [96, 400] width 10 height 10
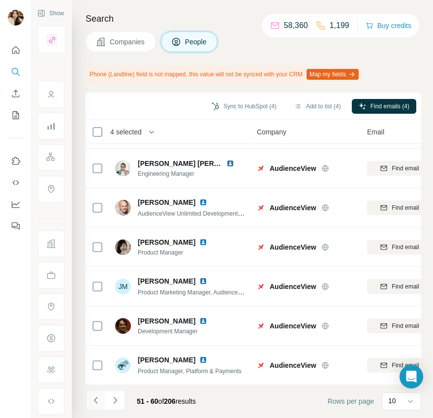
click at [95, 400] on icon "Navigate to previous page" at bounding box center [96, 400] width 10 height 10
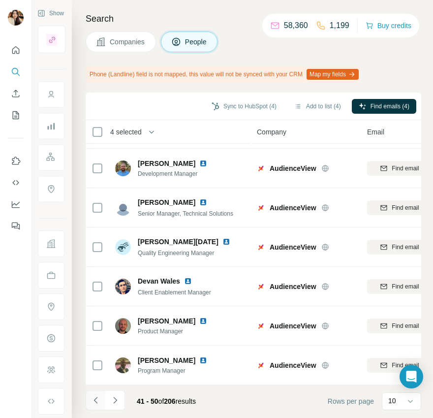
click at [93, 404] on icon "Navigate to previous page" at bounding box center [96, 400] width 10 height 10
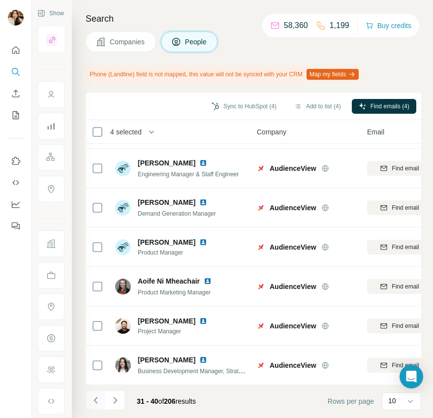
click at [94, 406] on button "Navigate to previous page" at bounding box center [96, 400] width 20 height 20
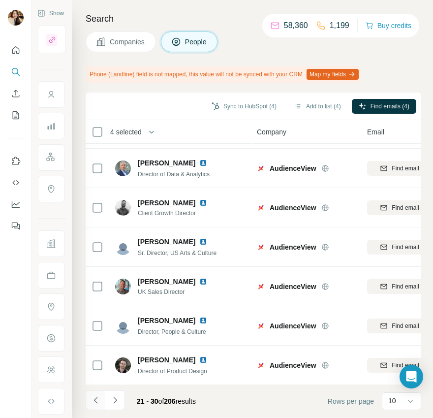
click at [96, 403] on icon "Navigate to previous page" at bounding box center [96, 400] width 10 height 10
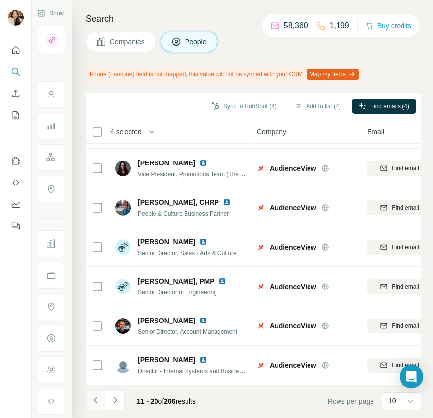
click at [95, 398] on icon "Navigate to previous page" at bounding box center [96, 400] width 10 height 10
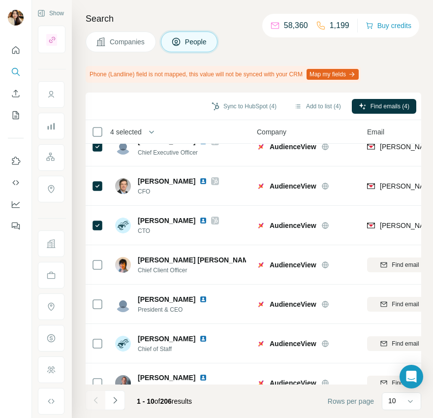
scroll to position [0, 0]
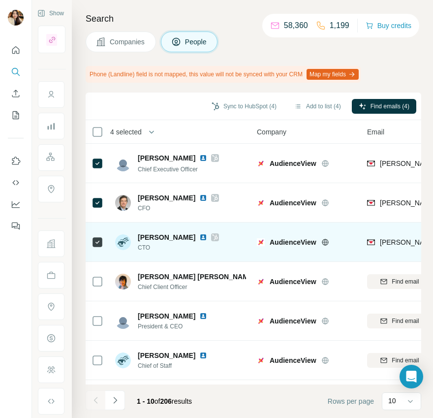
click at [212, 236] on icon at bounding box center [215, 237] width 6 height 8
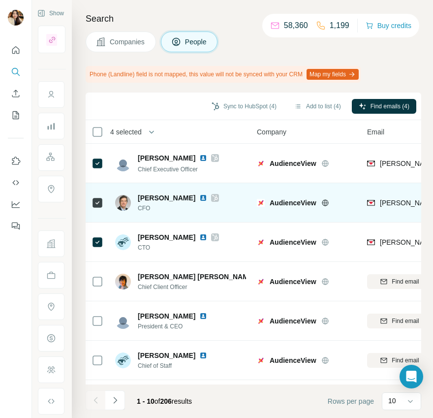
click at [212, 197] on icon at bounding box center [215, 198] width 6 height 8
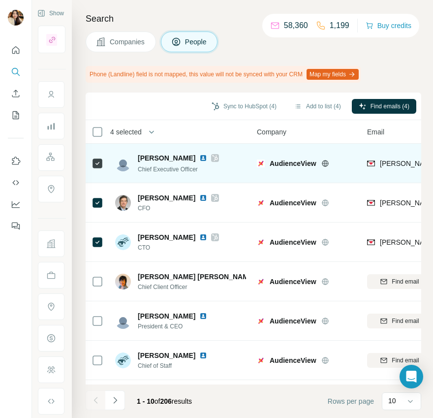
click at [213, 159] on icon at bounding box center [215, 158] width 5 height 6
click at [213, 157] on icon at bounding box center [215, 158] width 5 height 6
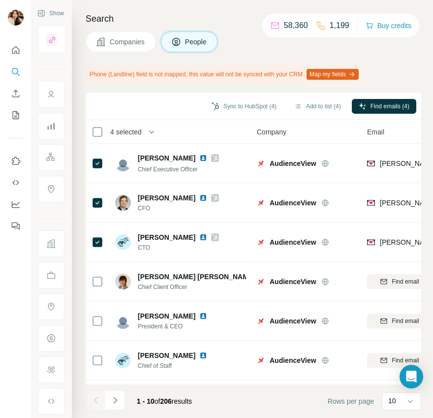
click at [131, 42] on span "Companies" at bounding box center [128, 42] width 36 height 10
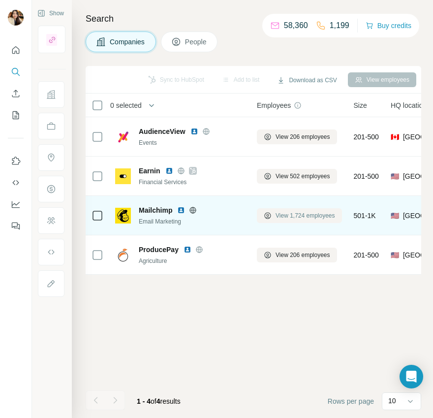
click at [297, 217] on span "View 1,724 employees" at bounding box center [306, 215] width 60 height 9
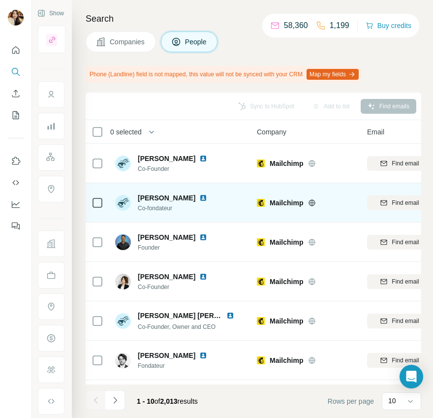
scroll to position [153, 0]
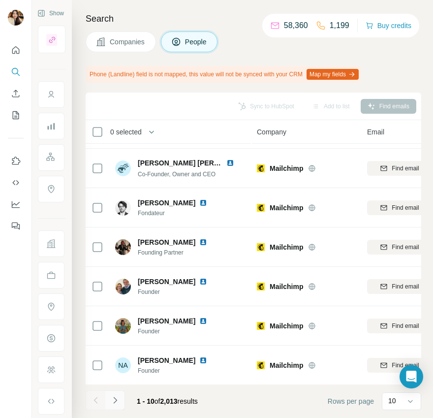
click at [118, 396] on icon "Navigate to next page" at bounding box center [115, 400] width 10 height 10
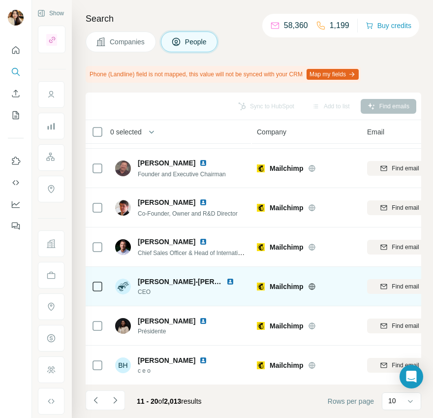
scroll to position [0, 0]
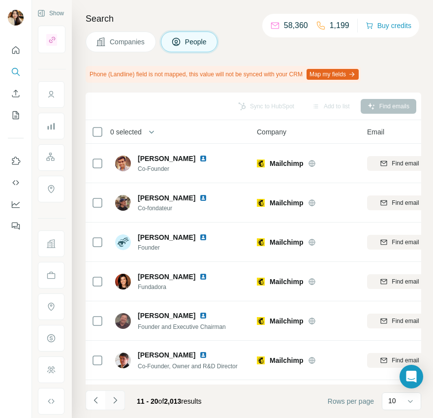
click at [121, 400] on button "Navigate to next page" at bounding box center [115, 400] width 20 height 20
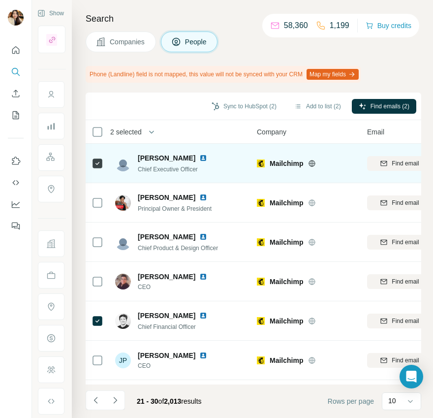
scroll to position [153, 0]
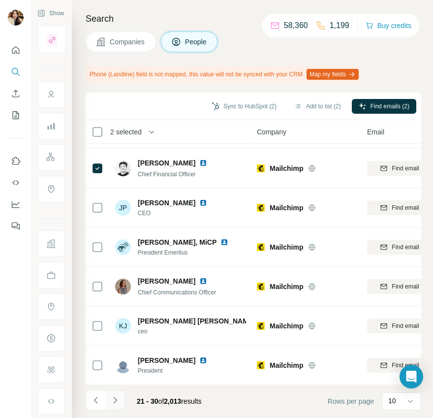
click at [118, 398] on icon "Navigate to next page" at bounding box center [115, 400] width 10 height 10
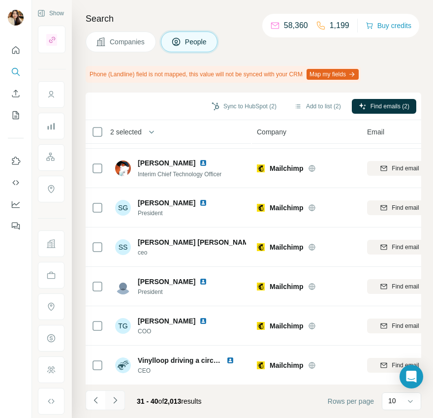
click at [116, 403] on icon "Navigate to next page" at bounding box center [115, 400] width 10 height 10
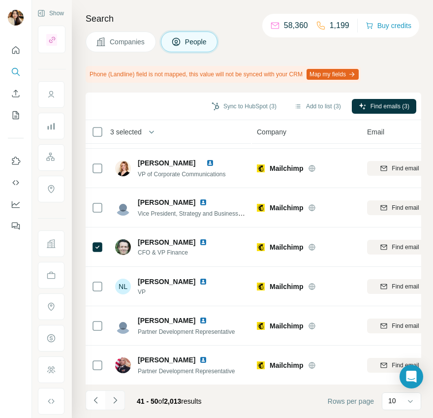
click at [116, 408] on button "Navigate to next page" at bounding box center [115, 400] width 20 height 20
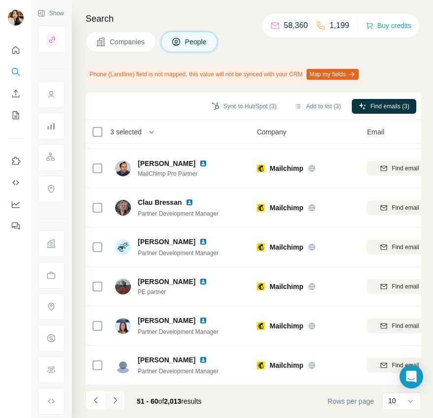
click at [115, 400] on icon "Navigate to next page" at bounding box center [115, 400] width 10 height 10
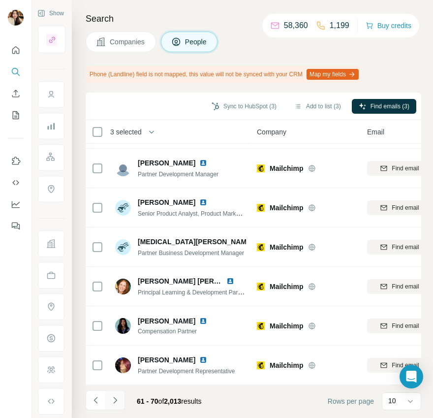
click at [115, 403] on icon "Navigate to next page" at bounding box center [115, 400] width 10 height 10
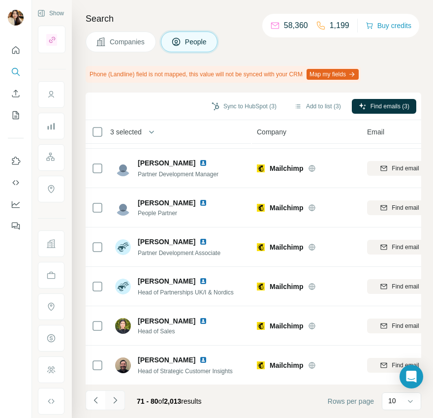
click at [114, 398] on icon "Navigate to next page" at bounding box center [115, 400] width 10 height 10
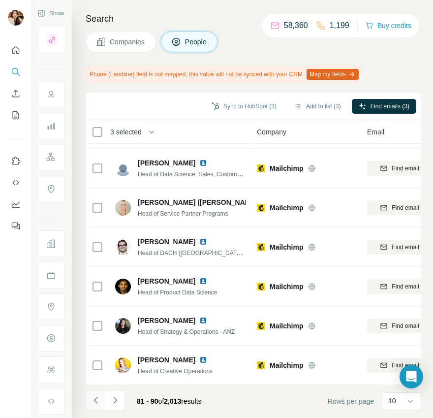
click at [94, 403] on icon "Navigate to previous page" at bounding box center [96, 400] width 10 height 10
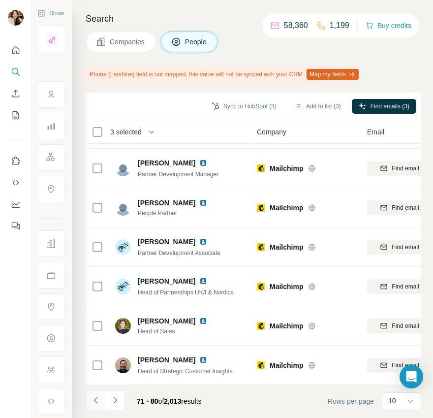
click at [94, 403] on icon "Navigate to previous page" at bounding box center [96, 400] width 10 height 10
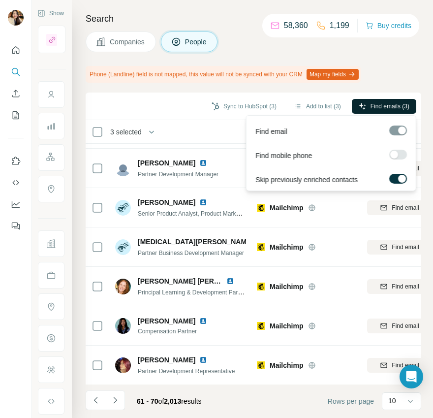
click at [387, 108] on span "Find emails (3)" at bounding box center [390, 106] width 39 height 9
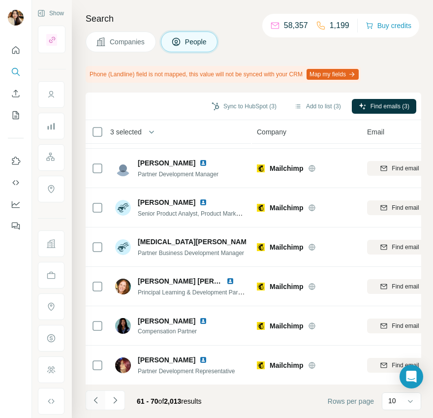
click at [95, 399] on icon "Navigate to previous page" at bounding box center [96, 400] width 10 height 10
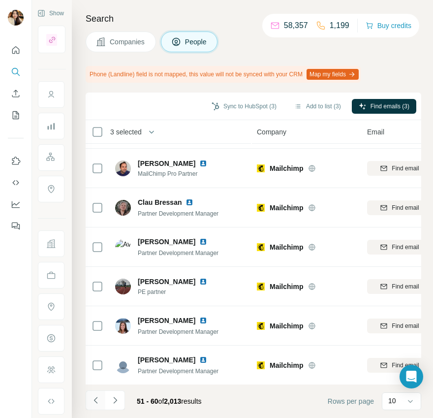
click at [95, 399] on icon "Navigate to previous page" at bounding box center [96, 400] width 10 height 10
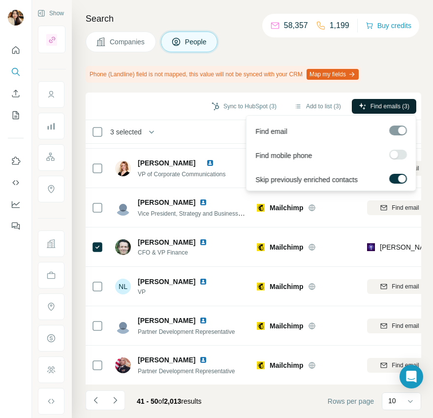
click at [373, 106] on span "Find emails (3)" at bounding box center [390, 106] width 39 height 9
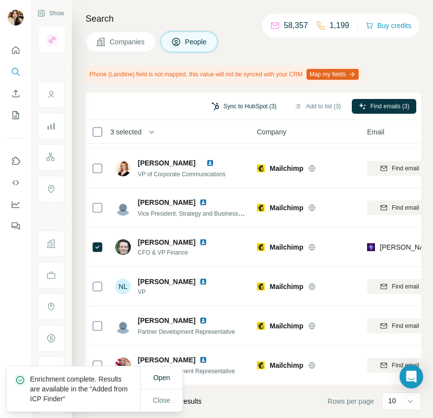
click at [235, 102] on button "Sync to HubSpot (3)" at bounding box center [244, 106] width 79 height 15
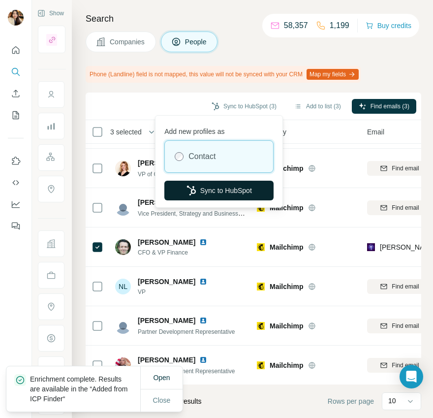
click at [234, 190] on button "Sync to HubSpot" at bounding box center [218, 191] width 109 height 20
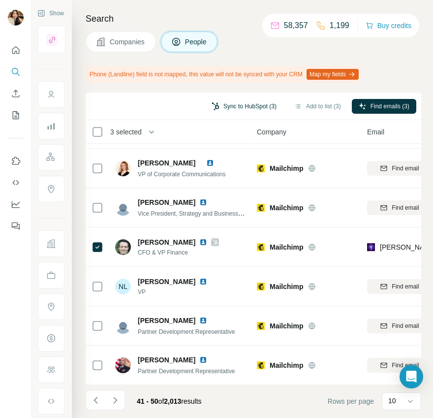
click at [243, 104] on button "Sync to HubSpot (3)" at bounding box center [244, 106] width 79 height 15
click at [207, 91] on div "Search Companies People Phone (Landline) field is not mapped, this value will n…" at bounding box center [252, 209] width 361 height 418
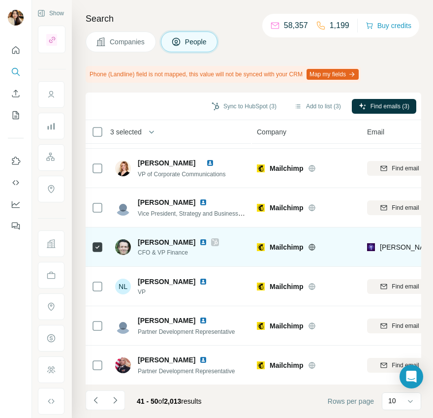
click at [212, 240] on icon at bounding box center [215, 242] width 6 height 8
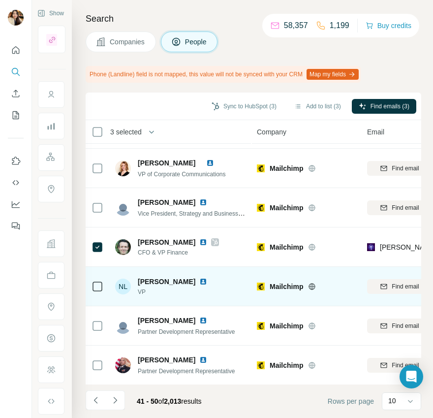
scroll to position [0, 0]
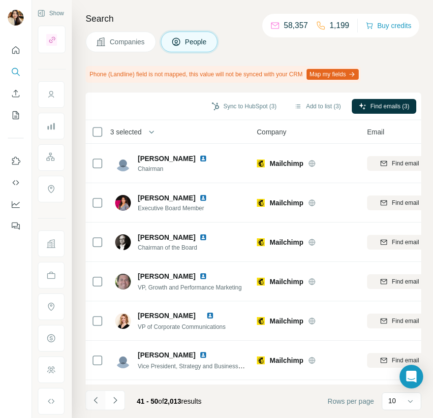
click at [90, 400] on button "Navigate to previous page" at bounding box center [96, 400] width 20 height 20
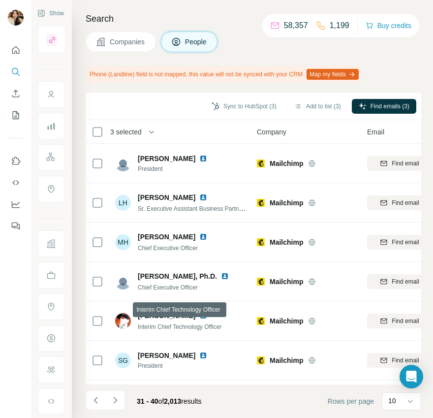
scroll to position [153, 0]
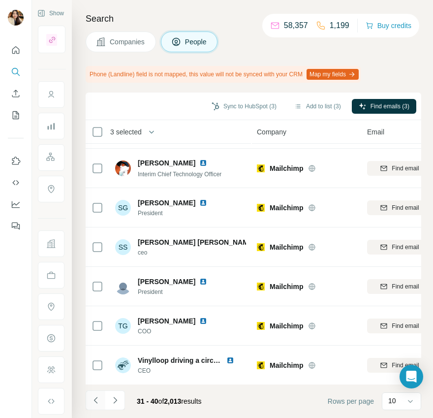
click at [93, 401] on icon "Navigate to previous page" at bounding box center [96, 400] width 10 height 10
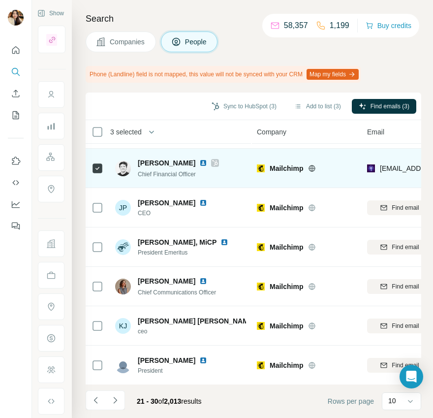
click at [213, 162] on icon at bounding box center [215, 163] width 5 height 6
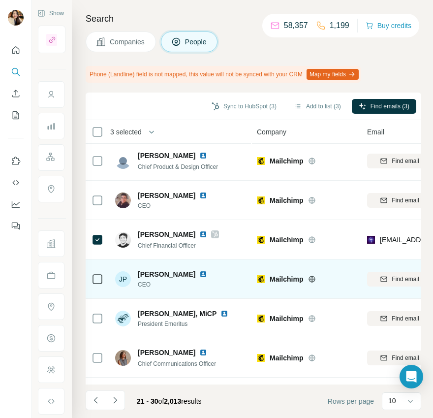
scroll to position [0, 0]
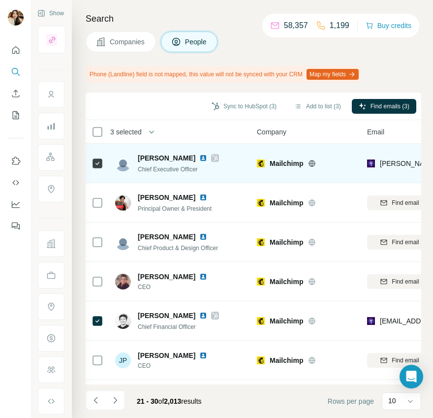
click at [213, 158] on icon at bounding box center [215, 158] width 5 height 6
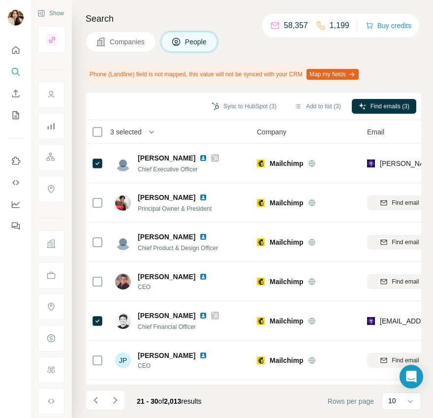
click at [139, 50] on button "Companies" at bounding box center [121, 41] width 70 height 21
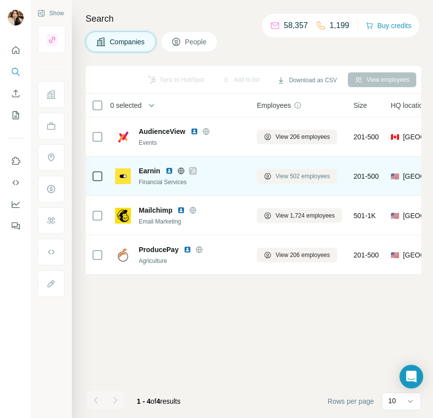
click at [280, 178] on span "View 502 employees" at bounding box center [303, 176] width 55 height 9
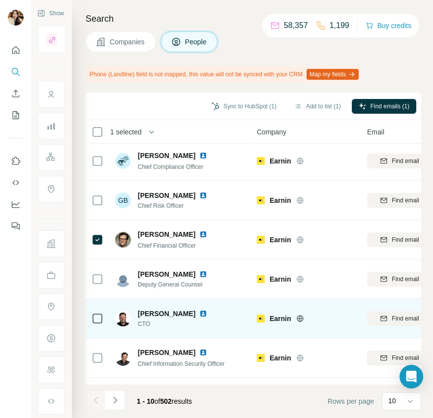
scroll to position [153, 0]
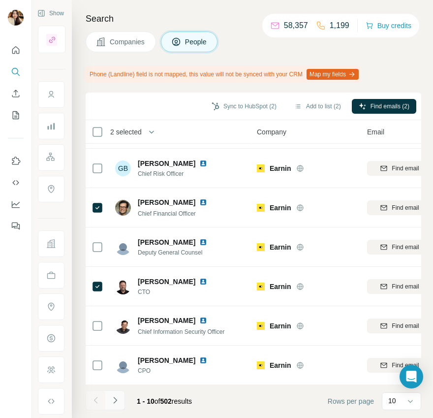
click at [115, 398] on icon "Navigate to next page" at bounding box center [114, 400] width 3 height 6
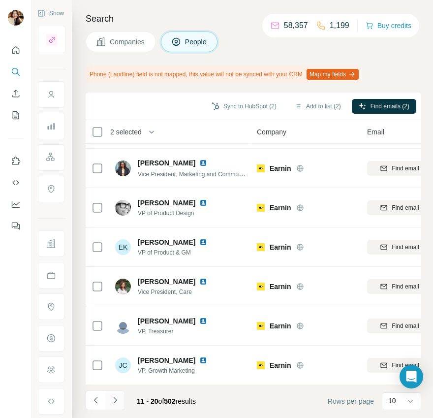
click at [111, 402] on icon "Navigate to next page" at bounding box center [115, 400] width 10 height 10
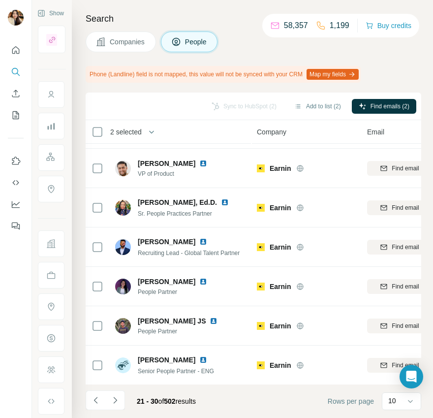
scroll to position [0, 0]
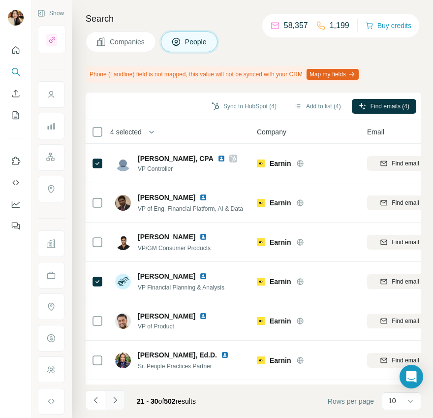
click at [115, 397] on icon "Navigate to next page" at bounding box center [115, 400] width 10 height 10
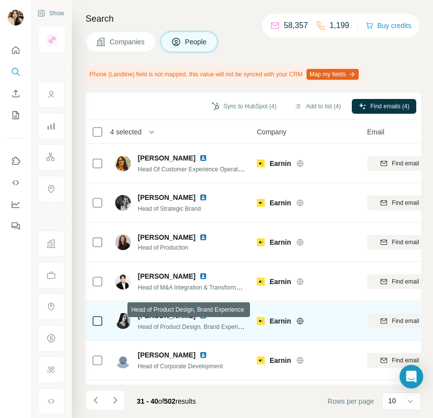
scroll to position [153, 0]
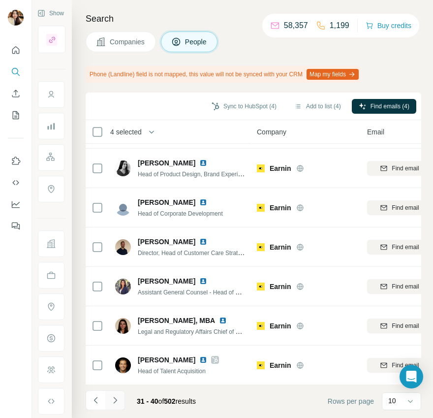
click at [112, 399] on icon "Navigate to next page" at bounding box center [115, 400] width 10 height 10
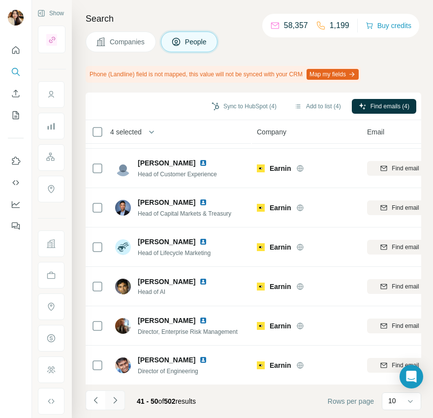
click at [116, 398] on icon "Navigate to next page" at bounding box center [115, 400] width 10 height 10
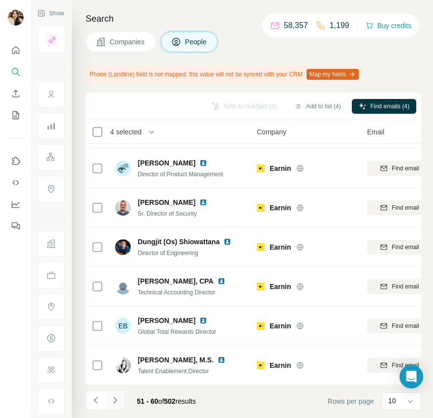
click at [111, 406] on button "Navigate to next page" at bounding box center [115, 400] width 20 height 20
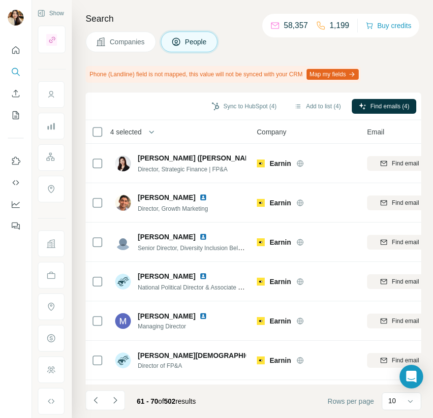
scroll to position [153, 0]
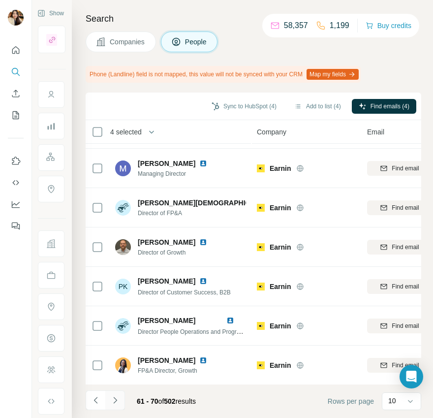
click at [119, 394] on button "Navigate to next page" at bounding box center [115, 400] width 20 height 20
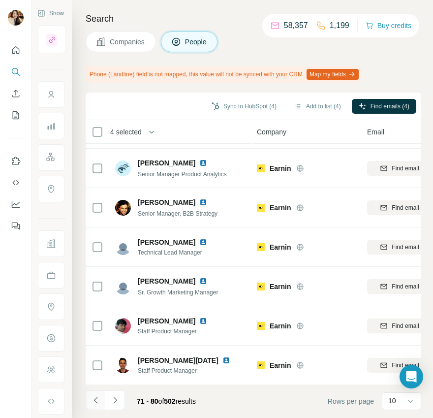
click at [97, 400] on icon "Navigate to previous page" at bounding box center [96, 400] width 10 height 10
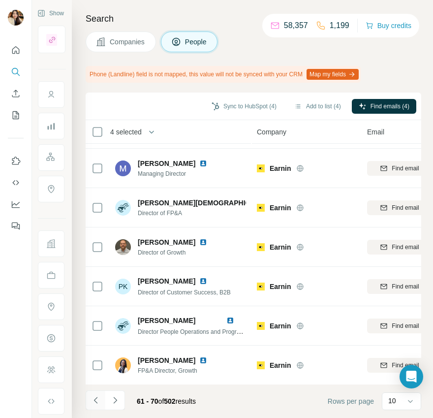
click at [97, 400] on icon "Navigate to previous page" at bounding box center [96, 400] width 10 height 10
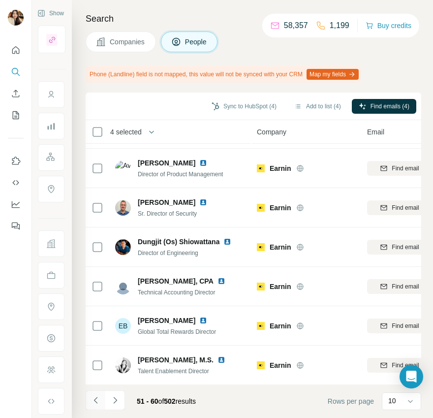
click at [97, 400] on icon "Navigate to previous page" at bounding box center [96, 400] width 10 height 10
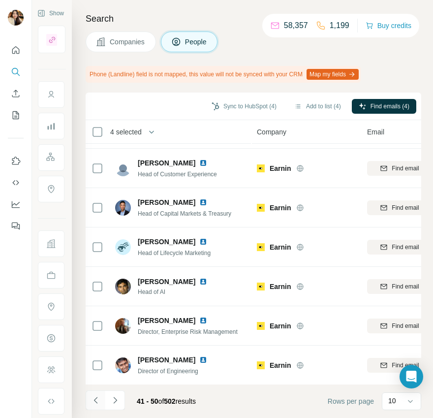
click at [97, 400] on icon "Navigate to previous page" at bounding box center [96, 400] width 10 height 10
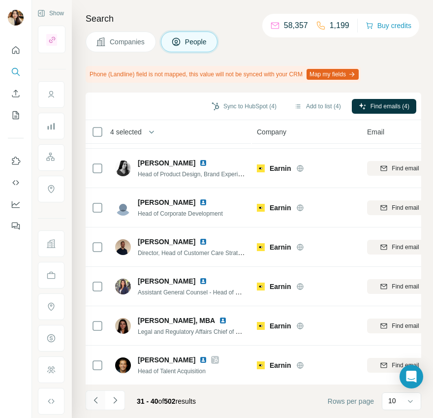
click at [97, 400] on icon "Navigate to previous page" at bounding box center [96, 400] width 10 height 10
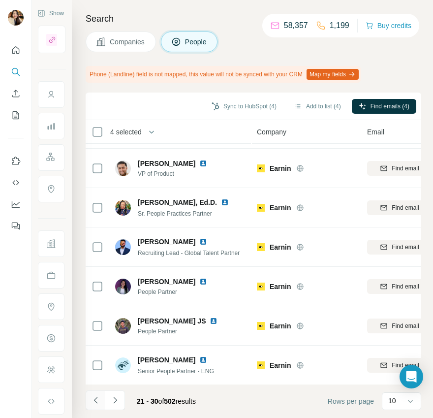
click at [97, 400] on icon "Navigate to previous page" at bounding box center [96, 400] width 10 height 10
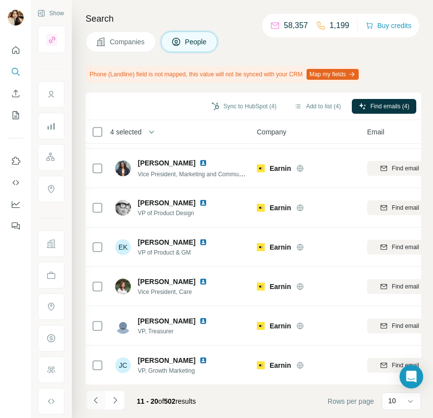
click at [97, 400] on icon "Navigate to previous page" at bounding box center [96, 400] width 10 height 10
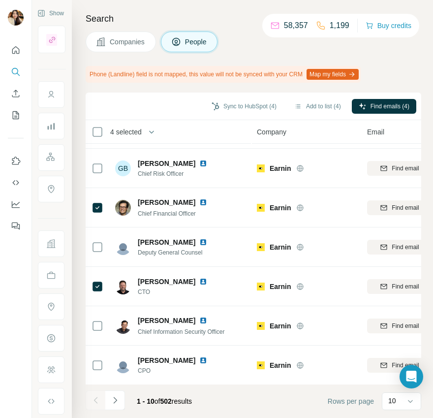
click at [97, 400] on div at bounding box center [96, 400] width 20 height 20
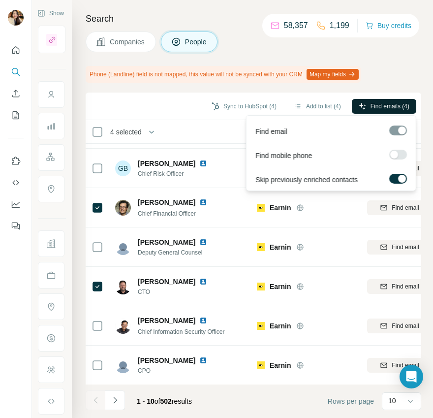
click at [355, 104] on button "Find emails (4)" at bounding box center [384, 106] width 64 height 15
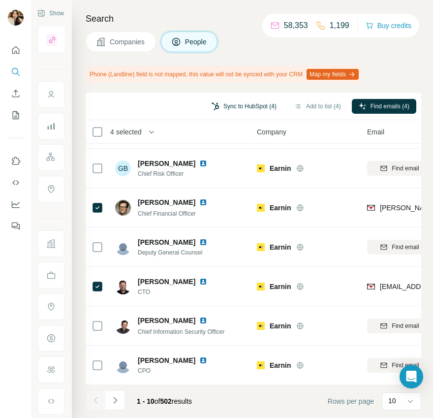
click at [219, 108] on button "Sync to HubSpot (4)" at bounding box center [244, 106] width 79 height 15
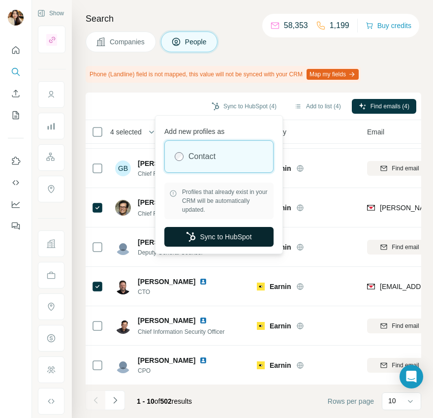
click at [197, 234] on button "Sync to HubSpot" at bounding box center [218, 237] width 109 height 20
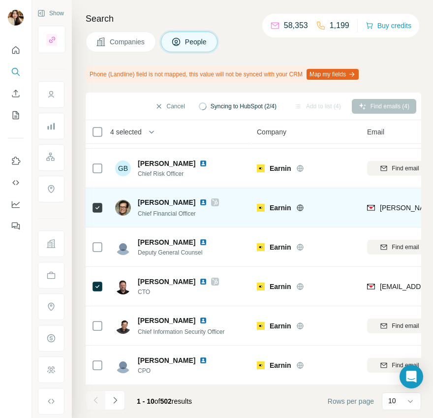
click at [213, 199] on icon at bounding box center [215, 202] width 5 height 6
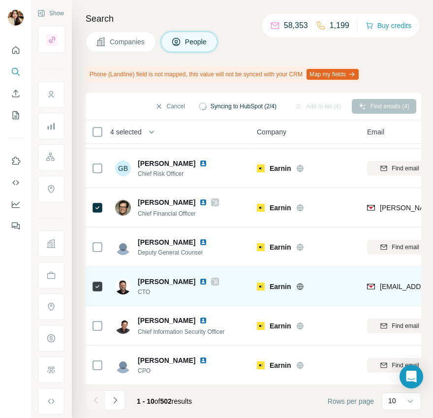
click at [212, 280] on icon at bounding box center [215, 282] width 6 height 8
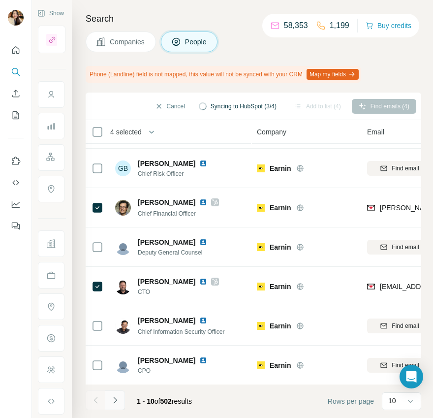
click at [112, 395] on icon "Navigate to next page" at bounding box center [115, 400] width 10 height 10
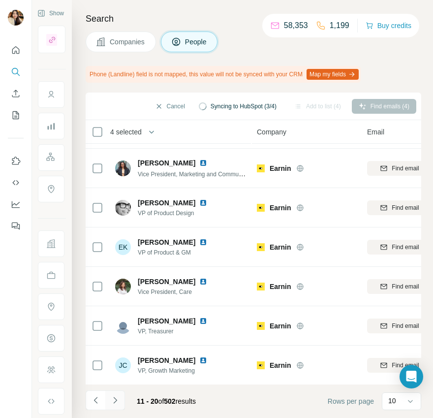
click at [116, 401] on icon "Navigate to next page" at bounding box center [115, 400] width 10 height 10
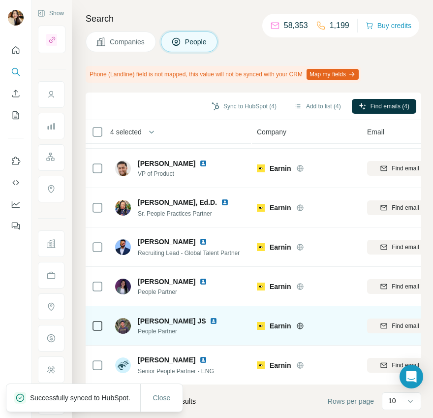
scroll to position [0, 0]
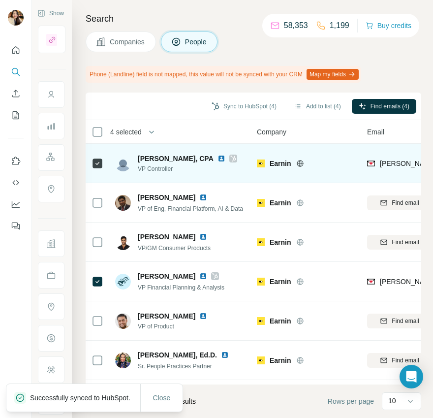
click at [230, 157] on icon at bounding box center [232, 158] width 5 height 6
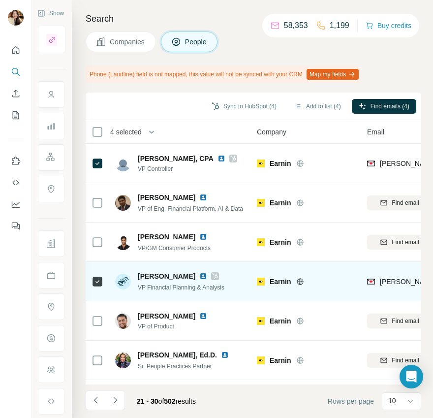
click at [212, 274] on icon at bounding box center [215, 276] width 6 height 8
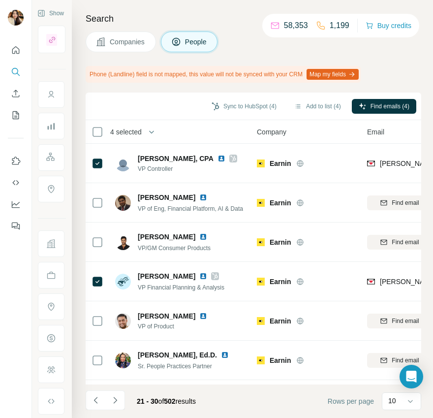
click at [137, 46] on span "Companies" at bounding box center [128, 42] width 36 height 10
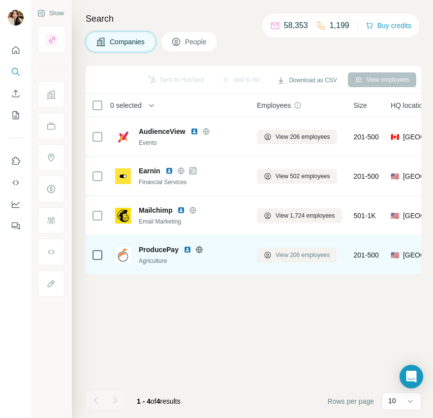
click at [266, 253] on icon at bounding box center [268, 255] width 8 height 8
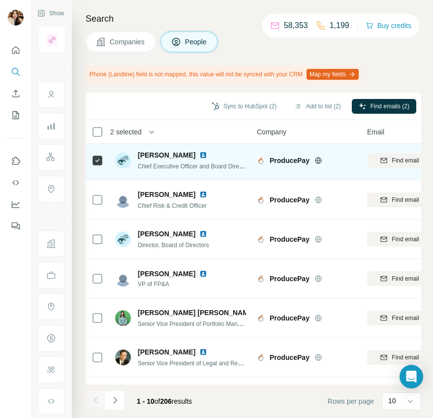
scroll to position [153, 0]
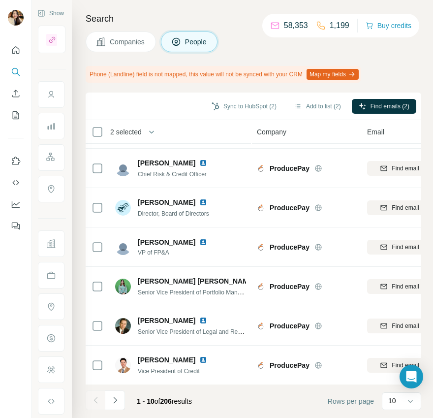
click at [117, 389] on footer "1 - 10 of 206 results Rows per page 10" at bounding box center [254, 400] width 336 height 33
click at [113, 401] on icon "Navigate to next page" at bounding box center [115, 400] width 10 height 10
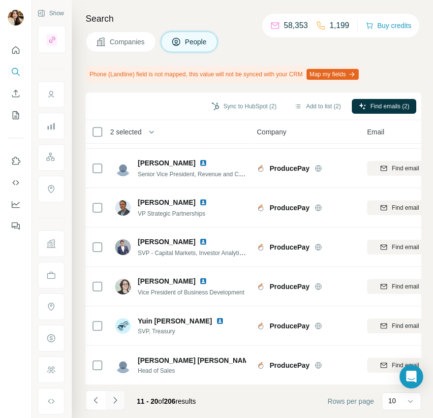
click at [114, 398] on icon "Navigate to next page" at bounding box center [114, 400] width 3 height 6
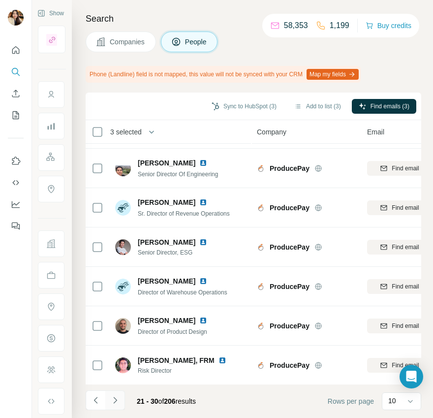
click at [111, 398] on icon "Navigate to next page" at bounding box center [115, 400] width 10 height 10
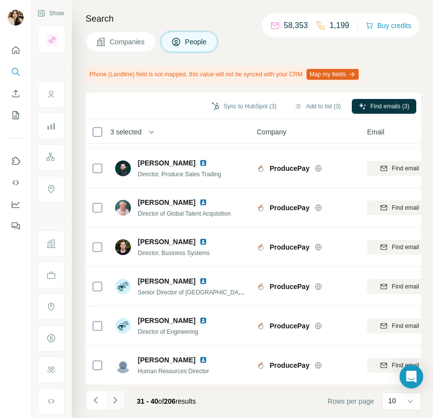
click at [119, 397] on icon "Navigate to next page" at bounding box center [115, 400] width 10 height 10
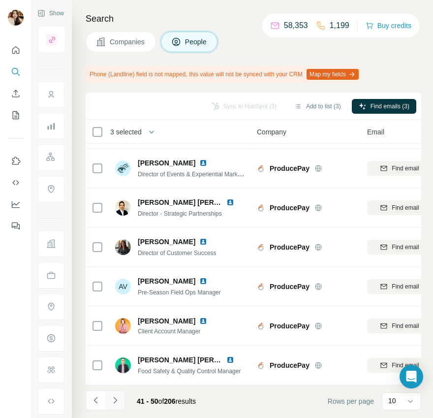
click at [114, 402] on icon "Navigate to next page" at bounding box center [114, 400] width 3 height 6
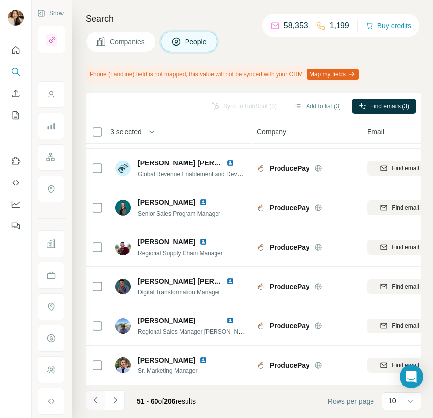
click at [95, 398] on icon "Navigate to previous page" at bounding box center [96, 400] width 10 height 10
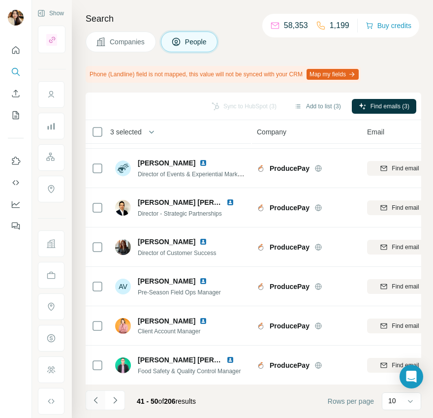
click at [95, 398] on icon "Navigate to previous page" at bounding box center [96, 400] width 10 height 10
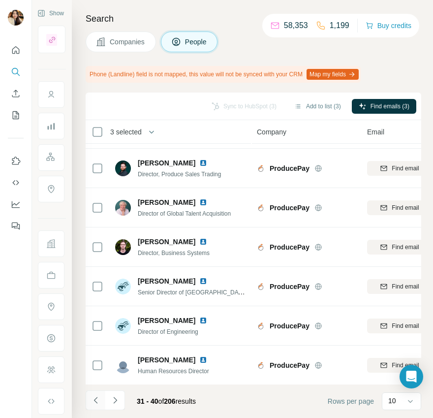
click at [95, 398] on icon "Navigate to previous page" at bounding box center [96, 400] width 10 height 10
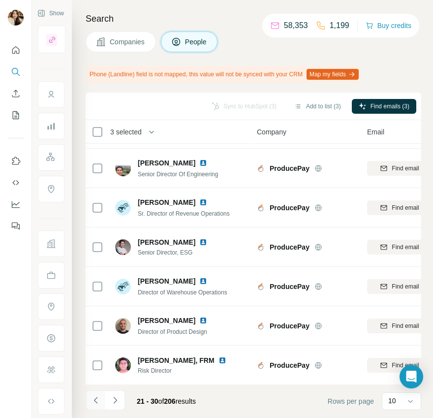
click at [95, 398] on icon "Navigate to previous page" at bounding box center [96, 400] width 10 height 10
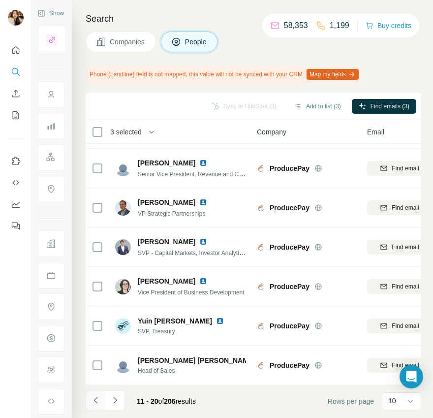
click at [95, 398] on icon "Navigate to previous page" at bounding box center [96, 400] width 10 height 10
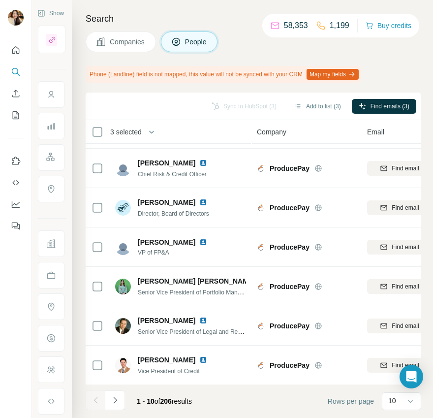
click at [95, 398] on div at bounding box center [96, 400] width 20 height 20
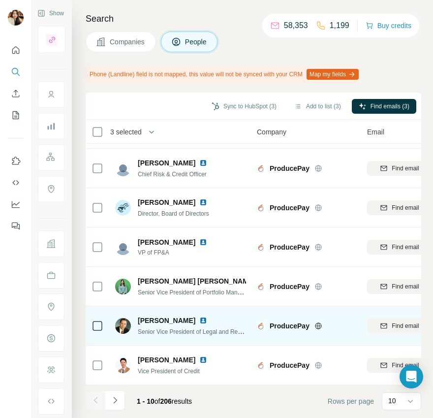
scroll to position [0, 0]
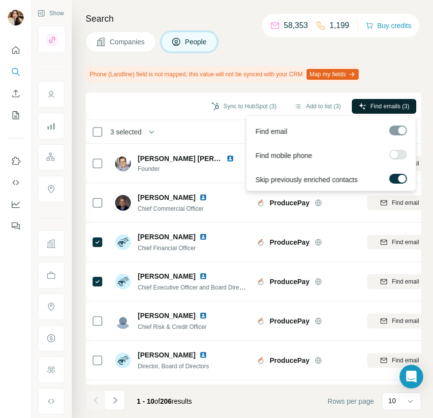
click at [387, 108] on span "Find emails (3)" at bounding box center [390, 106] width 39 height 9
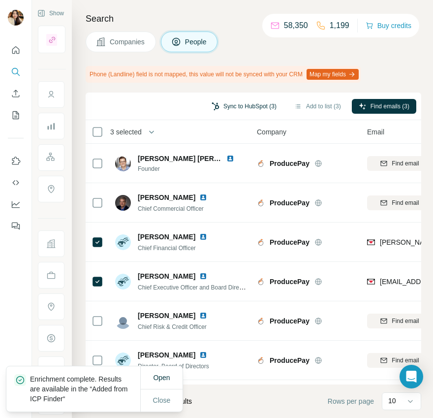
click at [240, 110] on button "Sync to HubSpot (3)" at bounding box center [244, 106] width 79 height 15
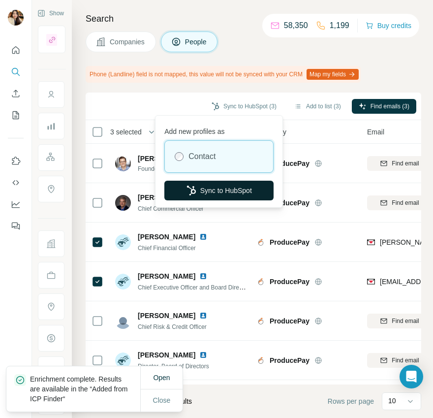
click at [228, 186] on button "Sync to HubSpot" at bounding box center [218, 191] width 109 height 20
